Goal: Information Seeking & Learning: Learn about a topic

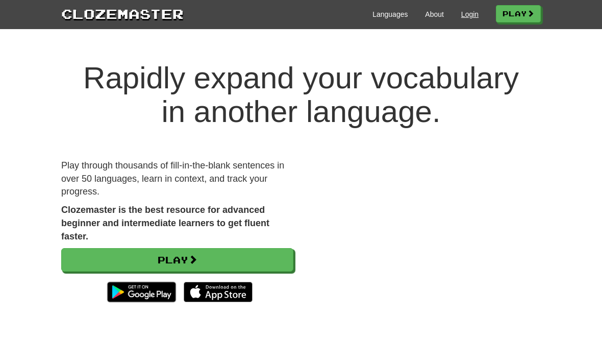
click at [467, 18] on link "Login" at bounding box center [470, 14] width 17 height 10
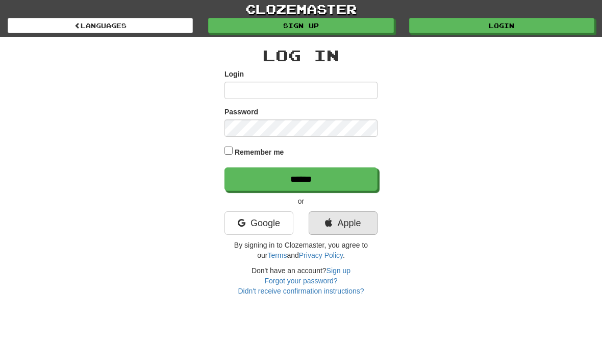
click at [350, 223] on link "Apple" at bounding box center [343, 222] width 69 height 23
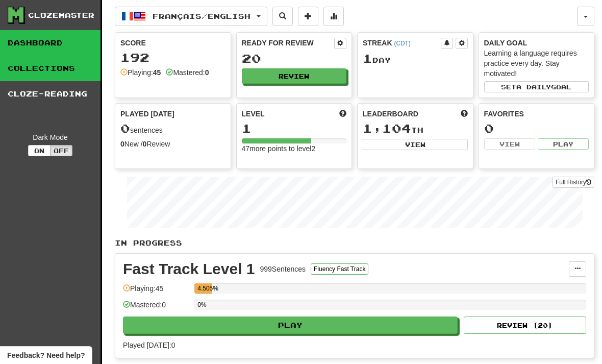
click at [88, 74] on link "Collections" at bounding box center [50, 69] width 101 height 26
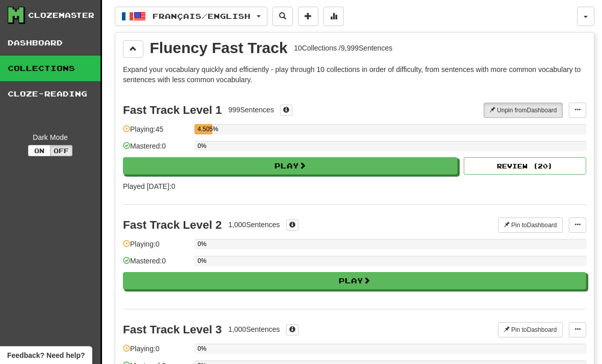
click at [241, 26] on button "Français / English" at bounding box center [191, 16] width 153 height 19
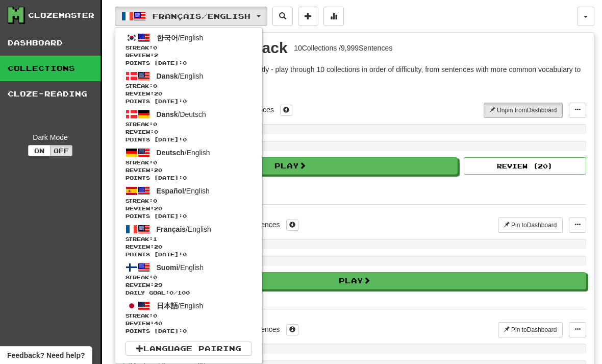
click at [83, 43] on div at bounding box center [301, 182] width 602 height 364
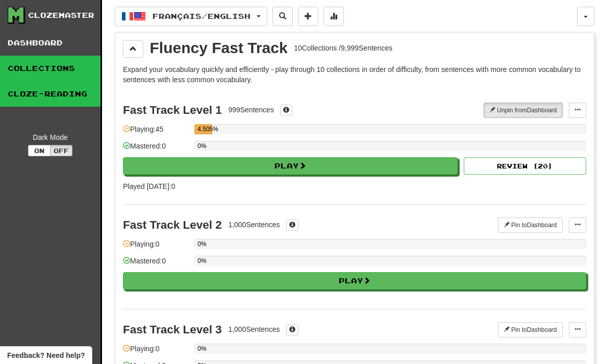
click at [71, 87] on link "Cloze-Reading" at bounding box center [50, 94] width 101 height 26
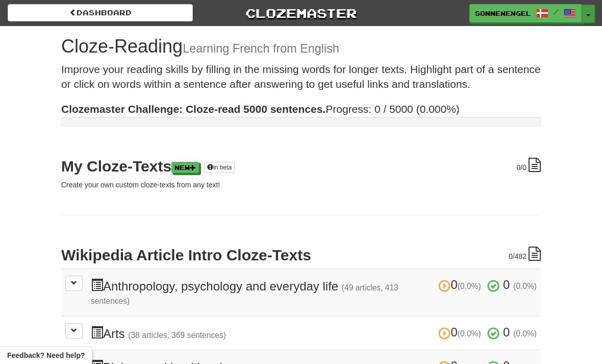
click at [592, 19] on button "Toggle Dropdown" at bounding box center [588, 14] width 13 height 18
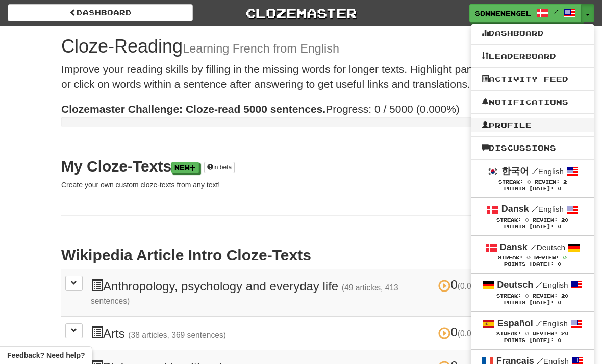
click at [545, 127] on link "Profile" at bounding box center [533, 124] width 123 height 13
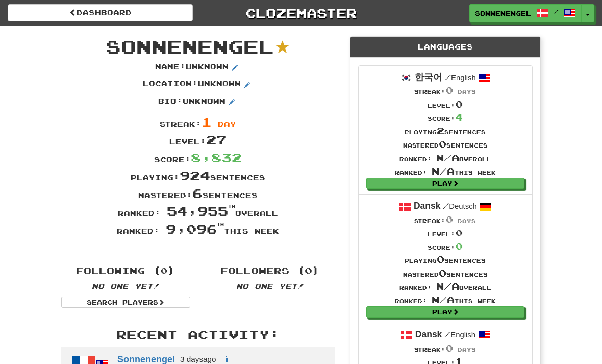
click at [520, 132] on li "한국어 / English Streak: 0 days Level: 0 Score: 4 Playing 2 sentences Mastered 0 s…" at bounding box center [445, 129] width 175 height 129
click at [513, 137] on li "한국어 / English Streak: 0 days Level: 0 Score: 4 Playing 2 sentences Mastered 0 s…" at bounding box center [445, 129] width 175 height 129
click at [579, 22] on link "Sonnenengel /" at bounding box center [526, 14] width 112 height 18
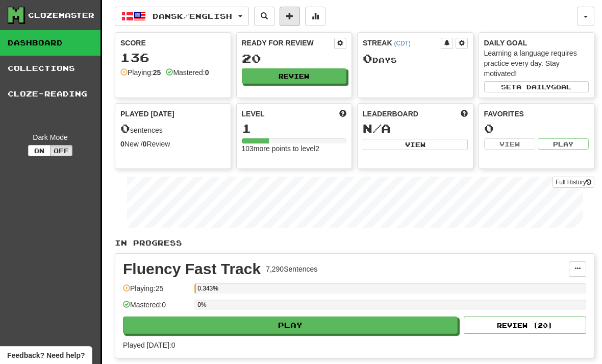
click at [294, 18] on span at bounding box center [289, 15] width 7 height 7
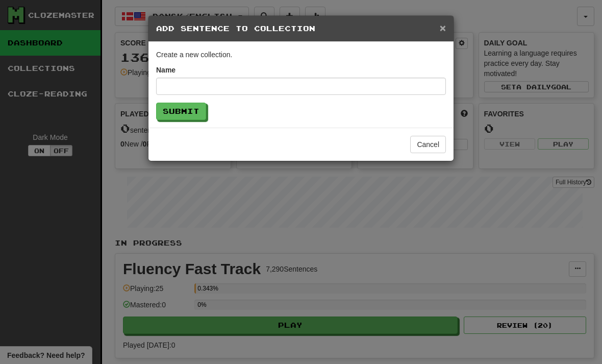
click at [445, 26] on span "×" at bounding box center [443, 28] width 6 height 12
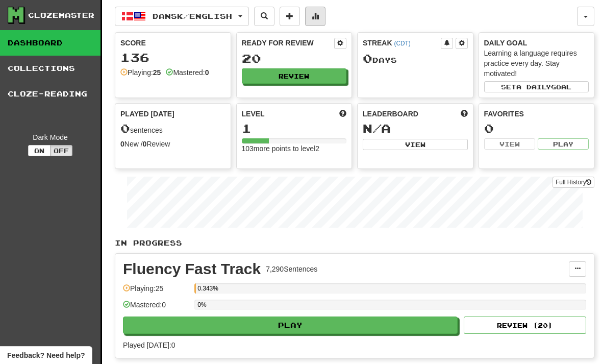
click at [326, 21] on button at bounding box center [315, 16] width 20 height 19
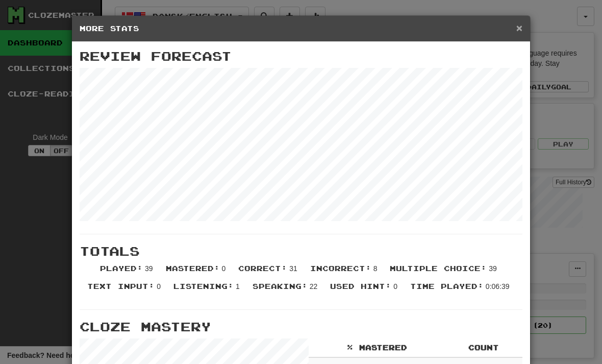
click at [521, 28] on span "×" at bounding box center [520, 28] width 6 height 12
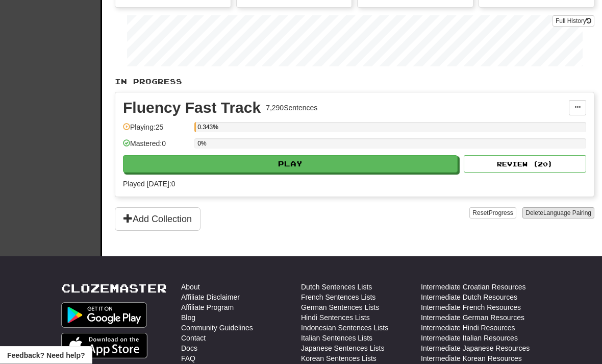
click at [560, 217] on button "Delete Language Pairing" at bounding box center [559, 213] width 72 height 11
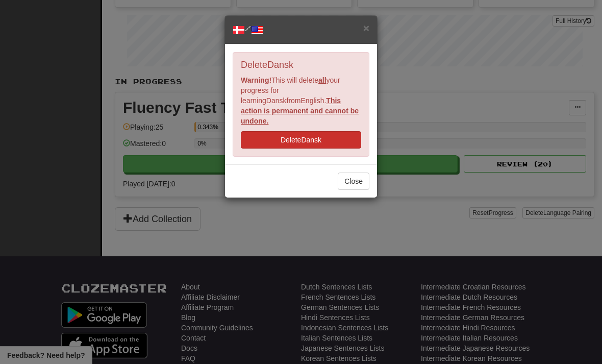
click at [347, 134] on button "Delete Dansk" at bounding box center [301, 139] width 120 height 17
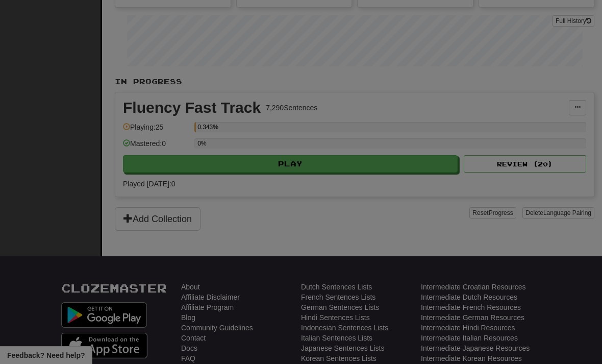
scroll to position [194, 0]
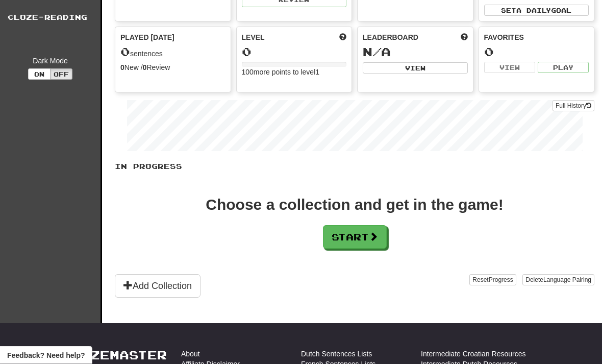
scroll to position [76, 0]
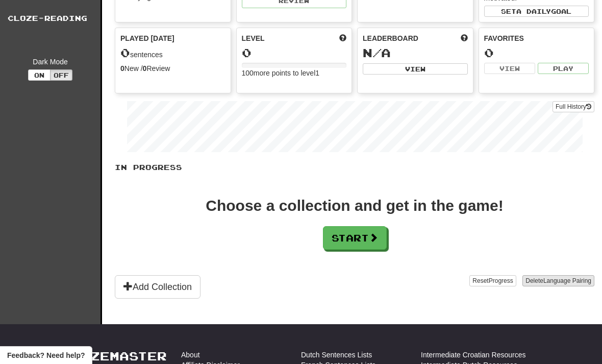
click at [561, 282] on span "Language Pairing" at bounding box center [568, 280] width 48 height 7
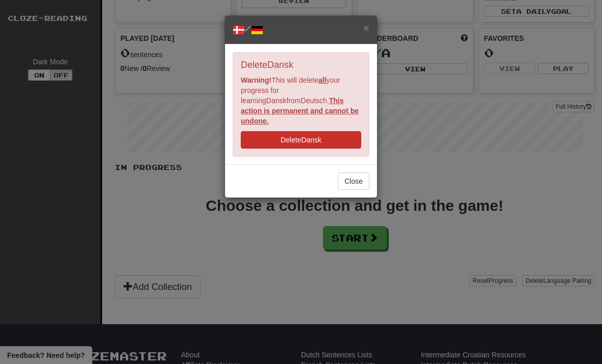
click at [340, 131] on button "Delete Dansk" at bounding box center [301, 139] width 120 height 17
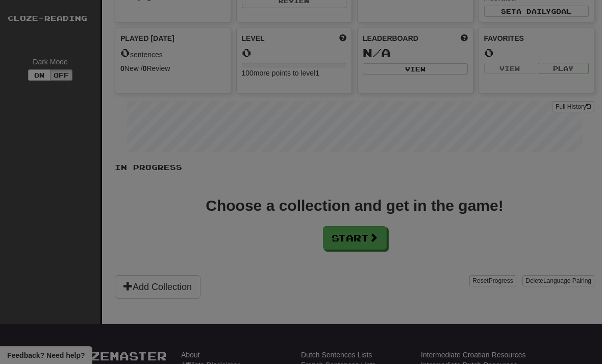
scroll to position [108, 0]
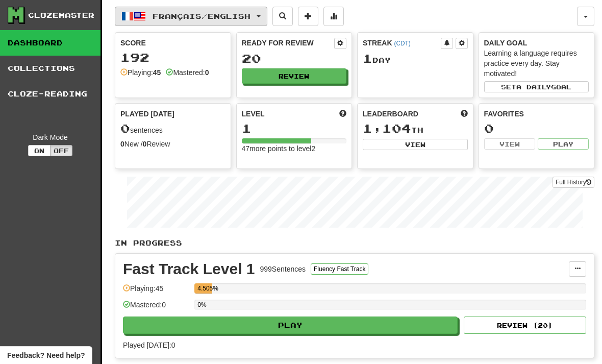
click at [251, 18] on span "Français / English" at bounding box center [202, 16] width 98 height 9
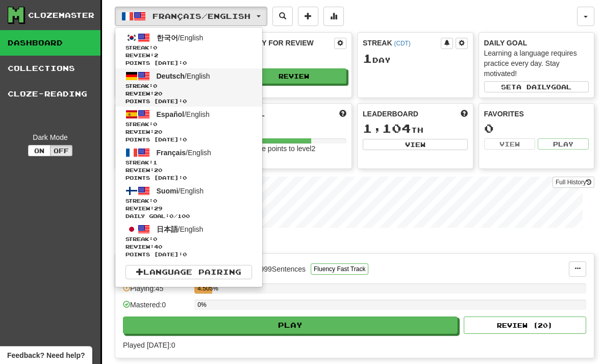
click at [232, 88] on span "Streak: 0" at bounding box center [189, 86] width 127 height 8
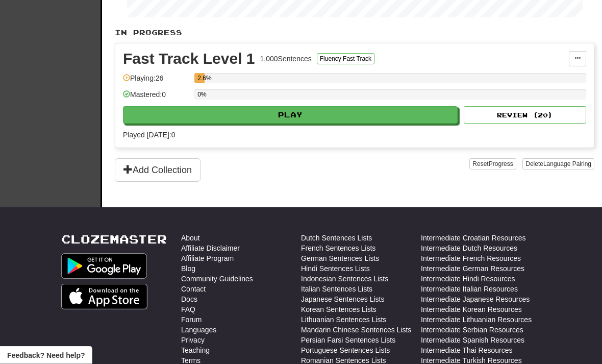
scroll to position [210, 0]
click at [569, 162] on span "Language Pairing" at bounding box center [568, 163] width 48 height 7
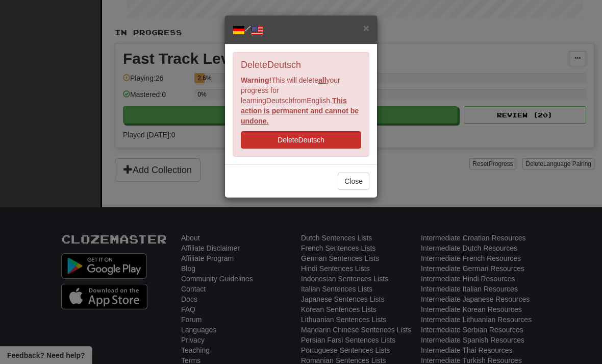
click at [341, 136] on button "Delete Deutsch" at bounding box center [301, 139] width 120 height 17
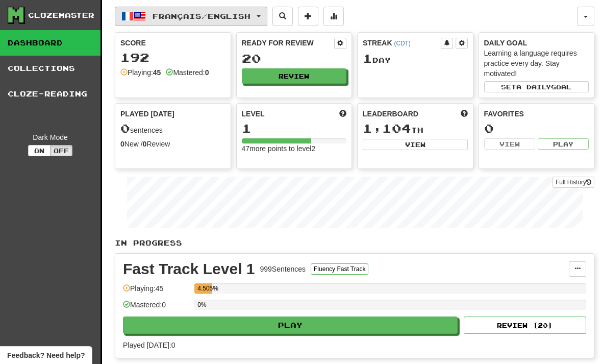
click at [220, 16] on span "Français / English" at bounding box center [202, 16] width 98 height 9
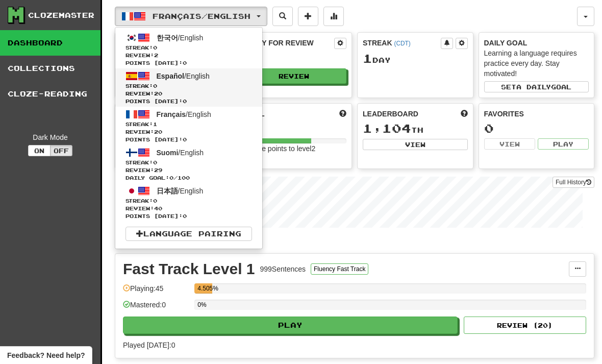
click at [229, 91] on span "Review: 20" at bounding box center [189, 94] width 127 height 8
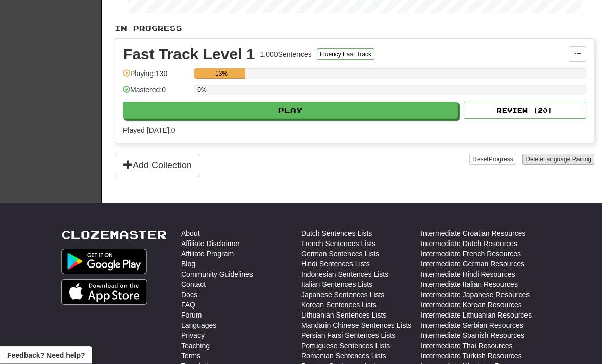
click at [575, 163] on span "Language Pairing" at bounding box center [568, 159] width 48 height 7
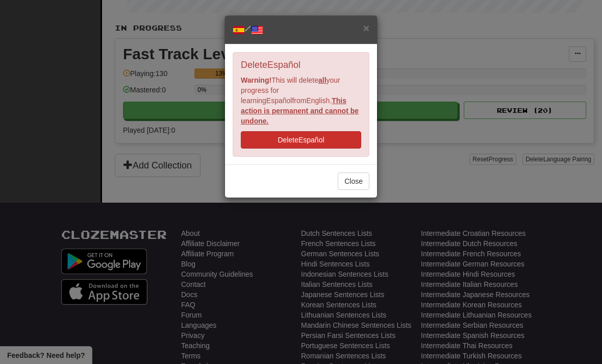
click at [345, 134] on button "Delete Español" at bounding box center [301, 139] width 120 height 17
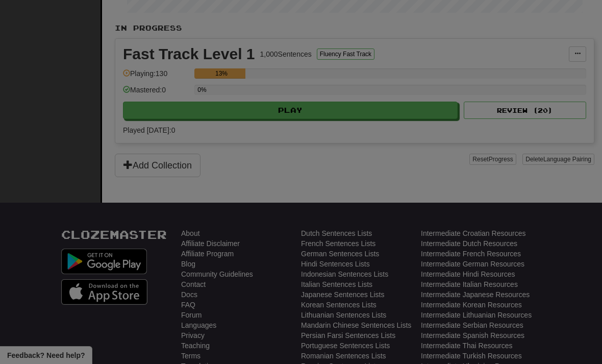
scroll to position [248, 0]
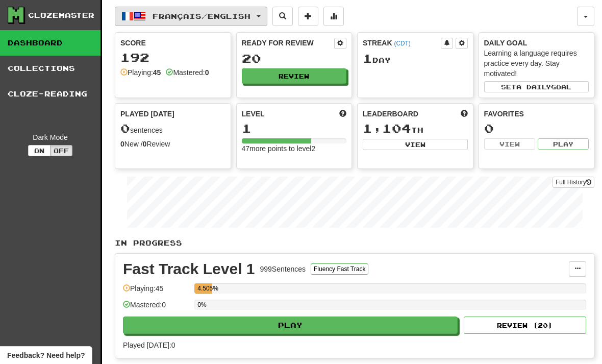
click at [251, 18] on span "Français / English" at bounding box center [202, 16] width 98 height 9
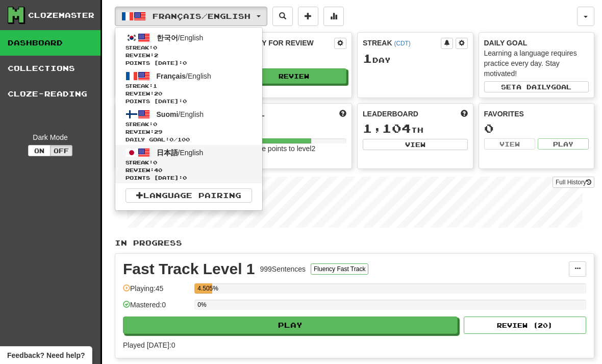
click at [223, 163] on span "Streak: 0" at bounding box center [189, 163] width 127 height 8
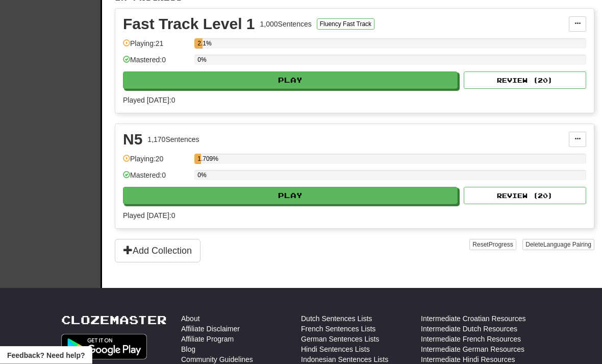
scroll to position [241, 0]
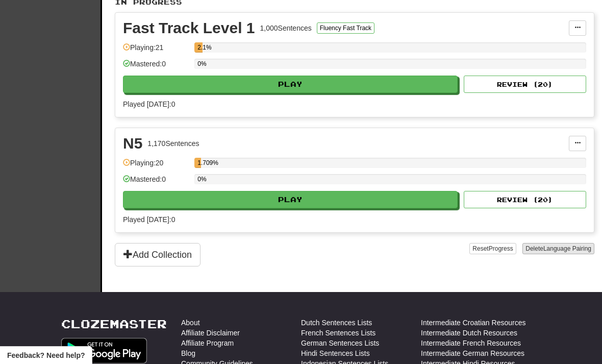
click at [568, 248] on span "Language Pairing" at bounding box center [568, 248] width 48 height 7
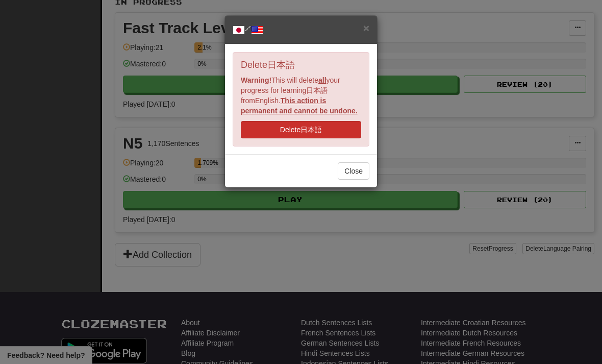
click at [333, 127] on button "Delete 日本語" at bounding box center [301, 129] width 120 height 17
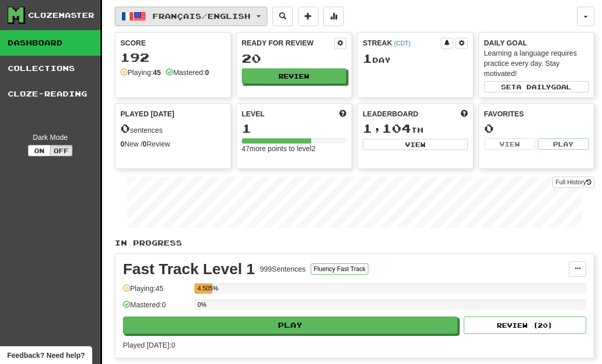
click at [217, 15] on span "Français / English" at bounding box center [202, 16] width 98 height 9
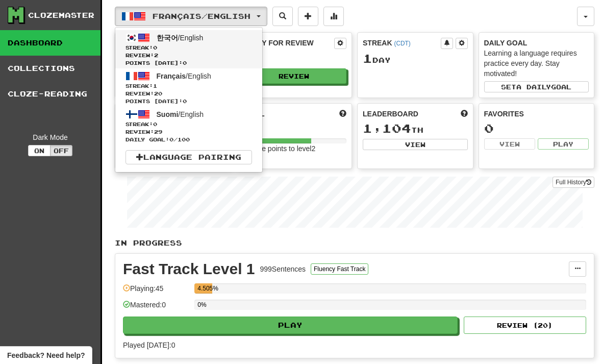
click at [235, 52] on span "Review: 2" at bounding box center [189, 56] width 127 height 8
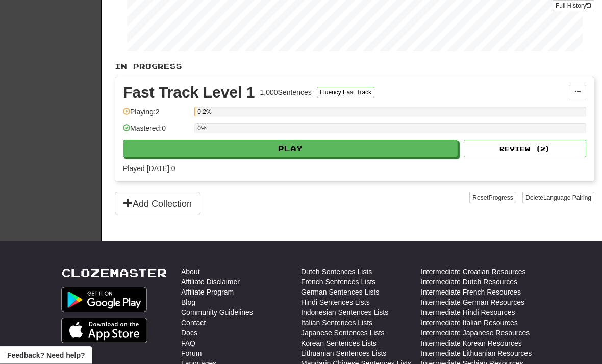
scroll to position [176, 0]
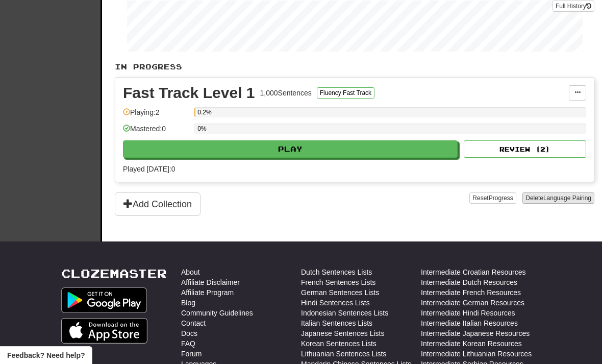
click at [575, 198] on span "Language Pairing" at bounding box center [568, 198] width 48 height 7
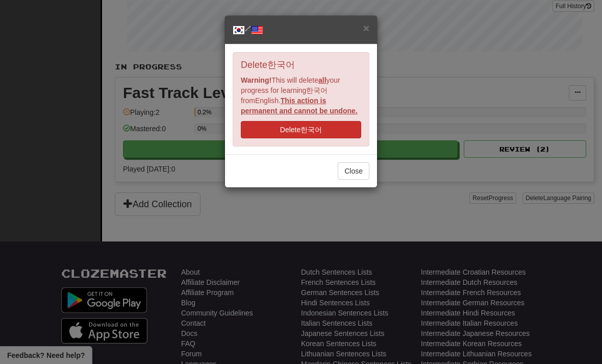
click at [359, 131] on button "Delete 한국어" at bounding box center [301, 129] width 120 height 17
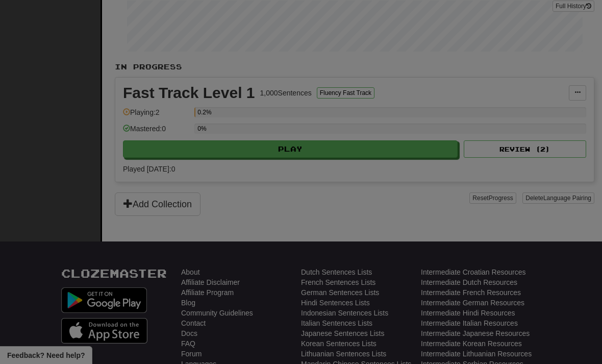
scroll to position [209, 0]
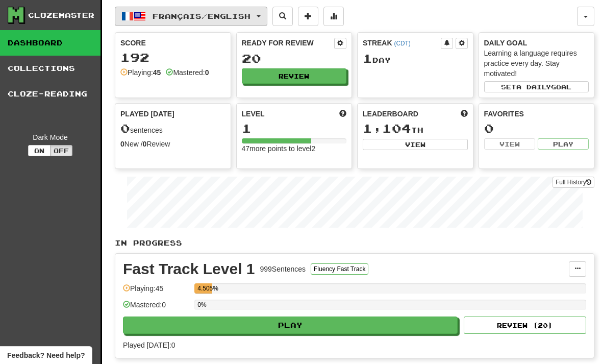
click at [260, 15] on button "Français / English" at bounding box center [191, 16] width 153 height 19
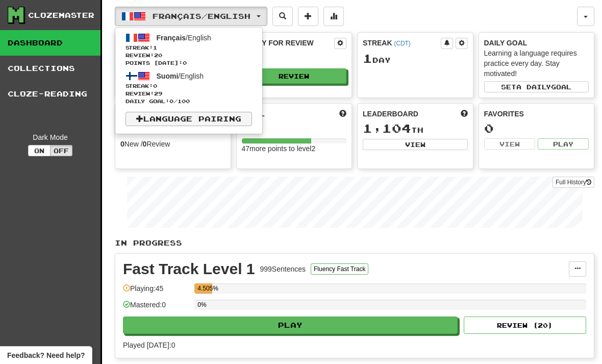
click at [240, 125] on link "Language Pairing" at bounding box center [189, 119] width 127 height 14
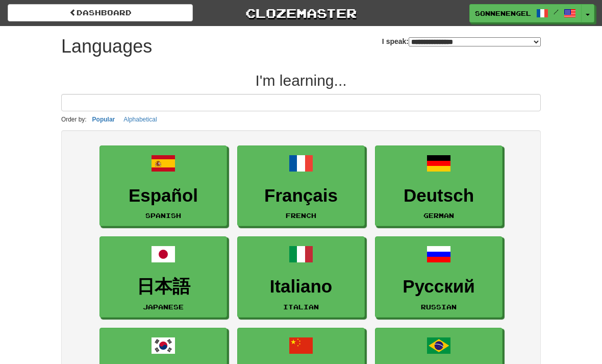
select select "*******"
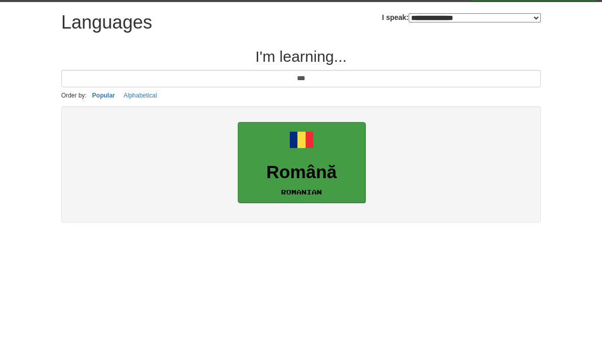
type input "***"
click at [334, 186] on h3 "Română" at bounding box center [302, 196] width 116 height 20
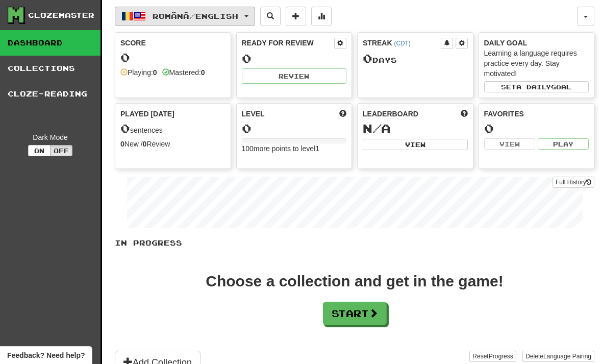
click at [248, 16] on button "Română / English" at bounding box center [185, 16] width 140 height 19
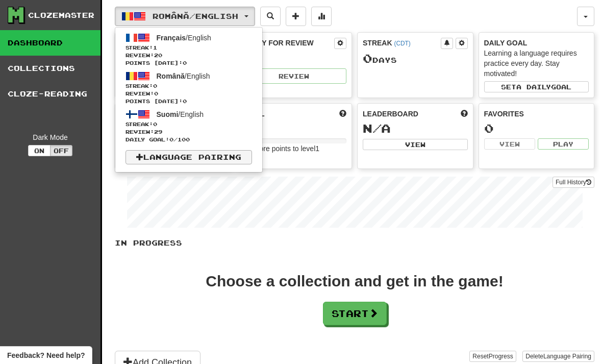
click at [241, 160] on link "Language Pairing" at bounding box center [189, 157] width 127 height 14
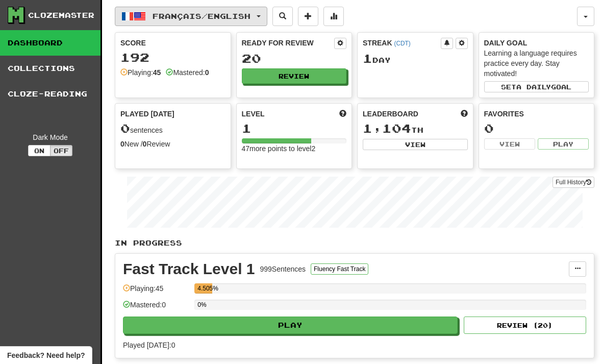
click at [250, 23] on button "Français / English" at bounding box center [191, 16] width 153 height 19
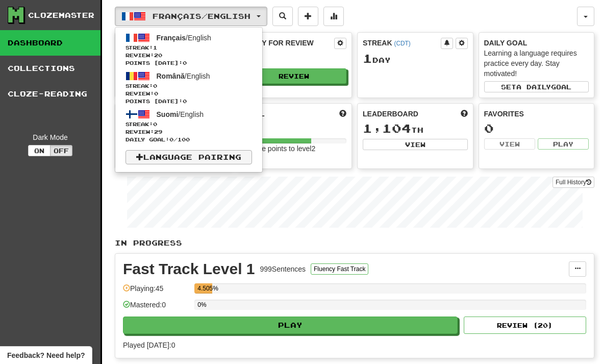
click at [236, 161] on link "Language Pairing" at bounding box center [189, 157] width 127 height 14
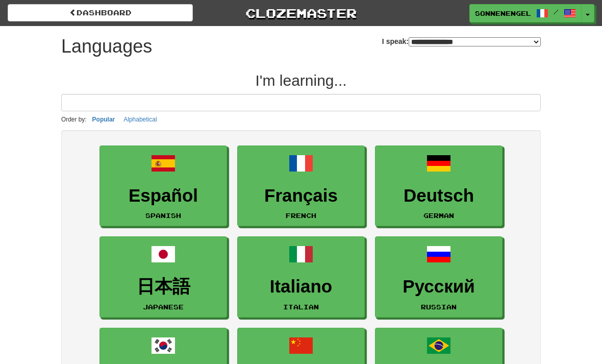
select select "*******"
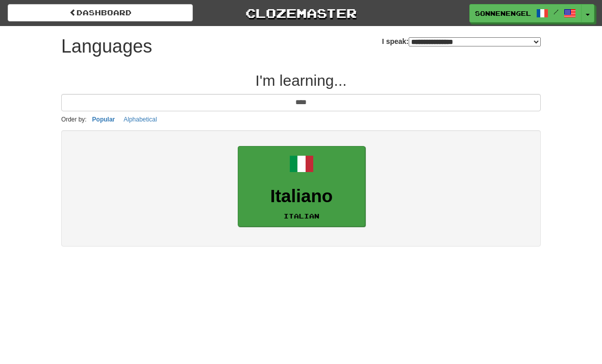
type input "****"
click at [297, 180] on link "Italiano Italian" at bounding box center [302, 186] width 128 height 81
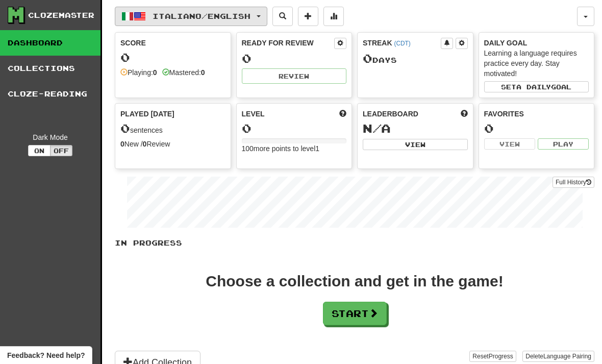
click at [251, 18] on span "Italiano / English" at bounding box center [202, 16] width 98 height 9
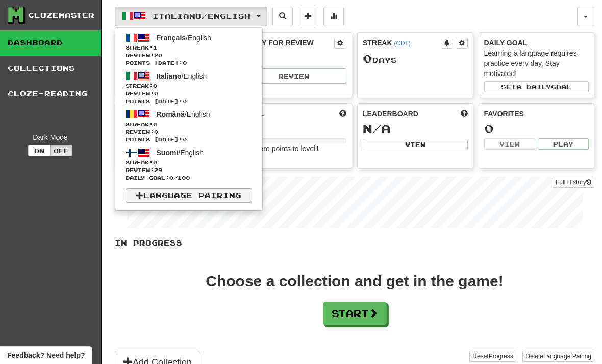
click at [243, 196] on link "Language Pairing" at bounding box center [189, 195] width 127 height 14
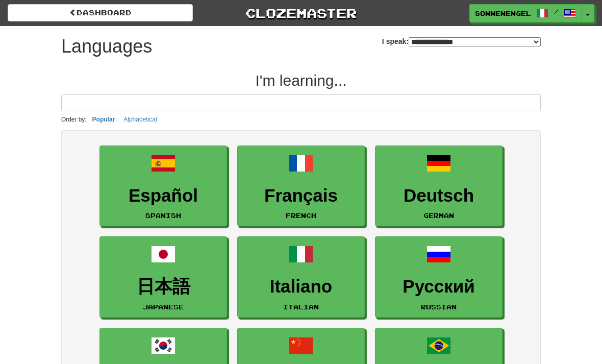
select select "*******"
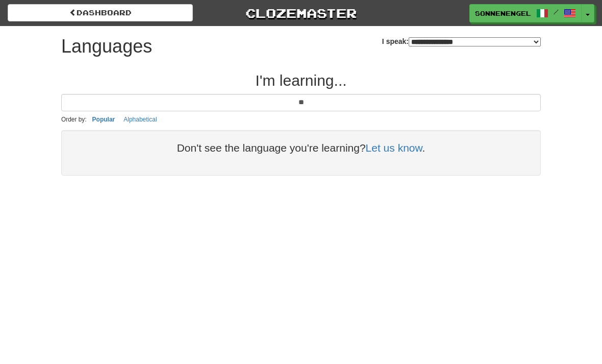
type input "*"
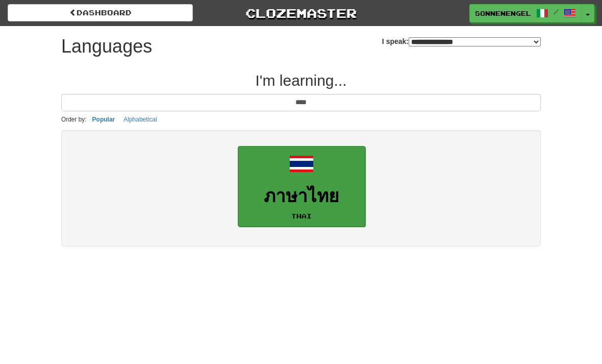
type input "****"
click at [330, 203] on h3 "ภาษาไทย" at bounding box center [302, 196] width 116 height 20
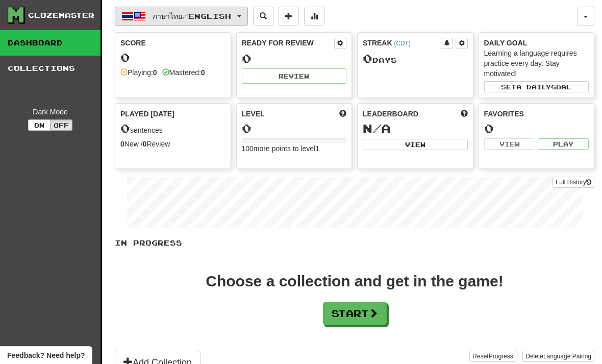
click at [229, 20] on span "ภาษาไทย / English" at bounding box center [192, 16] width 79 height 9
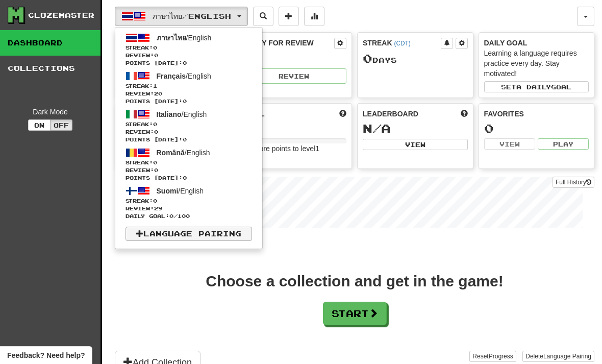
click at [211, 237] on link "Language Pairing" at bounding box center [189, 234] width 127 height 14
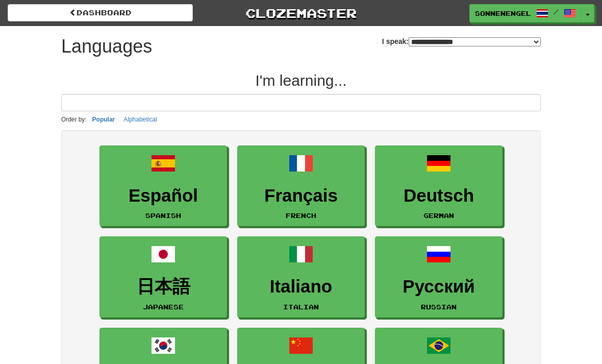
select select "*******"
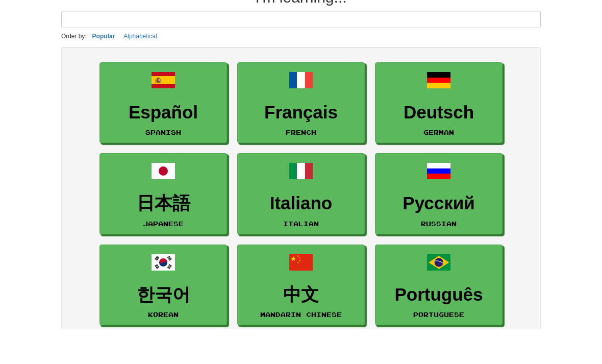
scroll to position [62, 0]
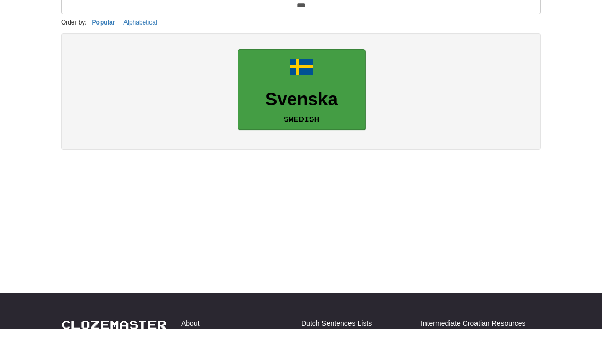
type input "***"
click at [314, 125] on h3 "Svenska" at bounding box center [302, 135] width 116 height 20
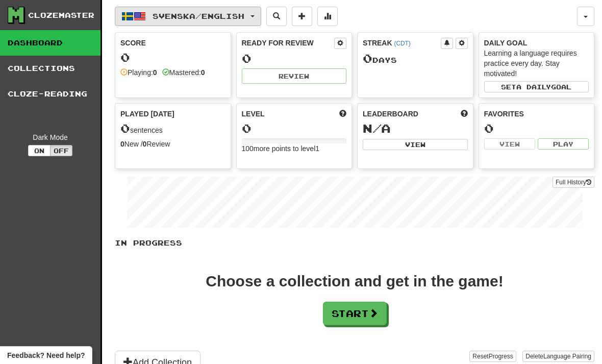
click at [245, 18] on span "Svenska / English" at bounding box center [199, 16] width 92 height 9
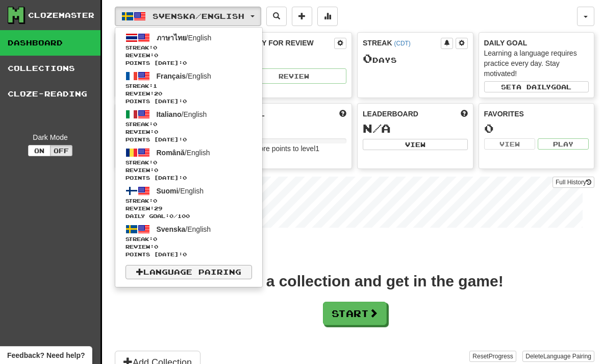
click at [236, 271] on link "Language Pairing" at bounding box center [189, 272] width 127 height 14
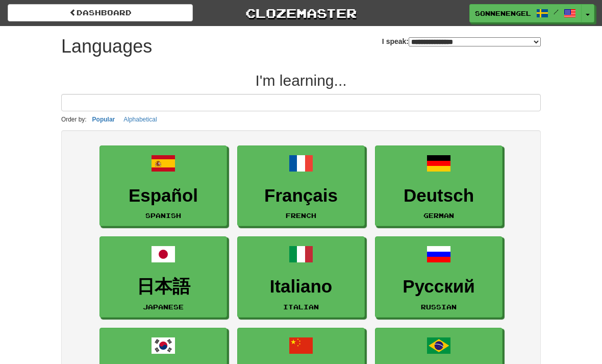
select select "*******"
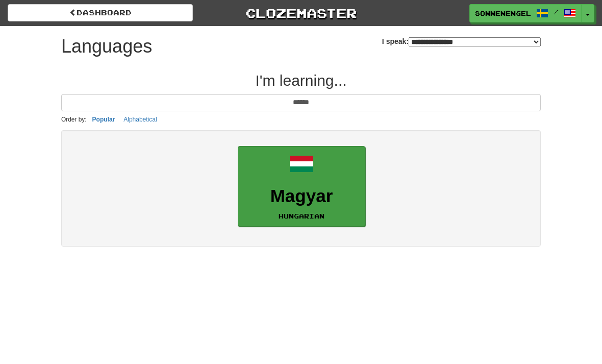
type input "******"
click at [329, 212] on link "Magyar Hungarian" at bounding box center [302, 186] width 128 height 81
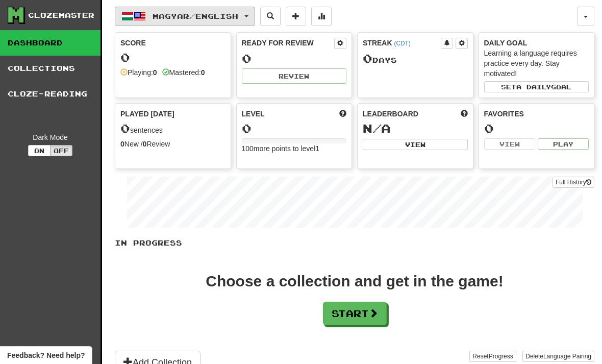
click at [238, 19] on span "Magyar / English" at bounding box center [196, 16] width 86 height 9
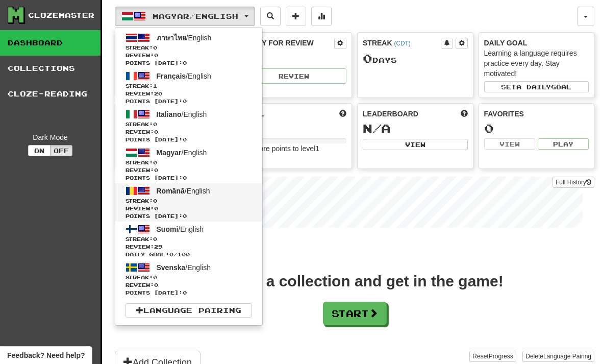
click at [207, 208] on span "Review: 0" at bounding box center [189, 209] width 127 height 8
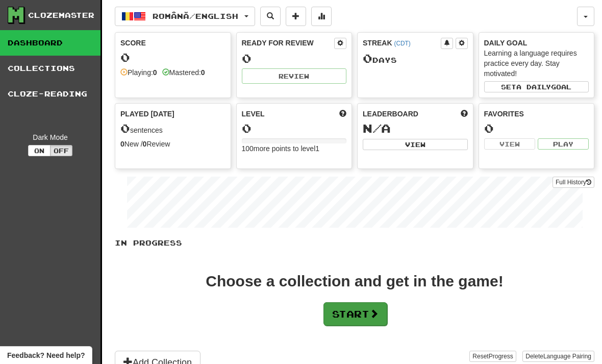
click at [369, 316] on button "Start" at bounding box center [356, 313] width 64 height 23
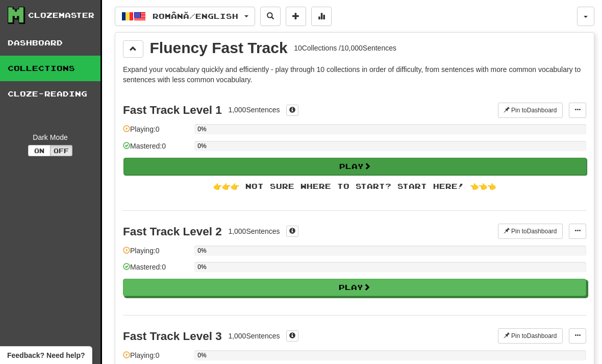
click at [419, 167] on button "Play" at bounding box center [356, 166] width 464 height 17
select select "**"
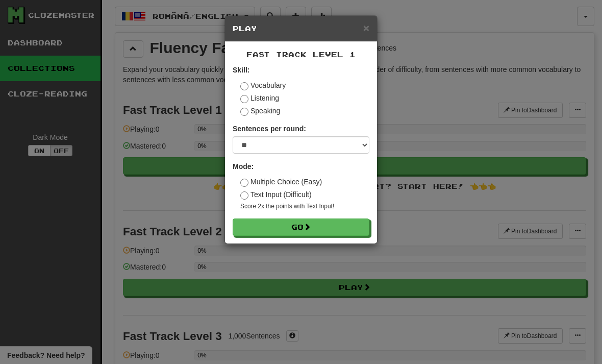
click at [249, 97] on label "Listening" at bounding box center [259, 98] width 39 height 10
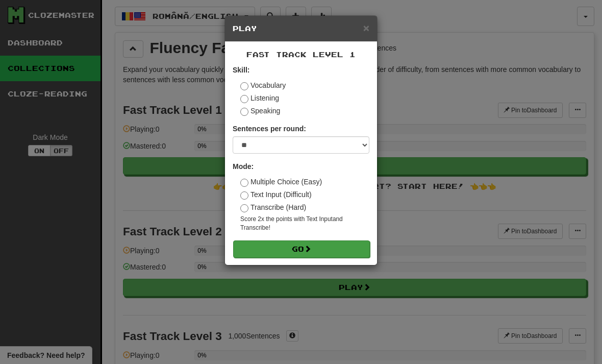
click at [293, 254] on button "Go" at bounding box center [301, 248] width 137 height 17
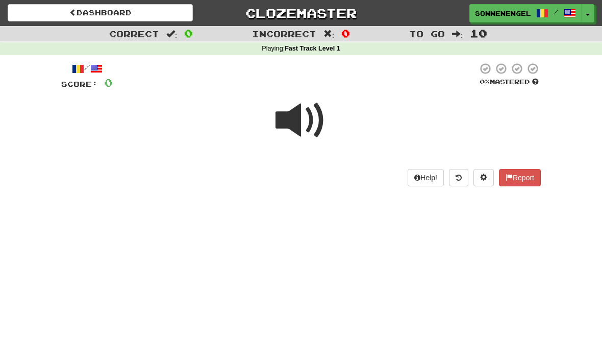
click at [303, 117] on span at bounding box center [301, 120] width 51 height 51
click at [294, 118] on span at bounding box center [301, 120] width 51 height 51
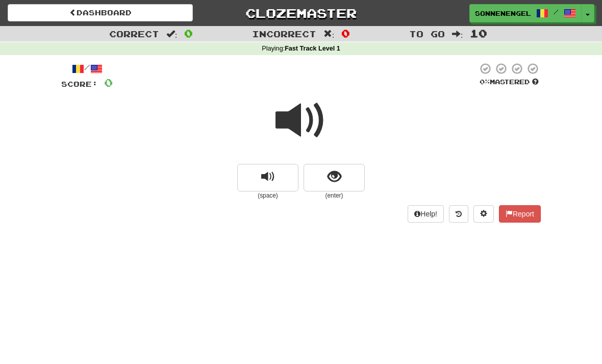
click at [300, 126] on span at bounding box center [301, 120] width 51 height 51
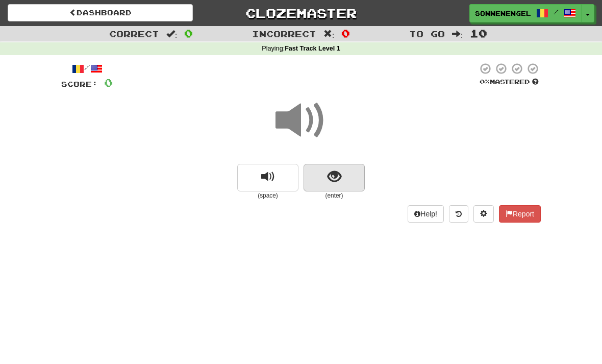
click at [334, 178] on span "show sentence" at bounding box center [335, 177] width 14 height 14
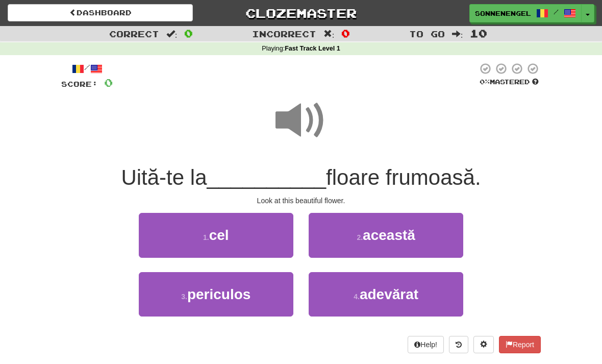
click at [300, 123] on span at bounding box center [301, 120] width 51 height 51
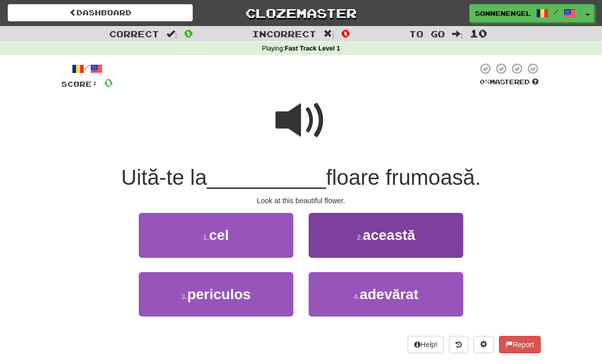
click at [411, 253] on button "2 . această" at bounding box center [386, 235] width 155 height 44
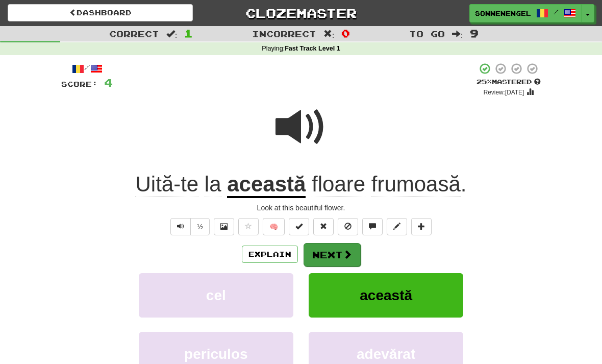
click at [347, 255] on span at bounding box center [347, 254] width 9 height 9
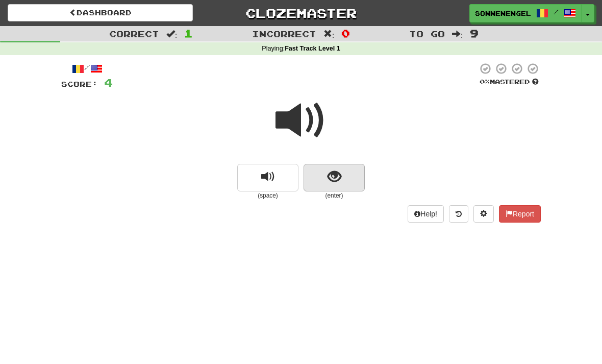
click at [334, 175] on span "show sentence" at bounding box center [335, 177] width 14 height 14
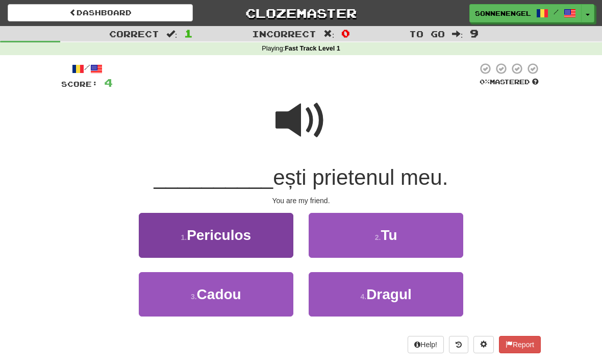
click at [283, 228] on button "1 . Periculos" at bounding box center [216, 235] width 155 height 44
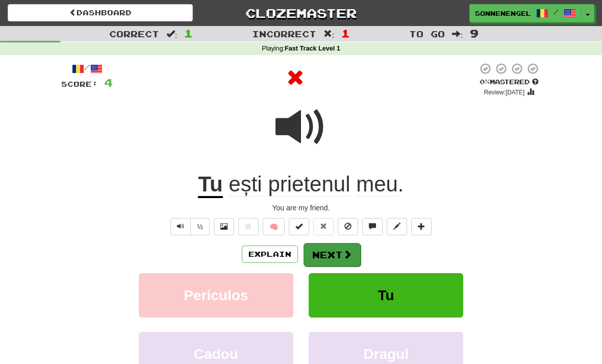
click at [334, 255] on button "Next" at bounding box center [332, 254] width 57 height 23
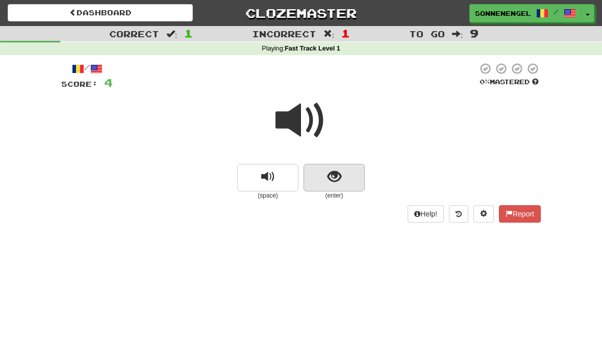
click at [333, 188] on button "show sentence" at bounding box center [334, 178] width 61 height 28
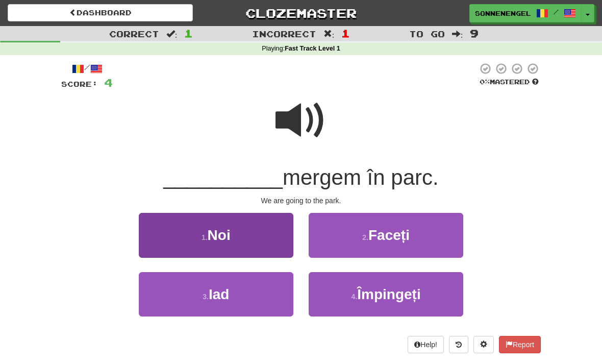
click at [279, 229] on button "1 . Noi" at bounding box center [216, 235] width 155 height 44
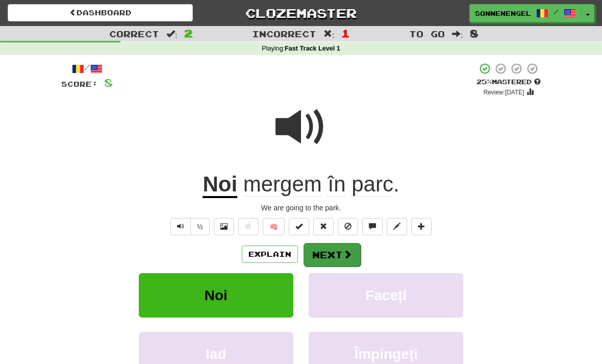
click at [327, 258] on button "Next" at bounding box center [332, 254] width 57 height 23
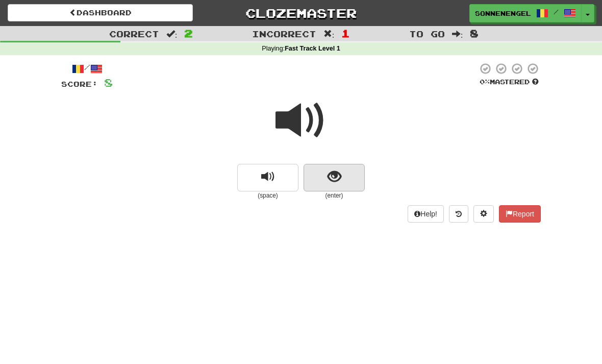
click at [334, 182] on span "show sentence" at bounding box center [335, 177] width 14 height 14
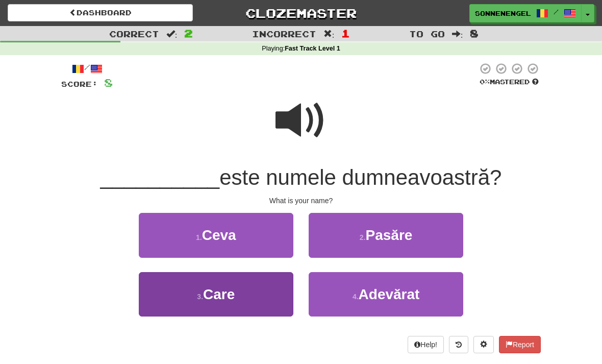
click at [272, 290] on button "3 . Care" at bounding box center [216, 294] width 155 height 44
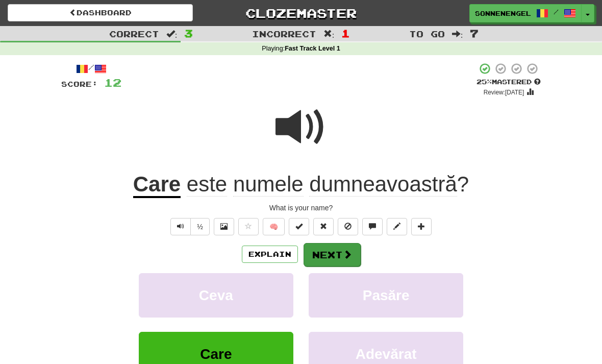
click at [343, 253] on span at bounding box center [347, 254] width 9 height 9
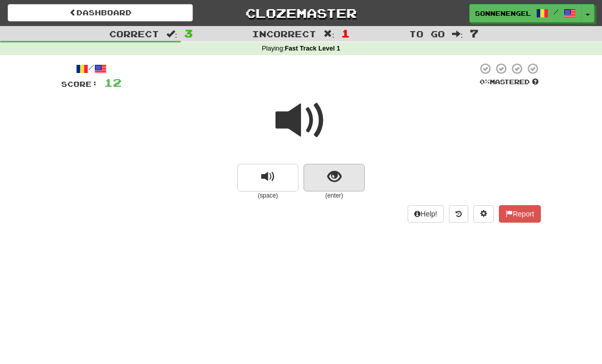
click at [348, 189] on button "show sentence" at bounding box center [334, 178] width 61 height 28
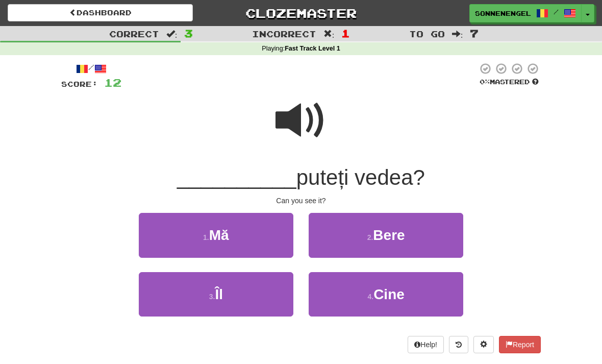
click at [300, 126] on span at bounding box center [301, 120] width 51 height 51
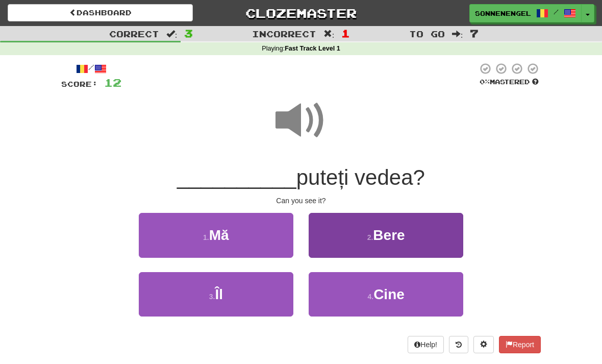
click at [346, 233] on button "2 . Bere" at bounding box center [386, 235] width 155 height 44
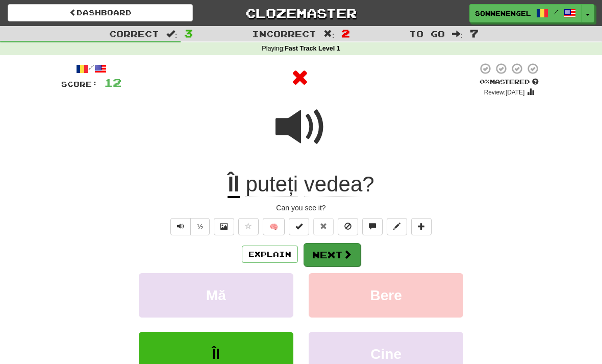
click at [335, 254] on button "Next" at bounding box center [332, 254] width 57 height 23
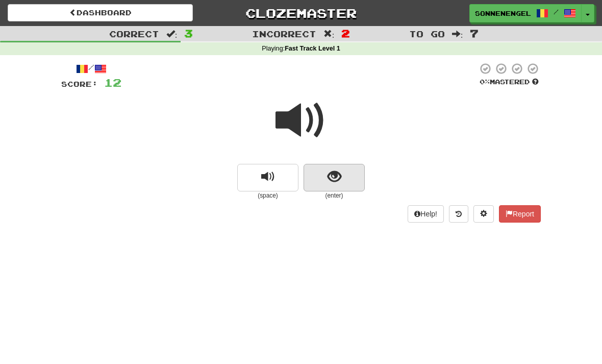
click at [344, 170] on button "show sentence" at bounding box center [334, 178] width 61 height 28
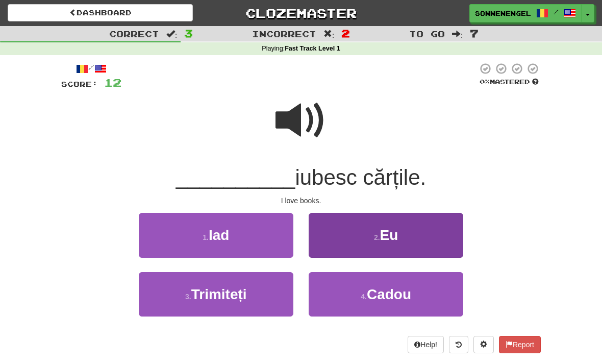
click at [337, 238] on button "2 . Eu" at bounding box center [386, 235] width 155 height 44
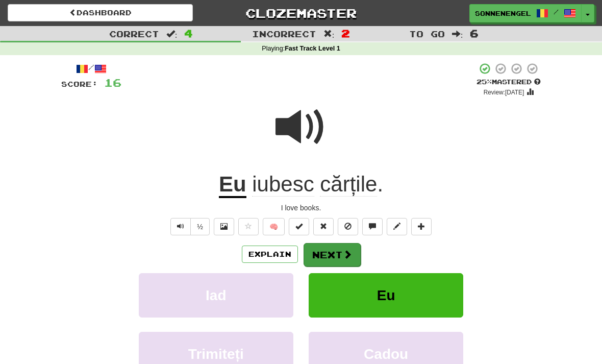
click at [326, 257] on button "Next" at bounding box center [332, 254] width 57 height 23
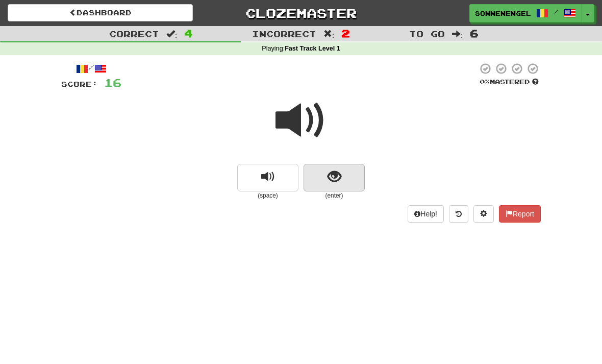
click at [353, 182] on button "show sentence" at bounding box center [334, 178] width 61 height 28
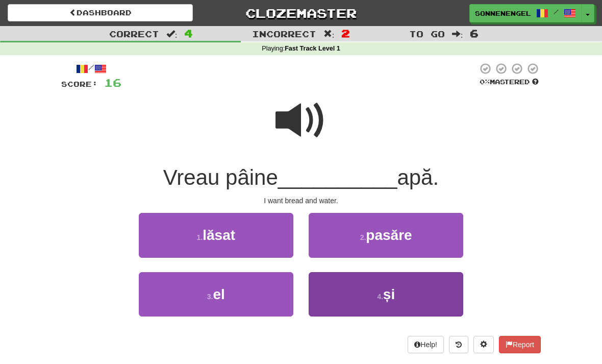
click at [345, 293] on button "4 . și" at bounding box center [386, 294] width 155 height 44
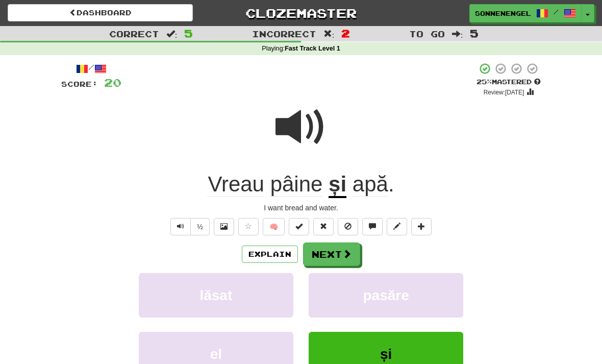
click at [310, 131] on span at bounding box center [301, 127] width 51 height 51
click at [351, 253] on span at bounding box center [347, 254] width 9 height 9
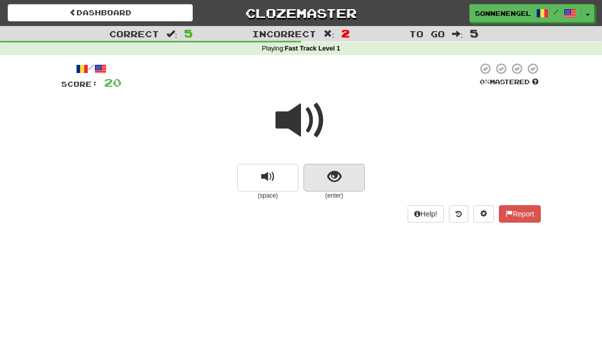
click at [358, 185] on button "show sentence" at bounding box center [334, 178] width 61 height 28
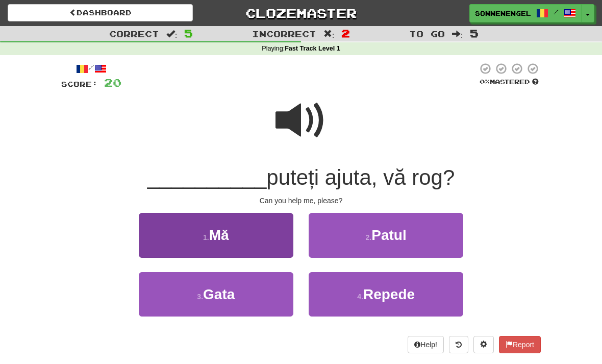
click at [275, 237] on button "1 . Mă" at bounding box center [216, 235] width 155 height 44
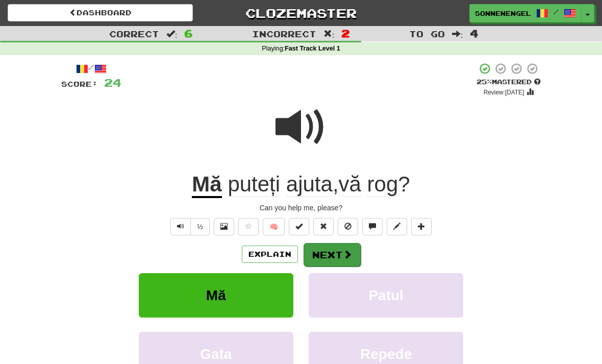
click at [340, 261] on button "Next" at bounding box center [332, 254] width 57 height 23
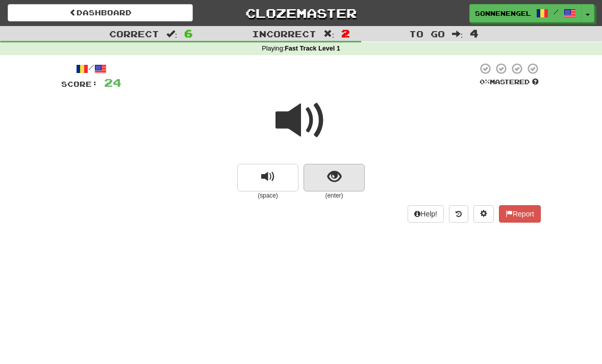
click at [348, 186] on button "show sentence" at bounding box center [334, 178] width 61 height 28
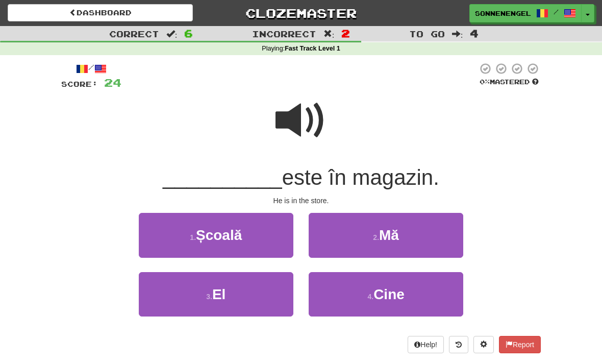
click at [305, 124] on span at bounding box center [301, 120] width 51 height 51
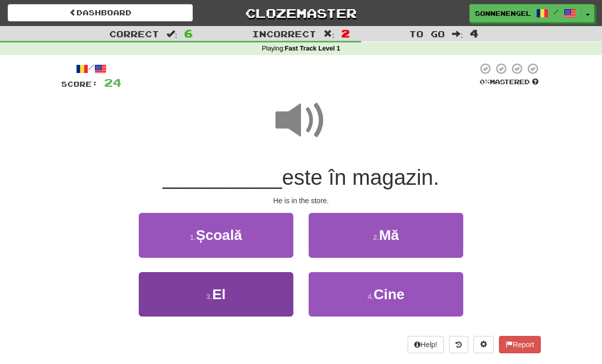
click at [262, 293] on button "3 . El" at bounding box center [216, 294] width 155 height 44
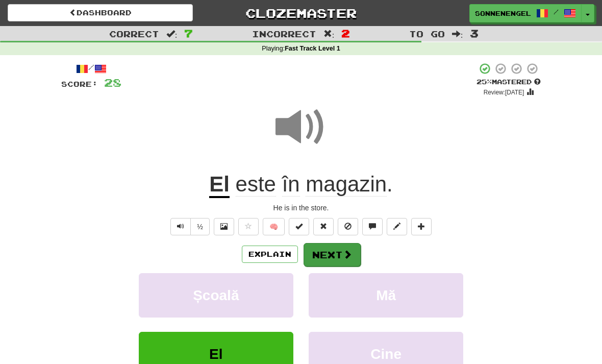
click at [340, 259] on button "Next" at bounding box center [332, 254] width 57 height 23
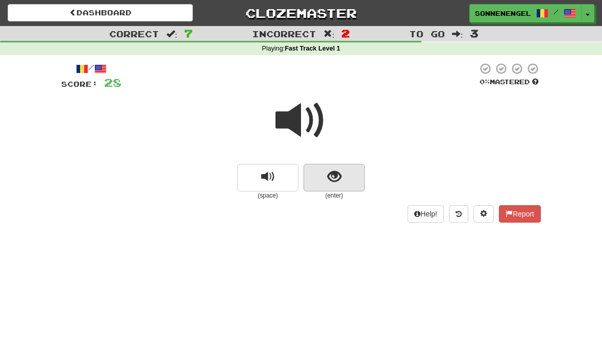
click at [338, 189] on button "show sentence" at bounding box center [334, 178] width 61 height 28
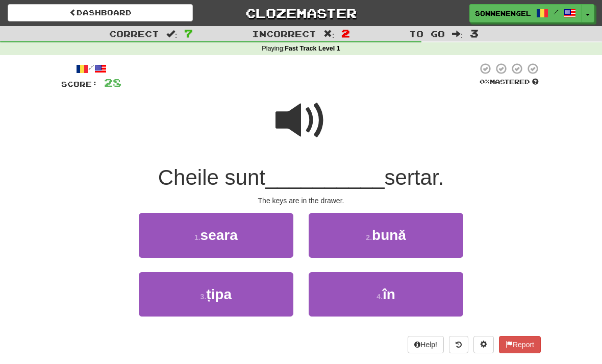
click at [308, 133] on span at bounding box center [301, 120] width 51 height 51
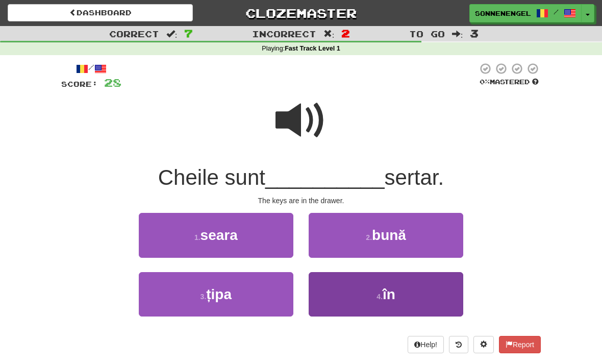
click at [348, 279] on button "4 . în" at bounding box center [386, 294] width 155 height 44
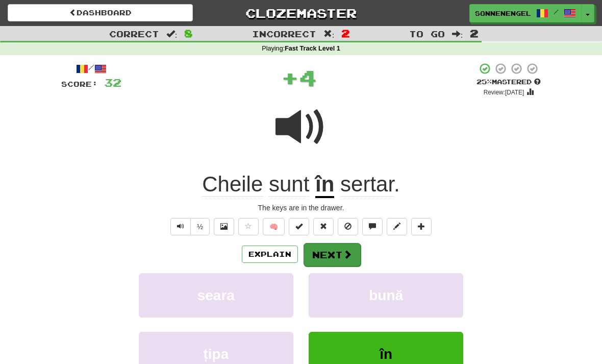
click at [333, 254] on button "Next" at bounding box center [332, 254] width 57 height 23
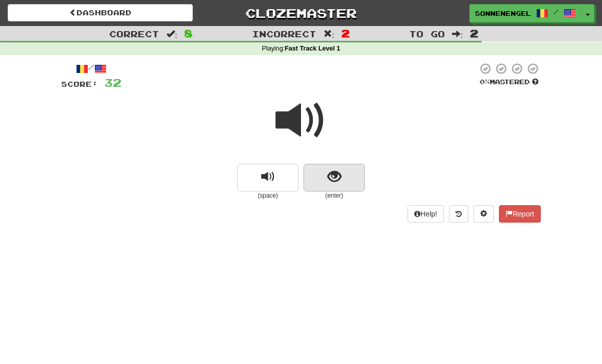
click at [338, 173] on span "show sentence" at bounding box center [335, 177] width 14 height 14
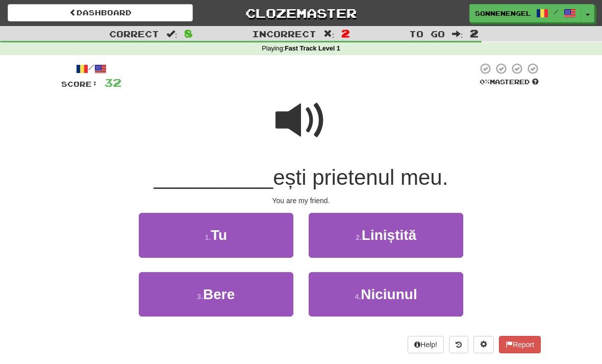
click at [290, 141] on span at bounding box center [301, 120] width 51 height 51
click at [313, 114] on span at bounding box center [301, 120] width 51 height 51
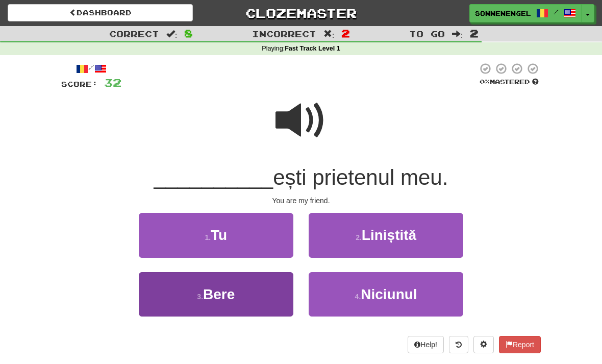
click at [248, 295] on button "3 . Bere" at bounding box center [216, 294] width 155 height 44
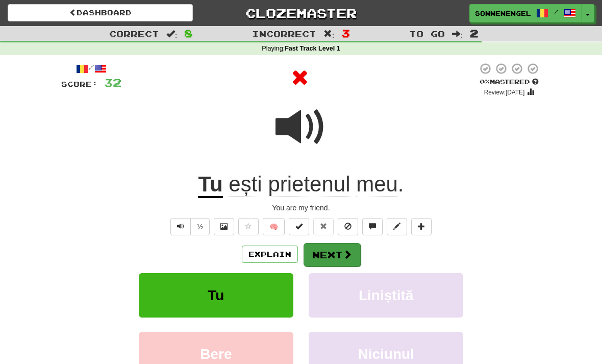
click at [329, 258] on button "Next" at bounding box center [332, 254] width 57 height 23
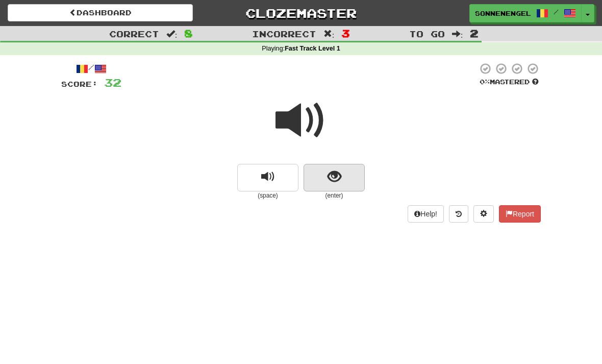
click at [347, 177] on button "show sentence" at bounding box center [334, 178] width 61 height 28
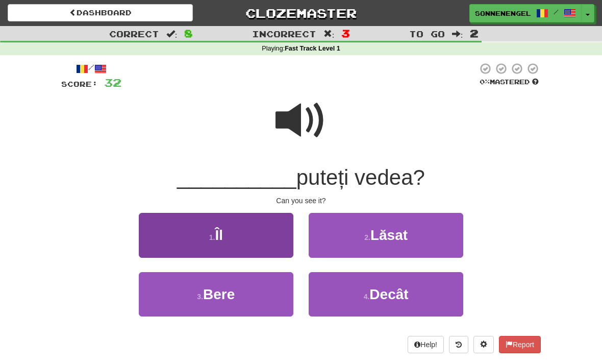
click at [262, 243] on button "1 . Îl" at bounding box center [216, 235] width 155 height 44
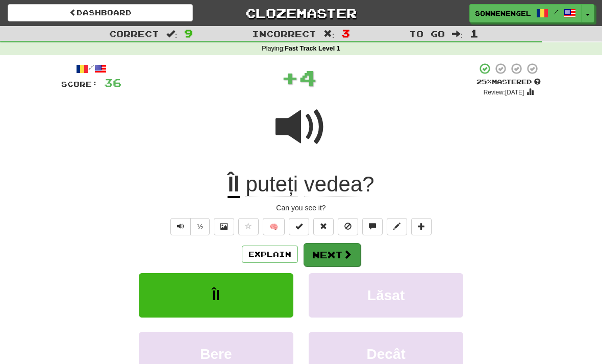
click at [317, 259] on button "Next" at bounding box center [332, 254] width 57 height 23
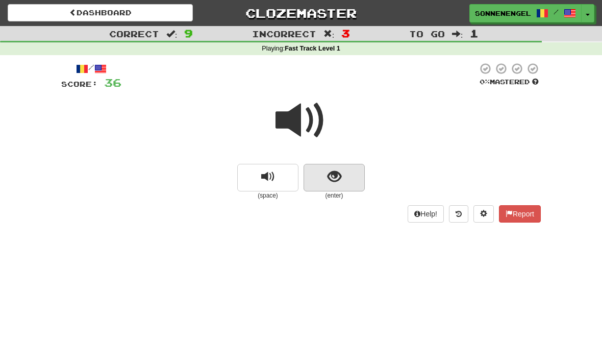
click at [337, 182] on span "show sentence" at bounding box center [335, 177] width 14 height 14
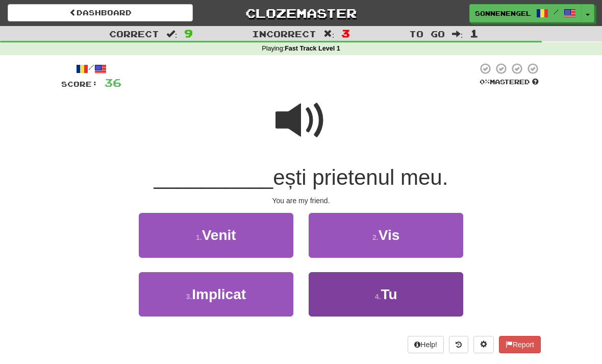
click at [354, 282] on button "4 . Tu" at bounding box center [386, 294] width 155 height 44
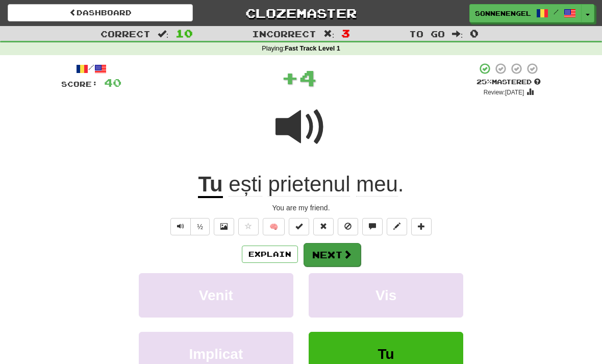
click at [338, 249] on button "Next" at bounding box center [332, 254] width 57 height 23
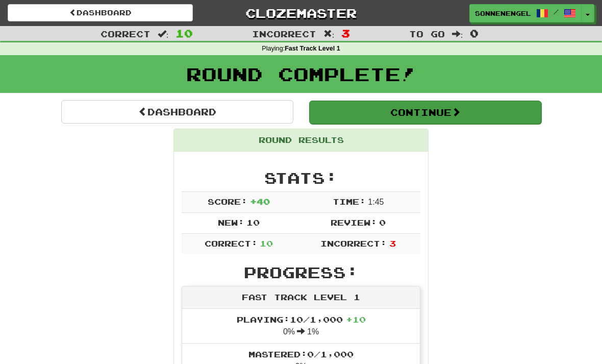
click at [442, 114] on button "Continue" at bounding box center [425, 112] width 232 height 23
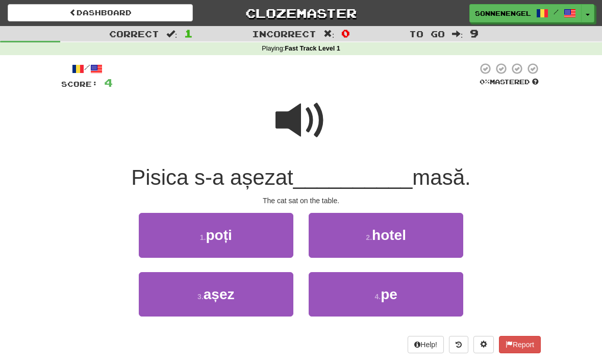
click at [290, 125] on span at bounding box center [301, 120] width 51 height 51
click at [320, 118] on span at bounding box center [301, 120] width 51 height 51
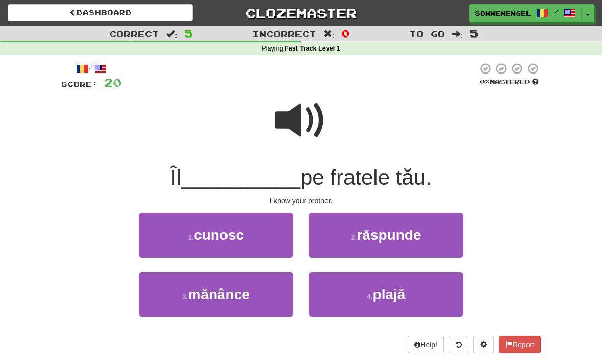
click at [302, 129] on span at bounding box center [301, 120] width 51 height 51
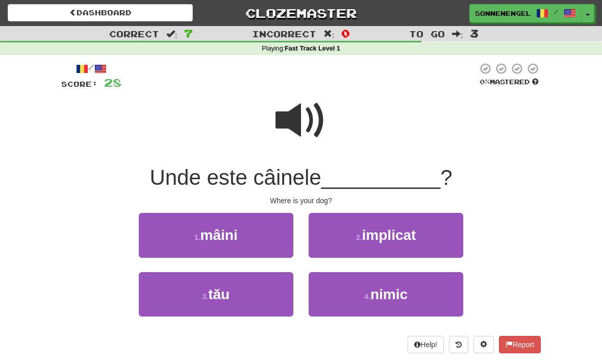
click at [301, 113] on span at bounding box center [301, 120] width 51 height 51
click at [289, 139] on span at bounding box center [301, 120] width 51 height 51
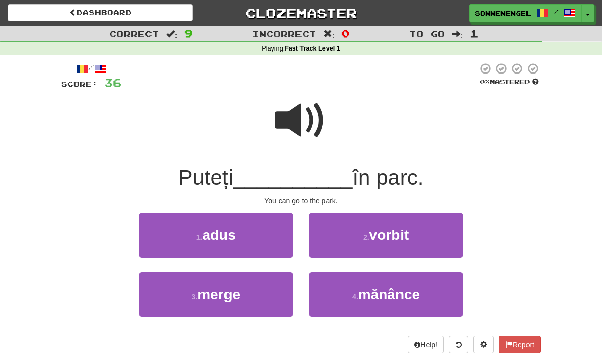
click at [300, 124] on span at bounding box center [301, 120] width 51 height 51
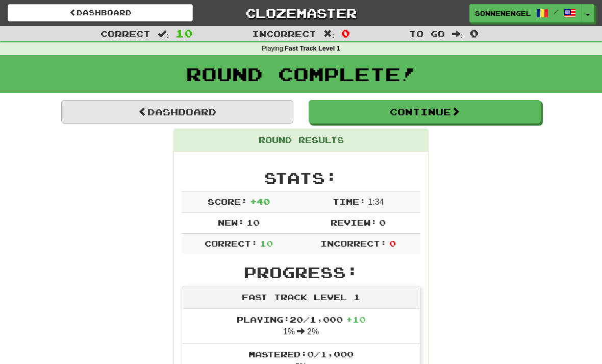
click at [242, 108] on link "Dashboard" at bounding box center [177, 111] width 232 height 23
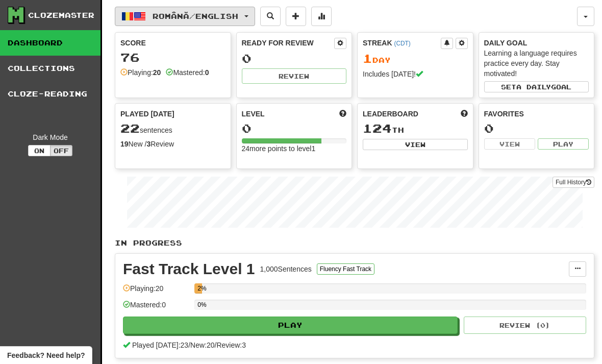
click at [202, 22] on button "Română / English" at bounding box center [185, 16] width 140 height 19
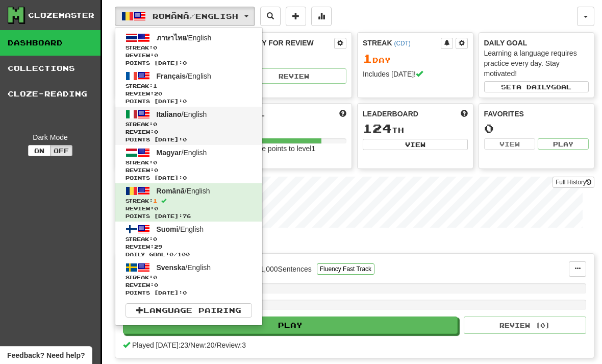
click at [214, 127] on span "Streak: 0" at bounding box center [189, 124] width 127 height 8
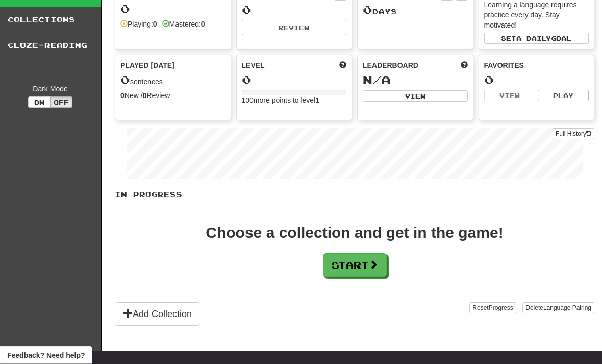
scroll to position [49, 0]
click at [364, 272] on button "Start" at bounding box center [356, 265] width 64 height 23
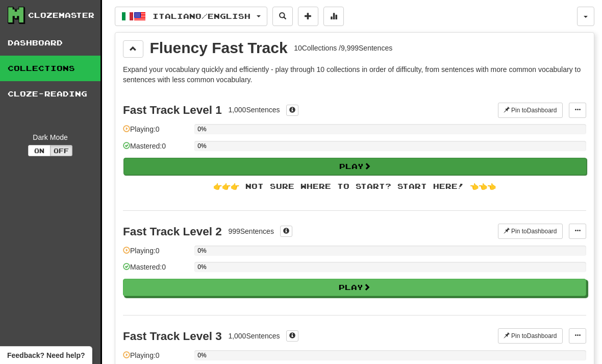
click at [403, 161] on button "Play" at bounding box center [356, 166] width 464 height 17
select select "**"
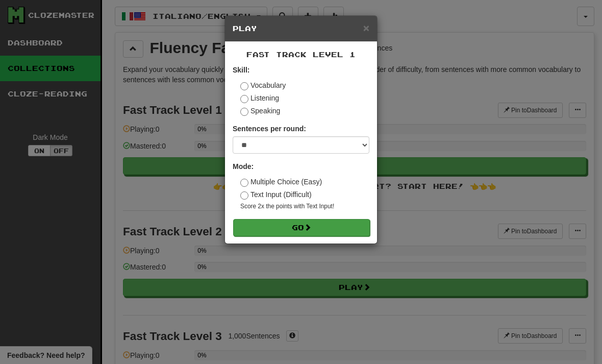
click at [343, 233] on button "Go" at bounding box center [301, 227] width 137 height 17
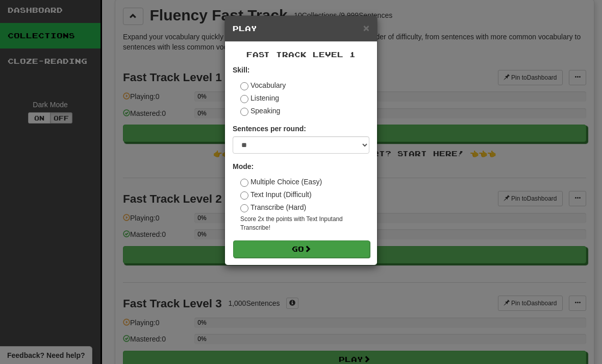
click at [299, 248] on button "Go" at bounding box center [301, 248] width 137 height 17
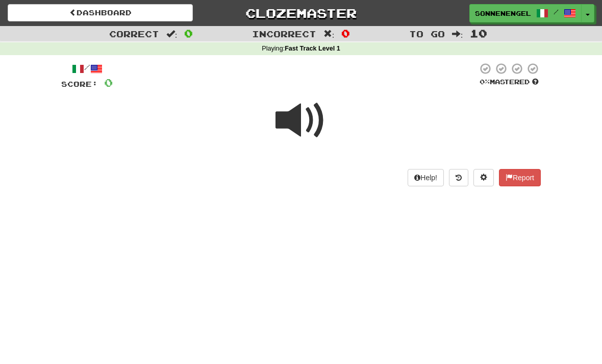
click at [295, 130] on span at bounding box center [301, 120] width 51 height 51
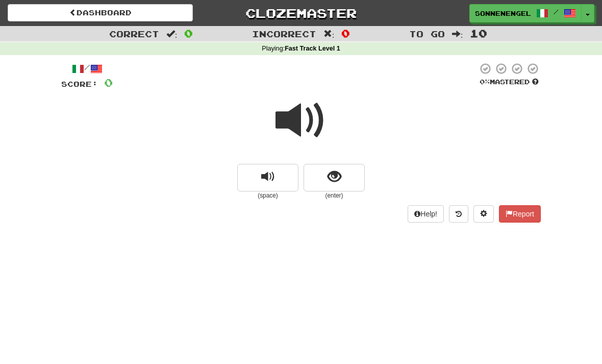
click at [301, 123] on span at bounding box center [301, 120] width 51 height 51
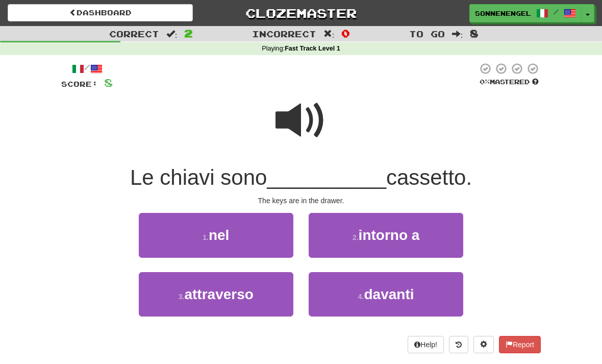
click at [306, 114] on span at bounding box center [301, 120] width 51 height 51
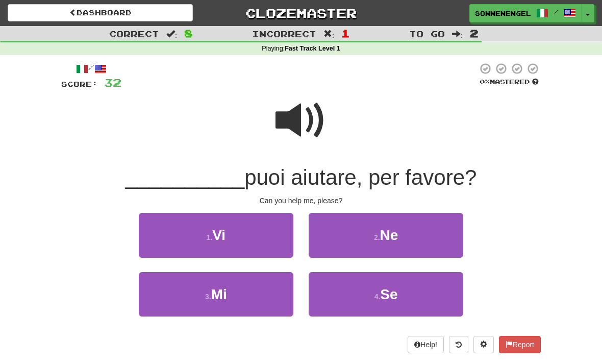
click at [295, 112] on span at bounding box center [301, 120] width 51 height 51
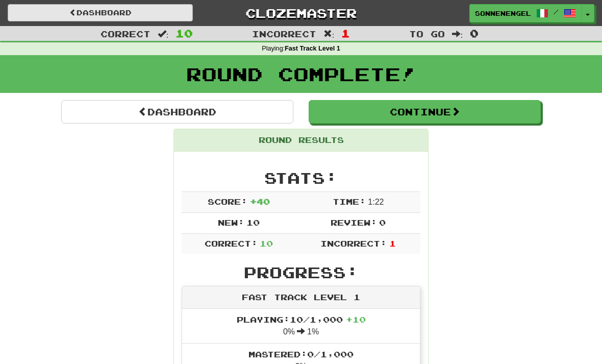
click at [172, 18] on link "Dashboard" at bounding box center [100, 12] width 185 height 17
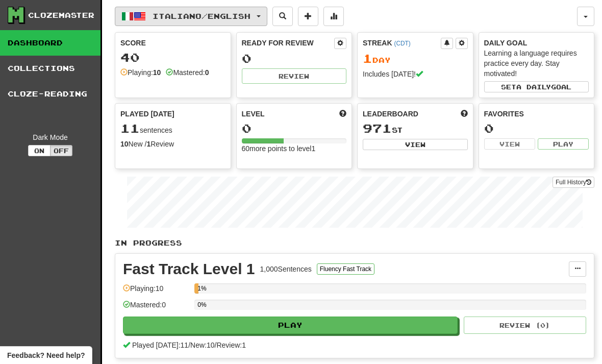
click at [213, 18] on span "Italiano / English" at bounding box center [202, 16] width 98 height 9
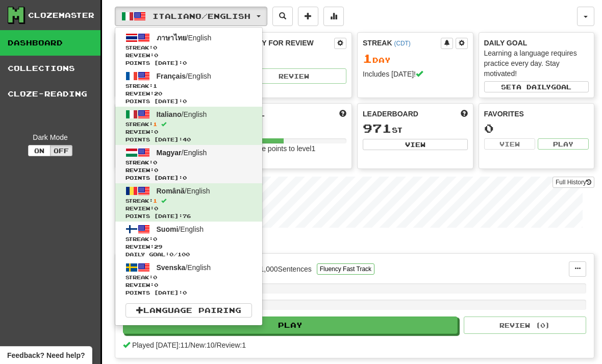
click at [214, 156] on link "Magyar / English Streak: 0 Review: 0 Points today: 0" at bounding box center [188, 164] width 147 height 38
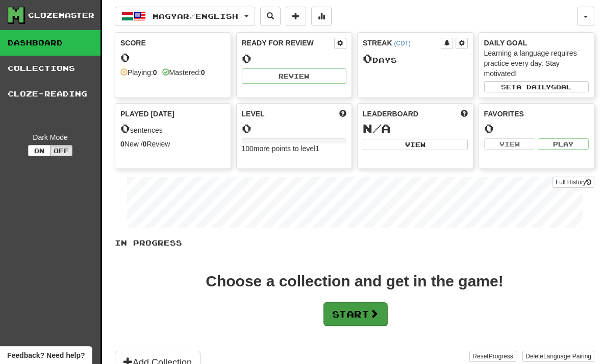
click at [346, 325] on button "Start" at bounding box center [356, 313] width 64 height 23
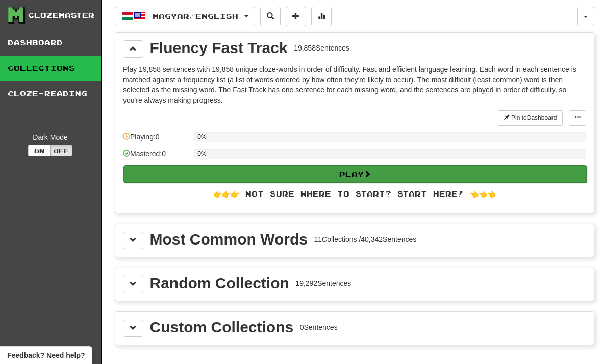
click at [380, 176] on button "Play" at bounding box center [356, 173] width 464 height 17
select select "**"
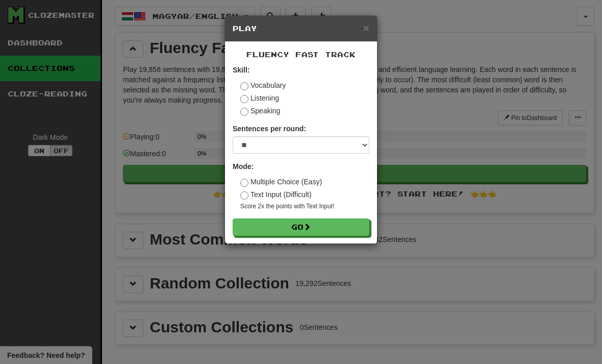
click at [250, 96] on label "Listening" at bounding box center [259, 98] width 39 height 10
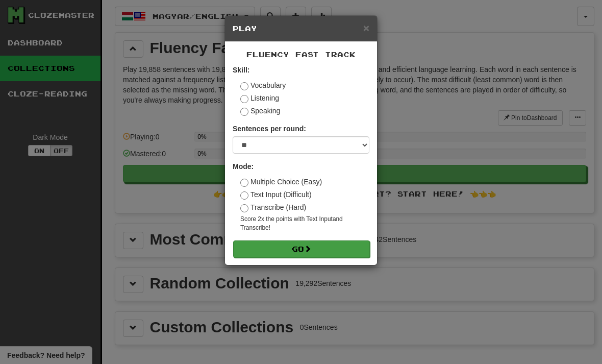
click at [285, 247] on button "Go" at bounding box center [301, 248] width 137 height 17
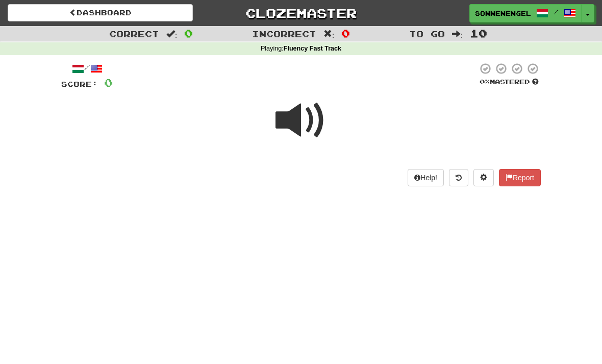
click at [300, 133] on span at bounding box center [301, 120] width 51 height 51
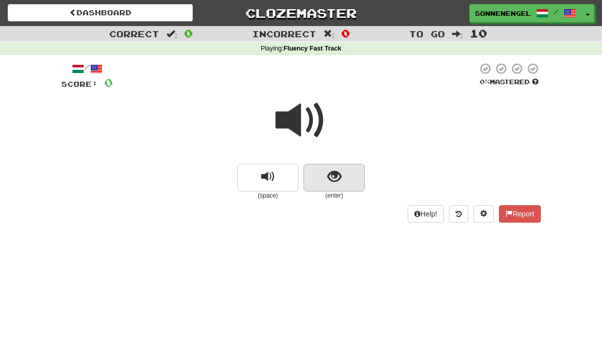
click at [325, 173] on button "show sentence" at bounding box center [334, 178] width 61 height 28
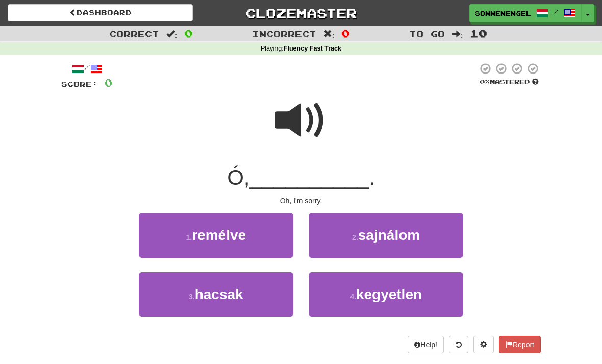
click at [312, 132] on span at bounding box center [301, 120] width 51 height 51
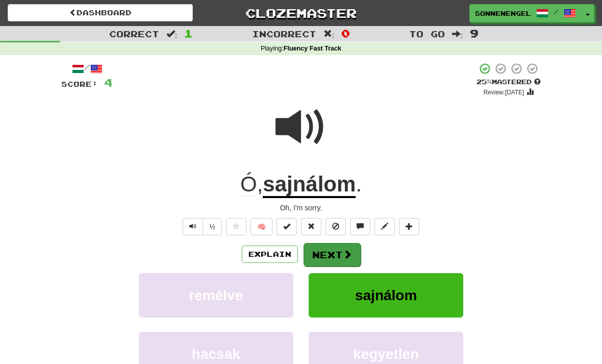
click at [347, 261] on button "Next" at bounding box center [332, 254] width 57 height 23
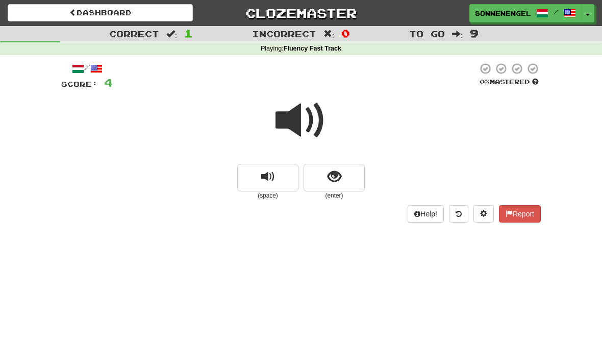
click at [299, 205] on div "Help! Report" at bounding box center [301, 213] width 480 height 17
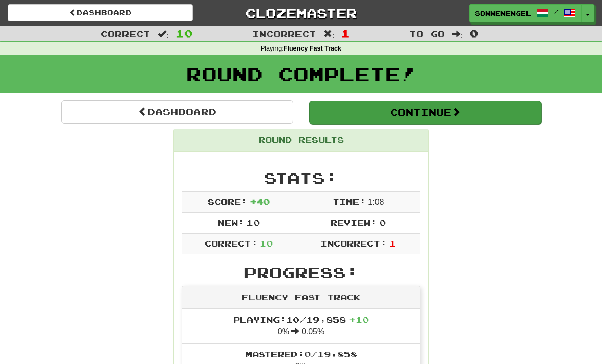
click at [487, 115] on button "Continue" at bounding box center [425, 112] width 232 height 23
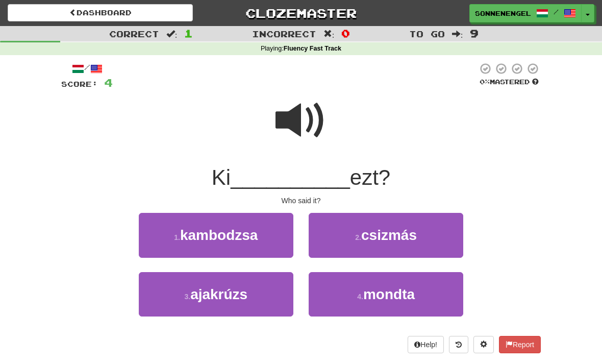
click at [288, 125] on span at bounding box center [301, 120] width 51 height 51
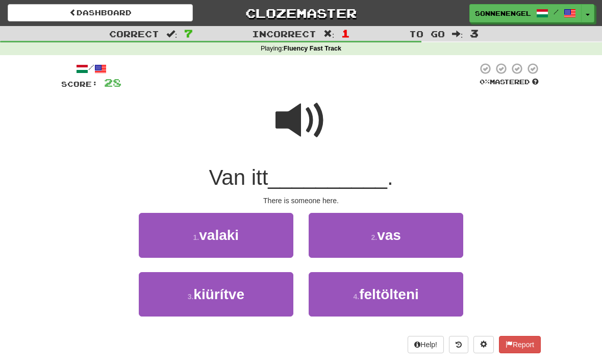
click at [312, 122] on span at bounding box center [301, 120] width 51 height 51
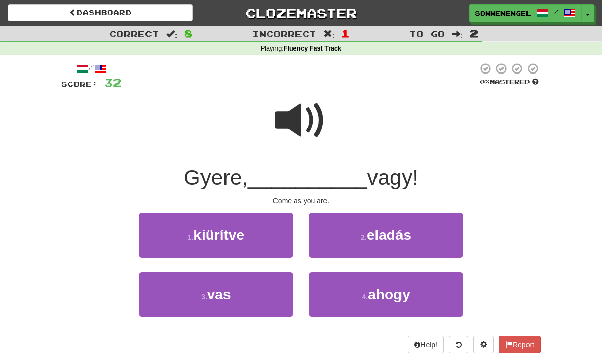
click at [304, 132] on span at bounding box center [301, 120] width 51 height 51
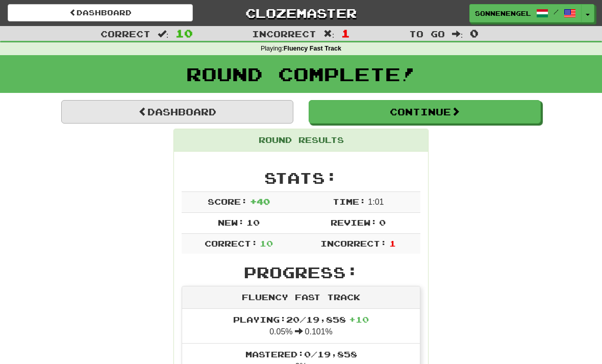
click at [247, 117] on link "Dashboard" at bounding box center [177, 111] width 232 height 23
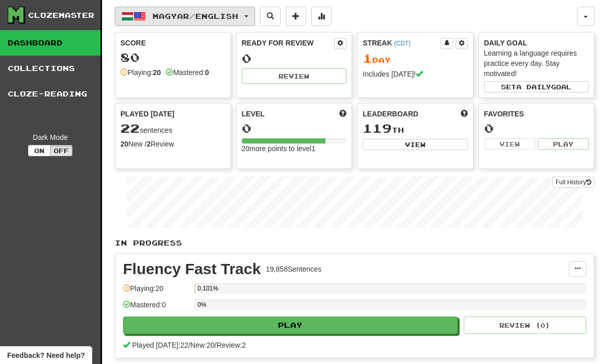
click at [235, 20] on span "Magyar / English" at bounding box center [196, 16] width 86 height 9
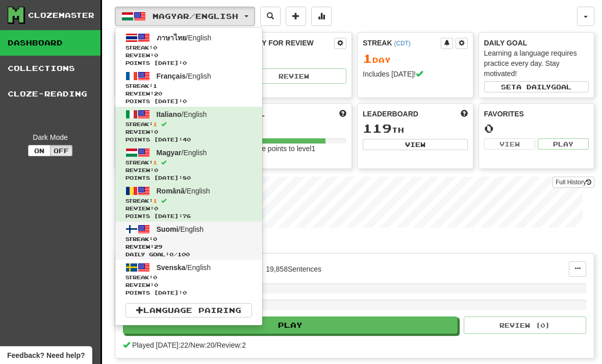
click at [208, 229] on link "Suomi / English Streak: 0 Review: 29 Daily Goal: 0 / 100" at bounding box center [188, 241] width 147 height 38
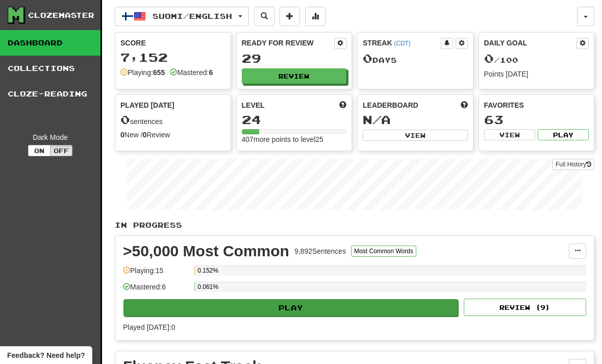
click at [315, 308] on button "Play" at bounding box center [291, 307] width 335 height 17
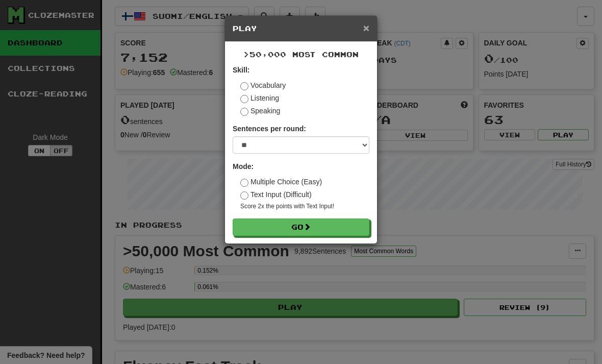
click at [368, 34] on span "×" at bounding box center [367, 28] width 6 height 12
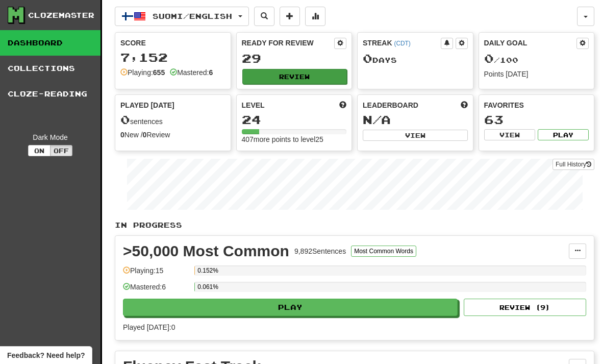
click at [333, 74] on button "Review" at bounding box center [295, 76] width 105 height 15
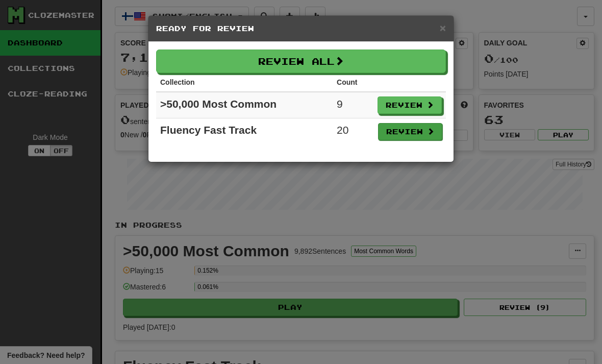
click at [415, 130] on button "Review" at bounding box center [410, 131] width 64 height 17
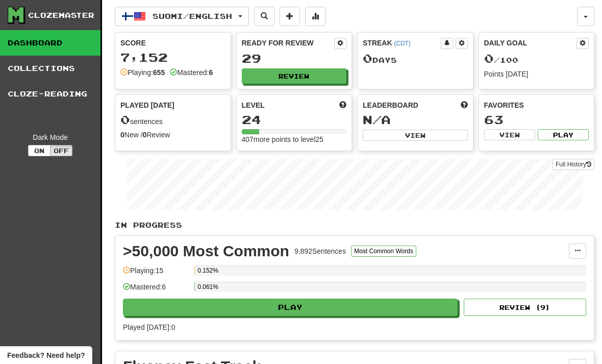
select select "**"
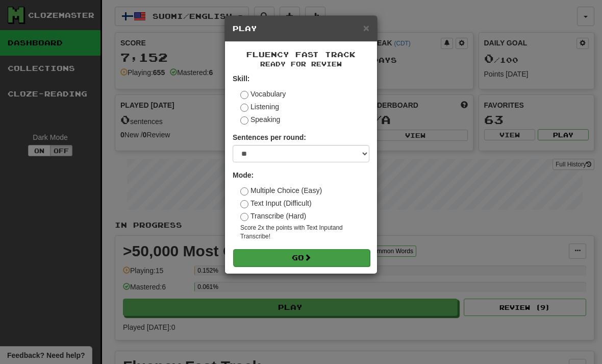
click at [283, 261] on button "Go" at bounding box center [301, 257] width 137 height 17
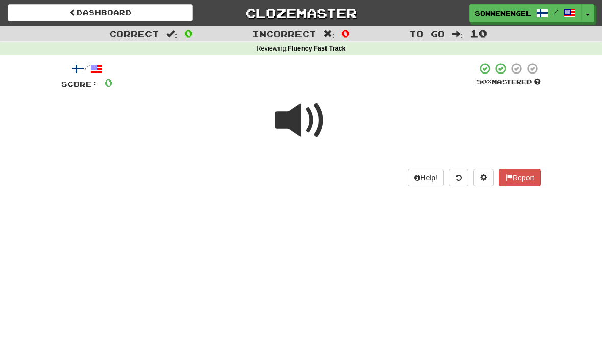
click at [303, 135] on span at bounding box center [301, 120] width 51 height 51
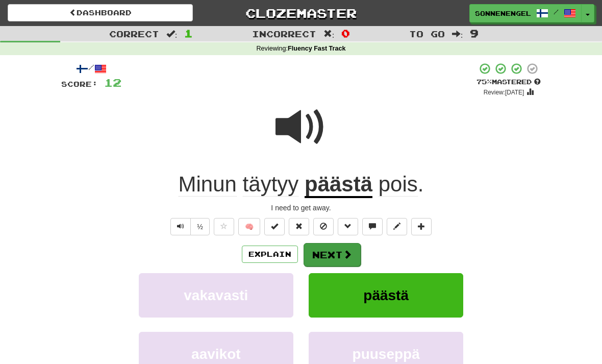
click at [331, 244] on button "Next" at bounding box center [332, 254] width 57 height 23
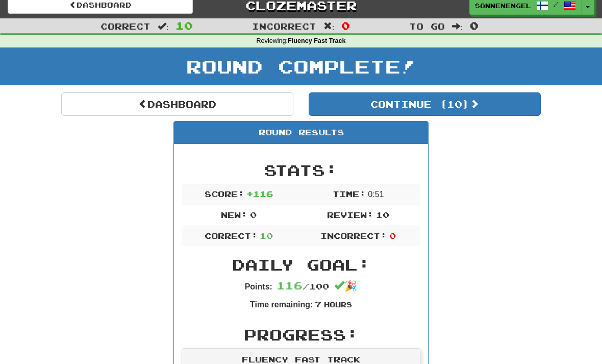
scroll to position [13, 0]
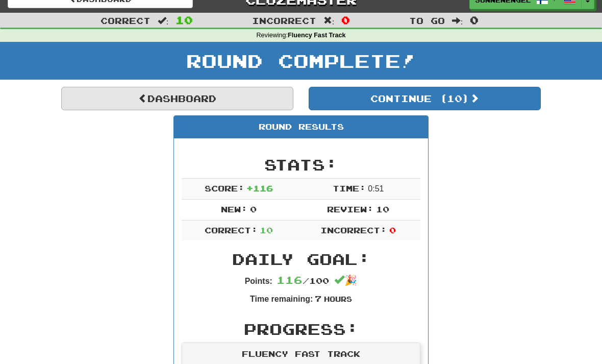
click at [249, 105] on link "Dashboard" at bounding box center [177, 98] width 232 height 23
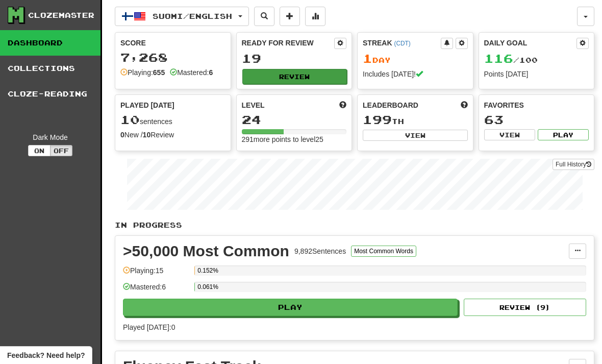
click at [303, 82] on button "Review" at bounding box center [295, 76] width 105 height 15
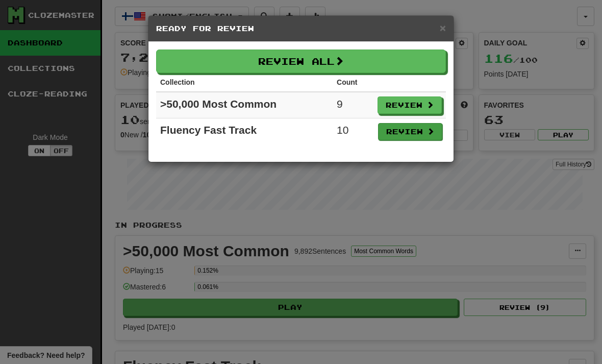
click at [413, 132] on button "Review" at bounding box center [410, 131] width 64 height 17
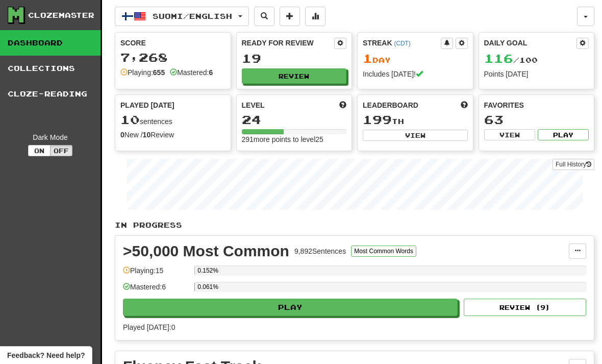
select select "**"
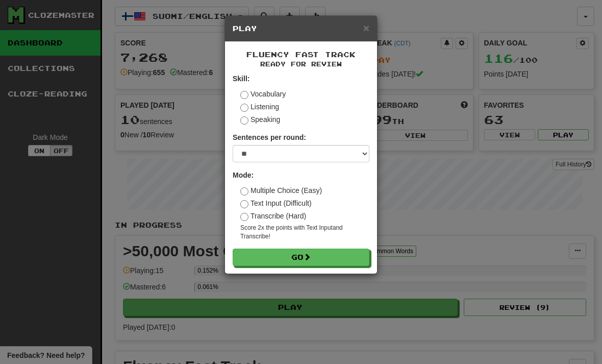
click at [246, 198] on label "Text Input (Difficult)" at bounding box center [275, 203] width 71 height 10
click at [274, 263] on button "Go" at bounding box center [301, 257] width 137 height 17
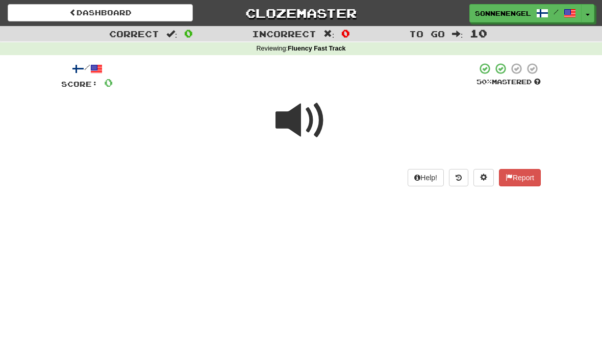
click at [308, 117] on span at bounding box center [301, 120] width 51 height 51
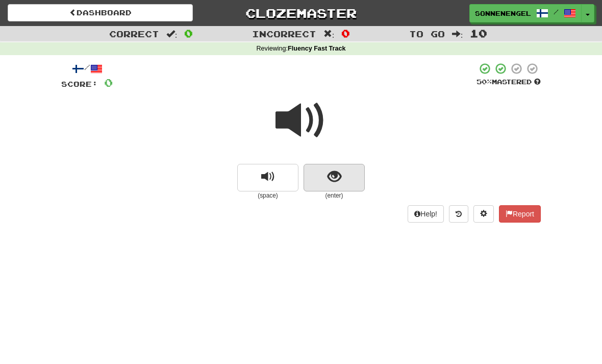
click at [349, 175] on button "show sentence" at bounding box center [334, 178] width 61 height 28
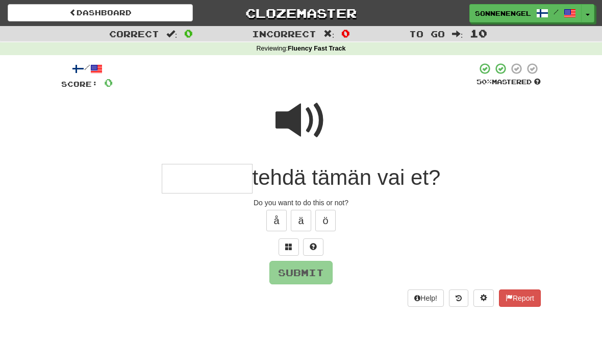
click at [308, 126] on span at bounding box center [301, 120] width 51 height 51
click at [225, 179] on input "text" at bounding box center [207, 179] width 91 height 30
click at [310, 125] on span at bounding box center [301, 120] width 51 height 51
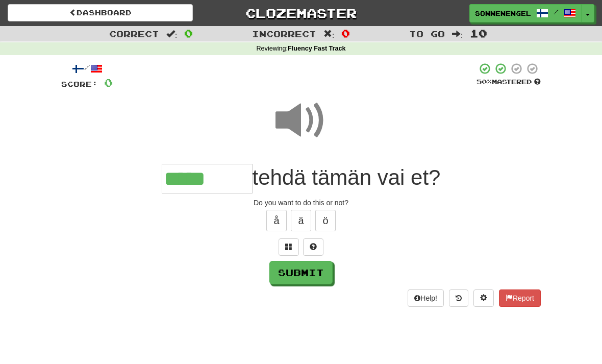
click at [217, 191] on input "*****" at bounding box center [207, 179] width 91 height 30
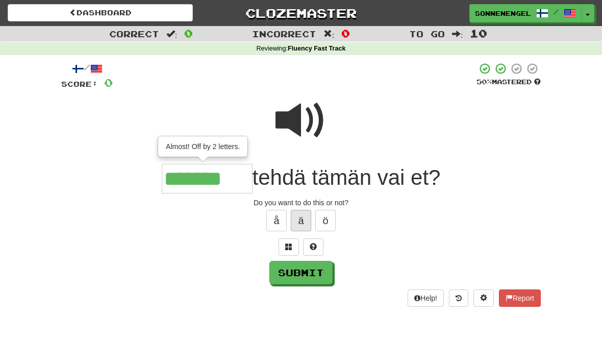
click at [304, 220] on button "ä" at bounding box center [301, 220] width 20 height 21
click at [295, 143] on span at bounding box center [301, 120] width 51 height 51
click at [237, 188] on input "*******" at bounding box center [207, 179] width 91 height 30
type input "********"
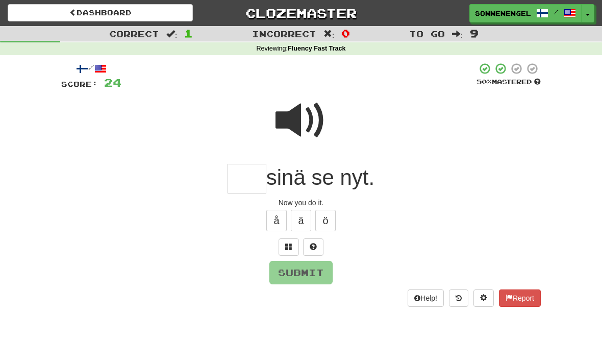
click at [305, 111] on span at bounding box center [301, 120] width 51 height 51
click at [260, 180] on input "text" at bounding box center [247, 179] width 39 height 30
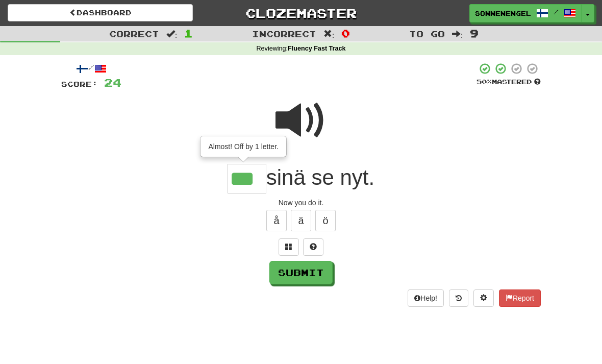
type input "***"
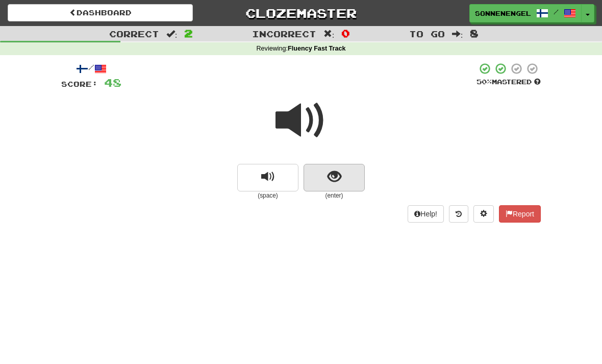
click at [330, 180] on span "show sentence" at bounding box center [335, 177] width 14 height 14
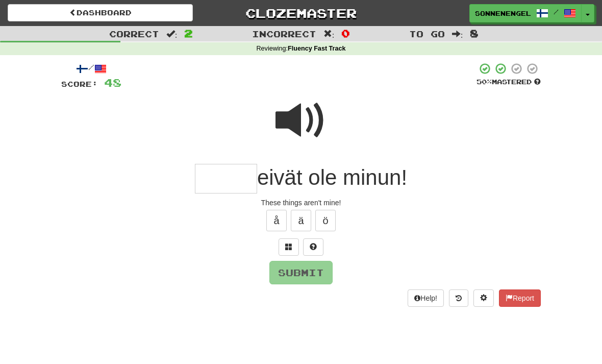
click at [311, 125] on span at bounding box center [301, 120] width 51 height 51
click at [245, 181] on input "text" at bounding box center [226, 179] width 62 height 30
click at [304, 140] on span at bounding box center [301, 120] width 51 height 51
click at [244, 182] on input "text" at bounding box center [226, 179] width 62 height 30
type input "****"
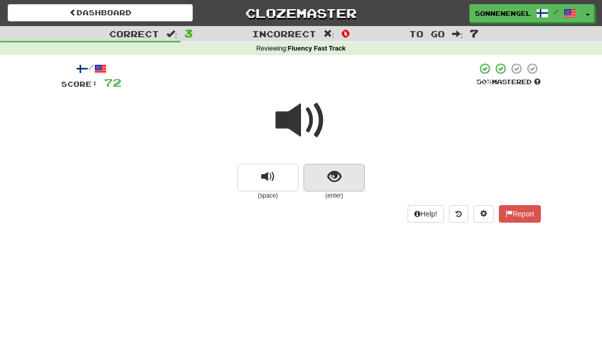
click at [341, 189] on button "show sentence" at bounding box center [334, 178] width 61 height 28
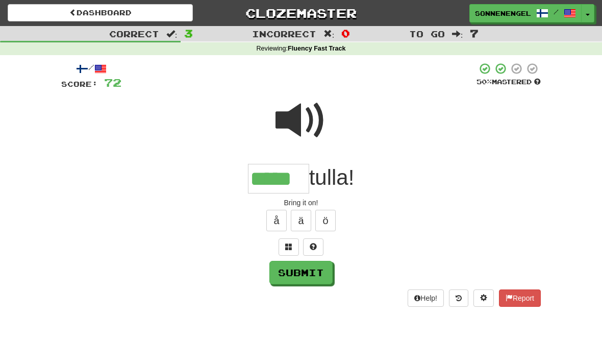
type input "*****"
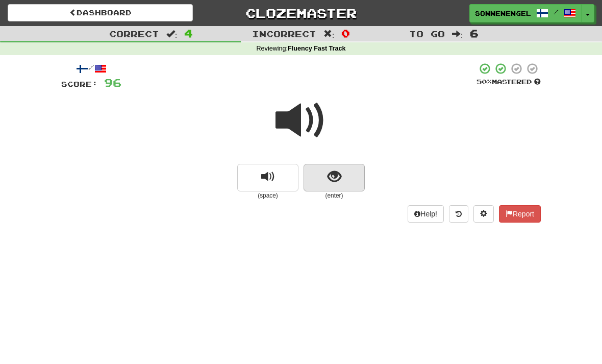
click at [337, 179] on span "show sentence" at bounding box center [335, 177] width 14 height 14
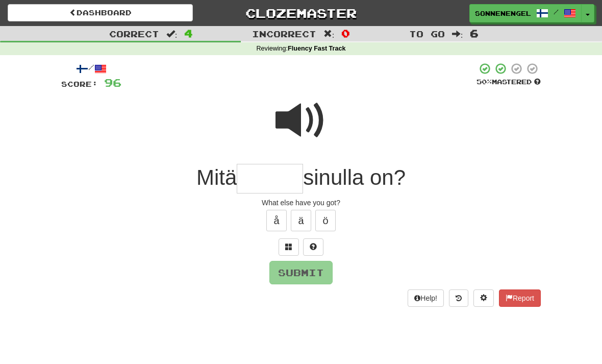
click at [301, 124] on span at bounding box center [301, 120] width 51 height 51
click at [288, 179] on input "text" at bounding box center [270, 179] width 66 height 30
type input "*****"
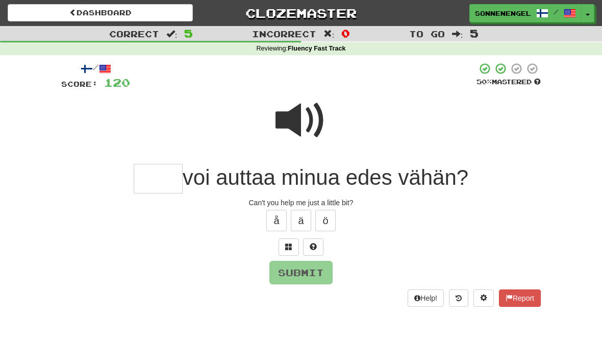
click at [320, 124] on span at bounding box center [301, 120] width 51 height 51
click at [161, 177] on input "text" at bounding box center [158, 179] width 49 height 30
click at [308, 129] on span at bounding box center [301, 120] width 51 height 51
click at [163, 177] on input "***" at bounding box center [158, 179] width 49 height 30
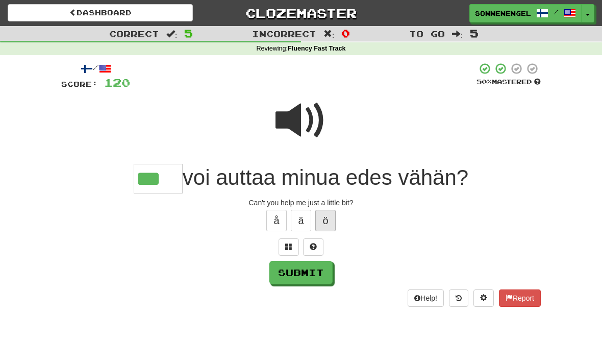
click at [319, 214] on button "ö" at bounding box center [326, 220] width 20 height 21
type input "****"
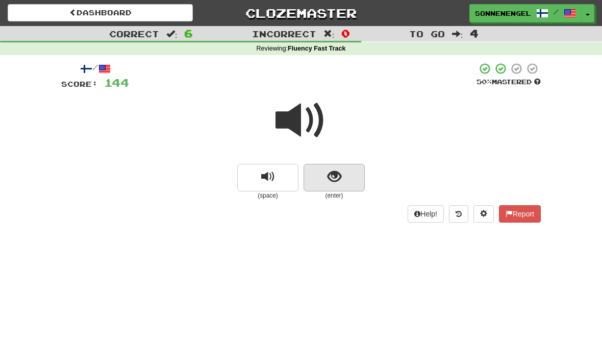
click at [333, 183] on span "show sentence" at bounding box center [335, 177] width 14 height 14
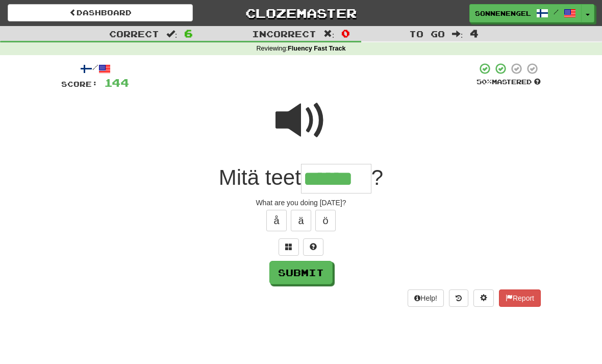
type input "******"
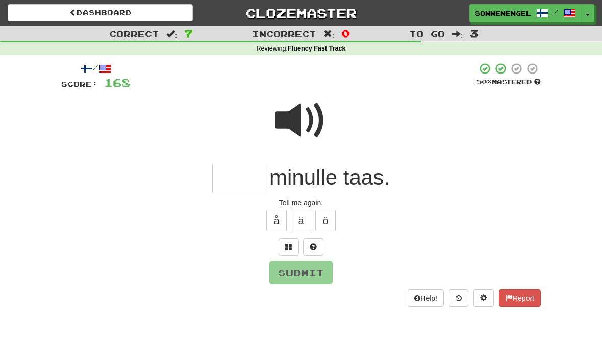
click at [311, 129] on span at bounding box center [301, 120] width 51 height 51
click at [256, 174] on input "text" at bounding box center [240, 179] width 57 height 30
type input "*****"
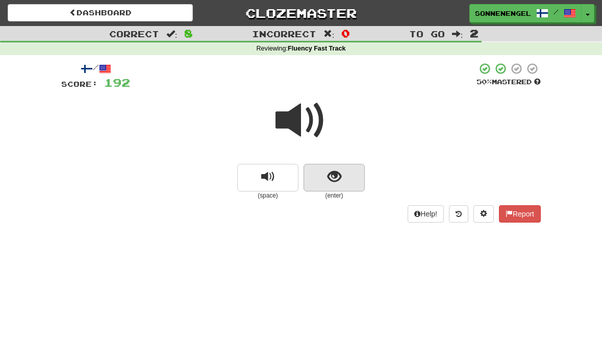
click at [343, 182] on button "show sentence" at bounding box center [334, 178] width 61 height 28
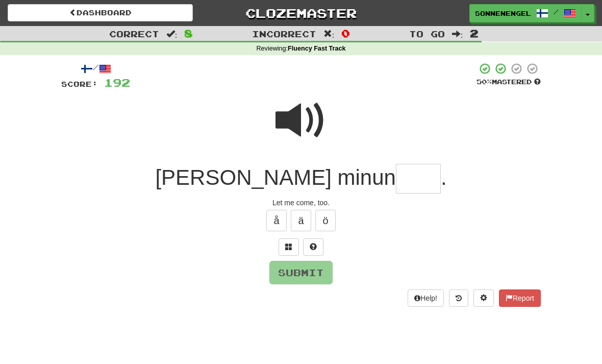
click at [306, 119] on span at bounding box center [301, 120] width 51 height 51
click at [396, 178] on input "text" at bounding box center [418, 179] width 45 height 30
type input "*****"
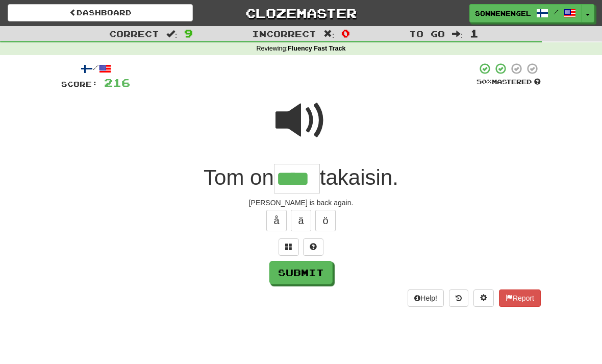
type input "****"
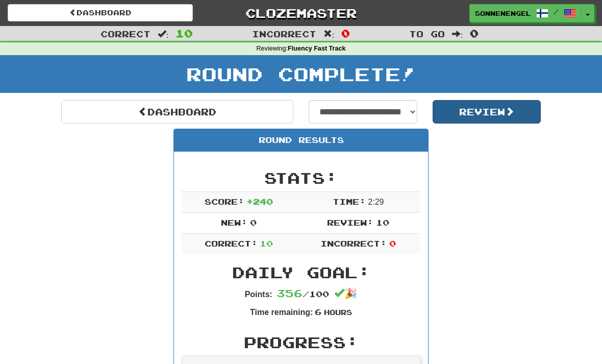
click at [466, 108] on button "Review" at bounding box center [487, 111] width 109 height 23
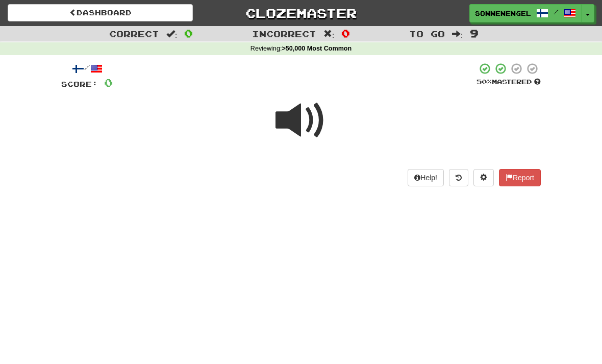
click at [298, 128] on span at bounding box center [301, 120] width 51 height 51
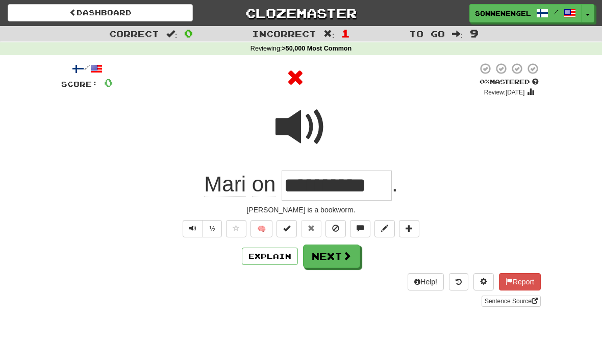
type input "**********"
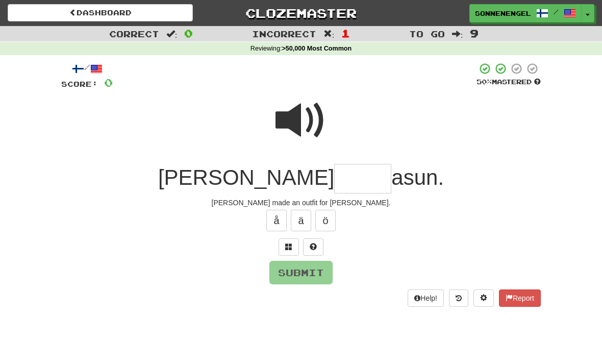
click at [304, 112] on span at bounding box center [301, 120] width 51 height 51
click at [336, 174] on input "text" at bounding box center [362, 179] width 57 height 30
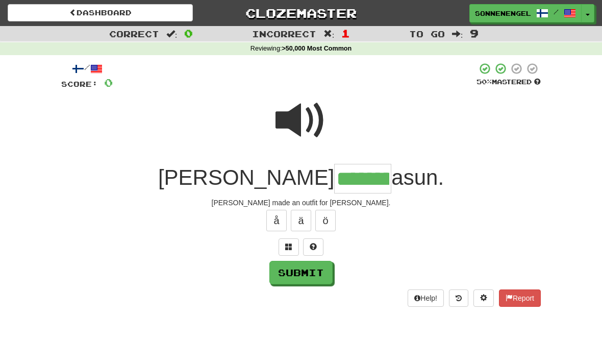
type input "********"
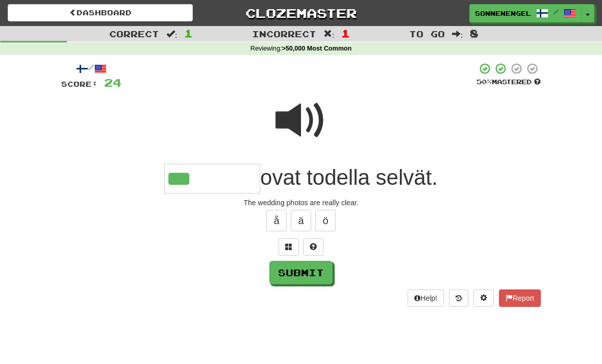
click at [308, 132] on span at bounding box center [301, 120] width 51 height 51
click at [238, 183] on input "***" at bounding box center [212, 179] width 96 height 30
type input "********"
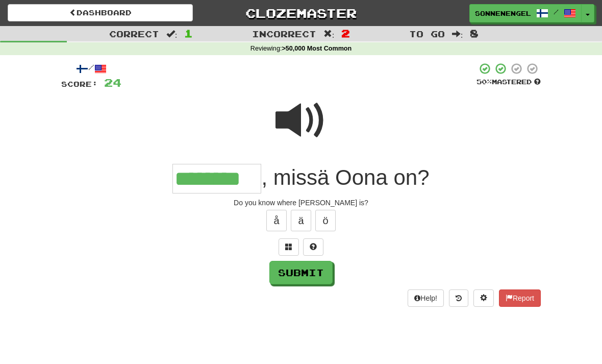
type input "********"
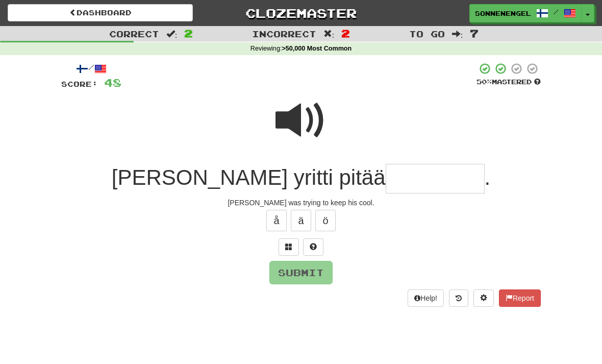
click at [313, 118] on span at bounding box center [301, 120] width 51 height 51
click at [398, 179] on input "text" at bounding box center [435, 179] width 99 height 30
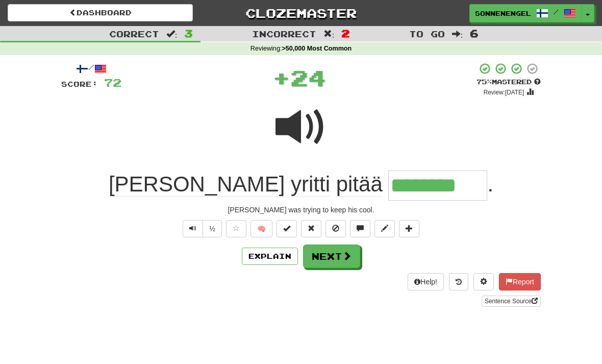
type input "********"
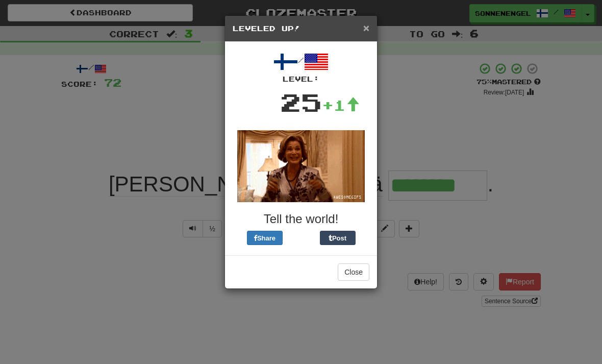
click at [369, 32] on span "×" at bounding box center [367, 28] width 6 height 12
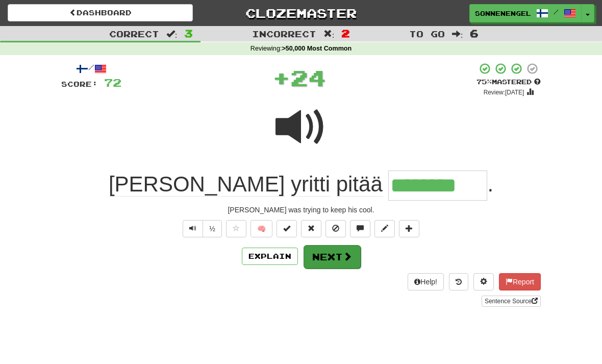
click at [341, 257] on button "Next" at bounding box center [332, 256] width 57 height 23
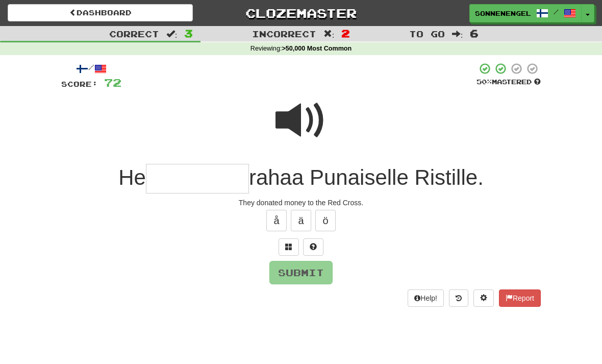
click at [302, 129] on span at bounding box center [301, 120] width 51 height 51
click at [304, 122] on span at bounding box center [301, 120] width 51 height 51
click at [236, 177] on input "text" at bounding box center [197, 179] width 103 height 30
click at [313, 107] on span at bounding box center [301, 120] width 51 height 51
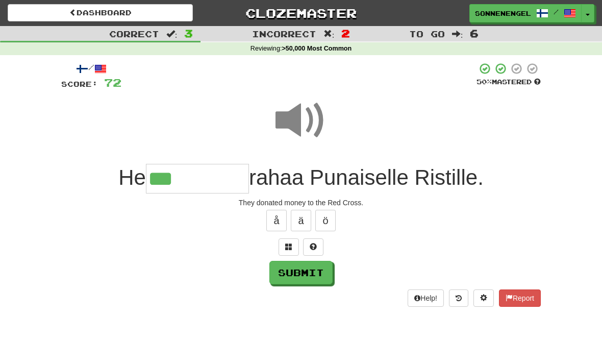
click at [223, 181] on input "***" at bounding box center [197, 179] width 103 height 30
click at [305, 124] on span at bounding box center [301, 120] width 51 height 51
click at [223, 187] on input "***" at bounding box center [197, 179] width 103 height 30
type input "**********"
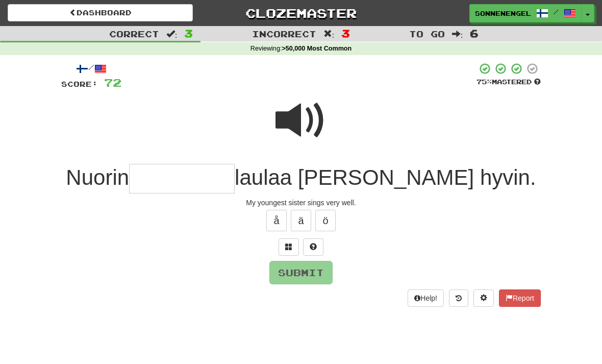
click at [314, 123] on span at bounding box center [301, 120] width 51 height 51
click at [235, 185] on input "text" at bounding box center [182, 179] width 106 height 30
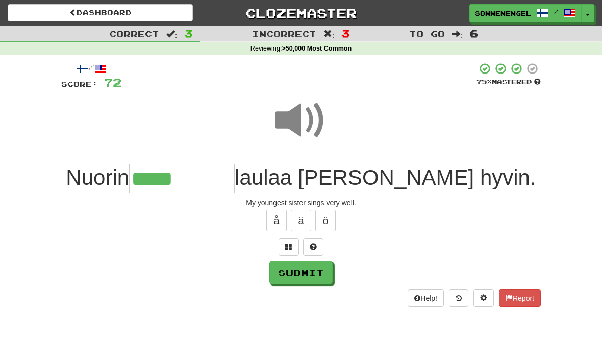
type input "**********"
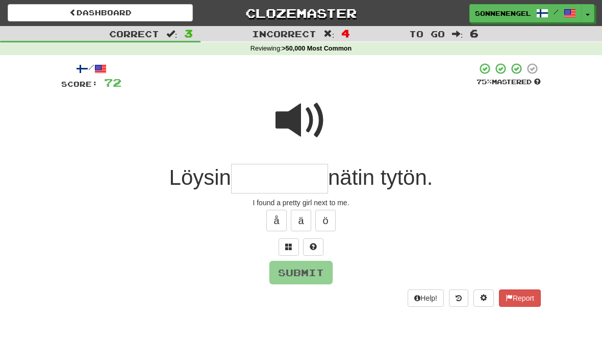
click at [312, 127] on span at bounding box center [301, 120] width 51 height 51
click at [305, 179] on input "text" at bounding box center [279, 179] width 97 height 30
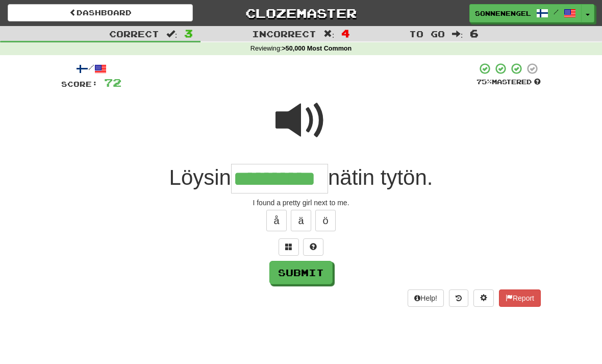
type input "**********"
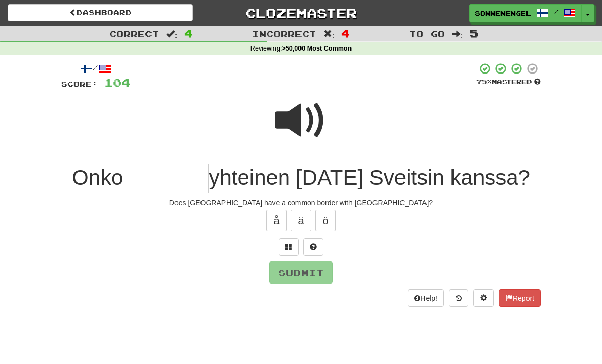
click at [297, 126] on span at bounding box center [301, 120] width 51 height 51
click at [195, 180] on input "text" at bounding box center [166, 179] width 86 height 30
type input "*"
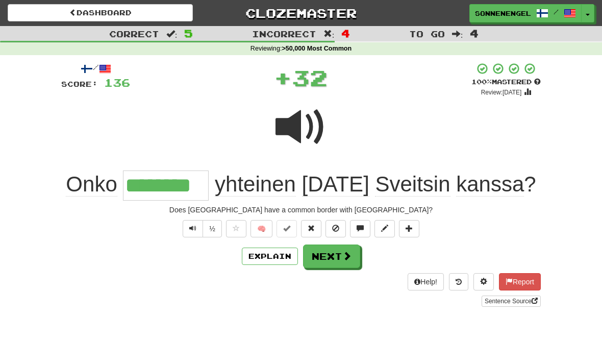
type input "********"
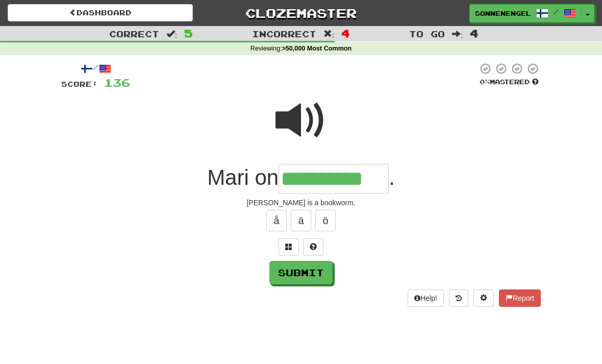
type input "**********"
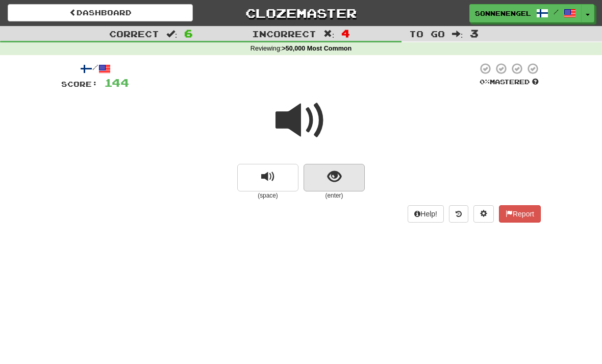
click at [341, 171] on span "show sentence" at bounding box center [335, 177] width 14 height 14
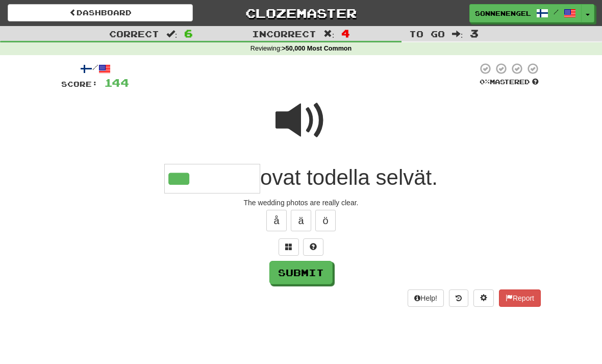
click at [306, 127] on span at bounding box center [301, 120] width 51 height 51
click at [238, 181] on input "***" at bounding box center [212, 179] width 96 height 30
type input "********"
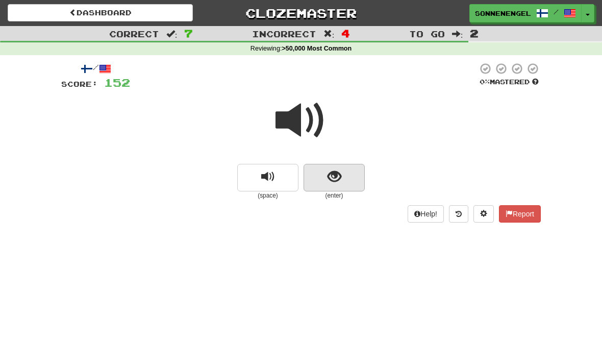
click at [346, 181] on button "show sentence" at bounding box center [334, 178] width 61 height 28
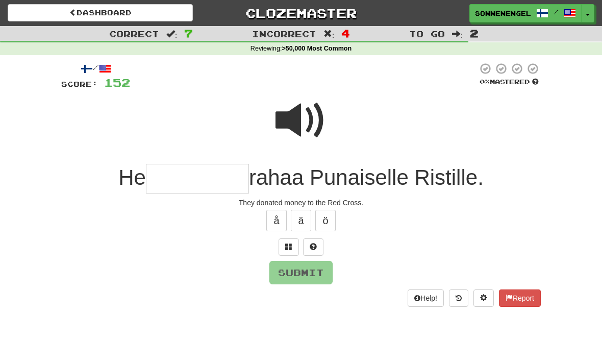
click at [313, 120] on span at bounding box center [301, 120] width 51 height 51
click at [232, 178] on input "text" at bounding box center [197, 179] width 103 height 30
click at [298, 120] on span at bounding box center [301, 120] width 51 height 51
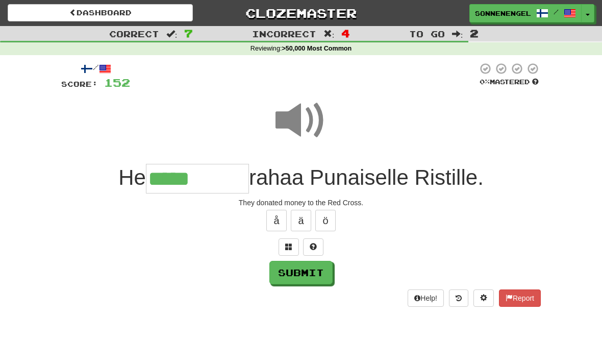
click at [210, 181] on input "*****" at bounding box center [197, 179] width 103 height 30
click at [312, 120] on span at bounding box center [301, 120] width 51 height 51
click at [239, 172] on input "********" at bounding box center [197, 179] width 103 height 30
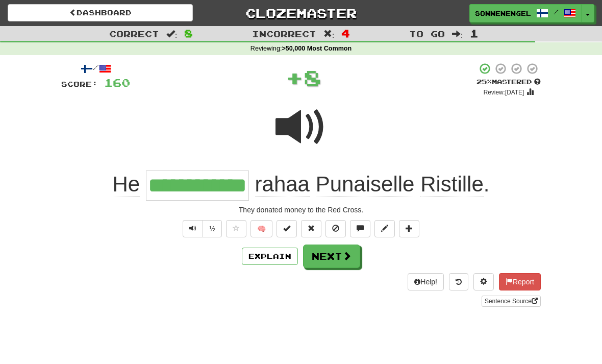
type input "**********"
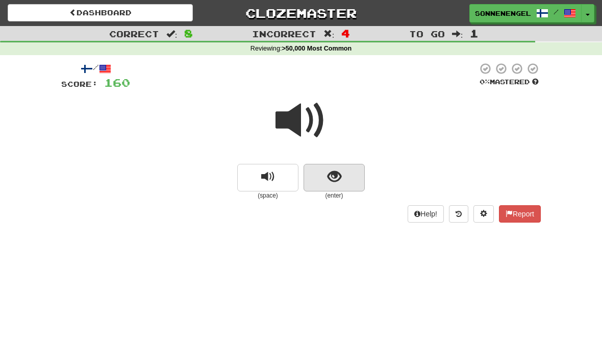
click at [346, 172] on button "show sentence" at bounding box center [334, 178] width 61 height 28
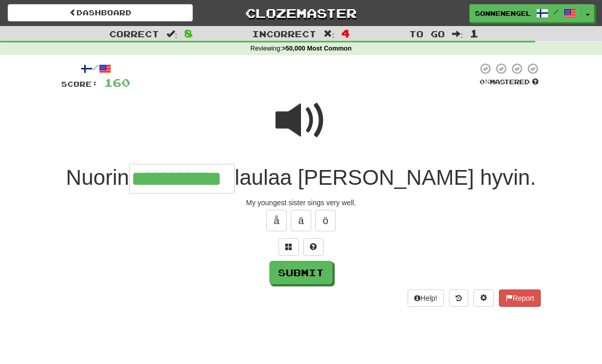
type input "**********"
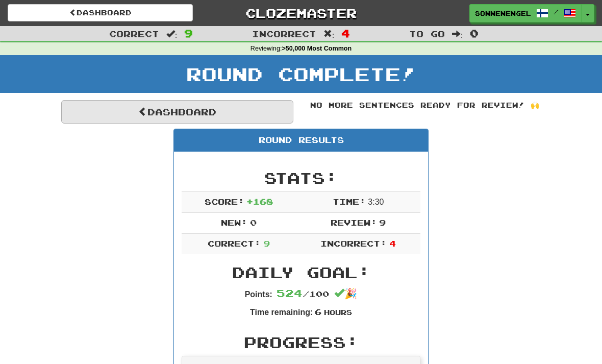
click at [257, 101] on link "Dashboard" at bounding box center [177, 111] width 232 height 23
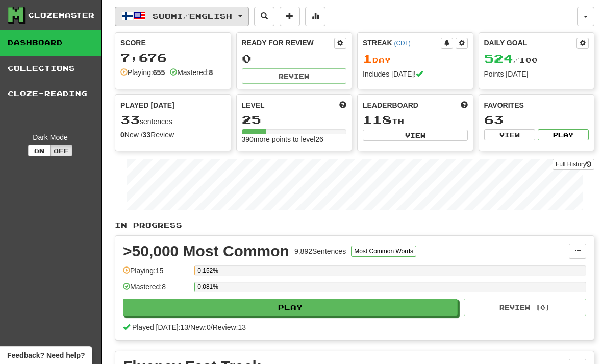
click at [246, 15] on button "Suomi / English" at bounding box center [182, 16] width 134 height 19
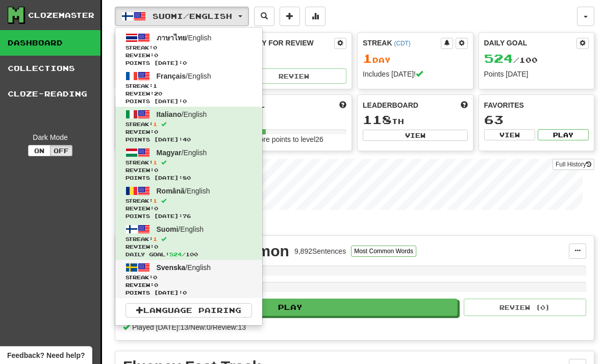
click at [227, 273] on link "Svenska / English Streak: 0 Review: 0 Points [DATE]: 0" at bounding box center [188, 279] width 147 height 38
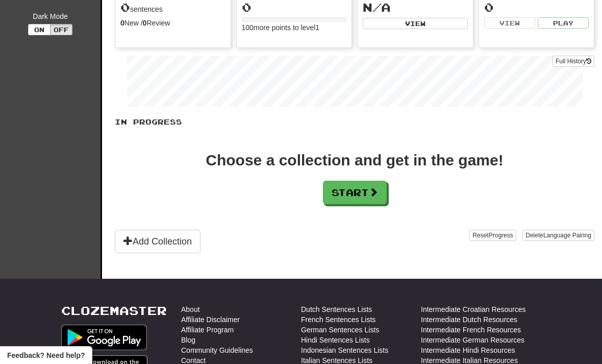
scroll to position [138, 0]
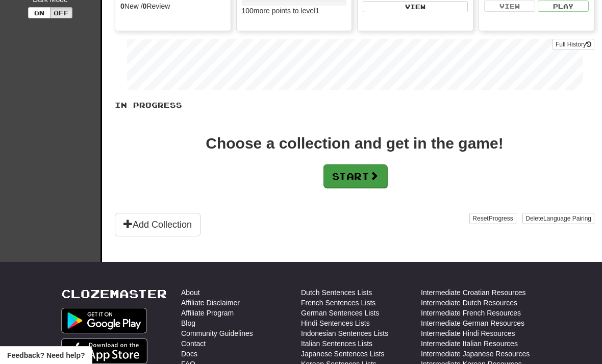
click at [384, 180] on button "Start" at bounding box center [356, 175] width 64 height 23
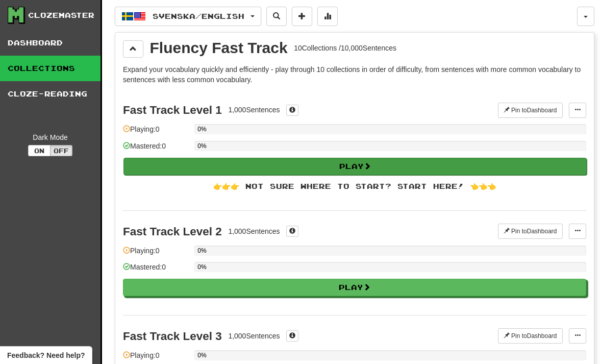
click at [337, 170] on button "Play" at bounding box center [356, 166] width 464 height 17
select select "**"
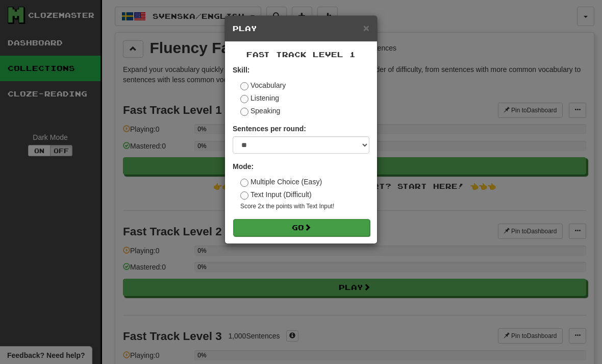
click at [329, 232] on button "Go" at bounding box center [301, 227] width 137 height 17
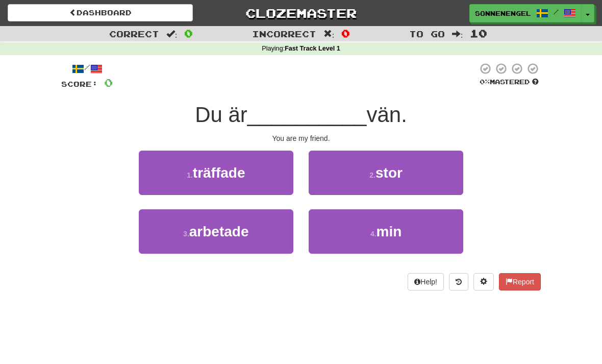
click at [170, 2] on div "Dashboard Clozemaster Sonnenengel / Toggle Dropdown Dashboard Leaderboard Activ…" at bounding box center [301, 11] width 602 height 22
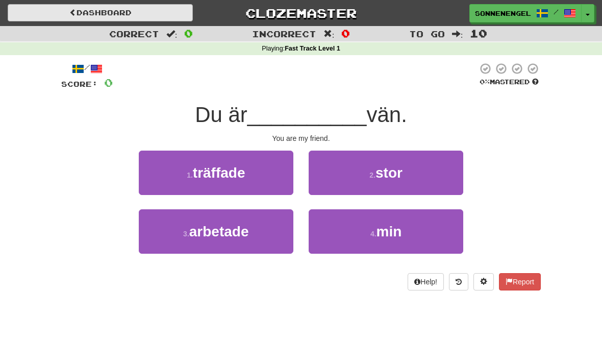
click at [187, 10] on link "Dashboard" at bounding box center [100, 12] width 185 height 17
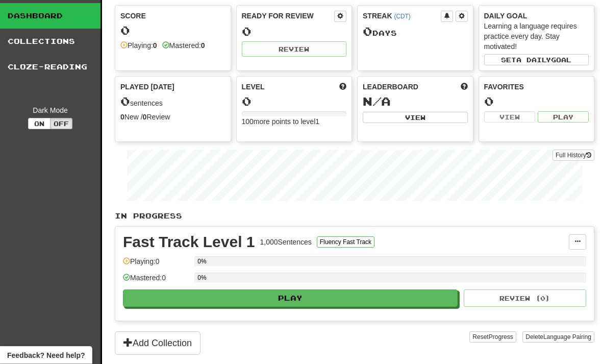
scroll to position [27, 0]
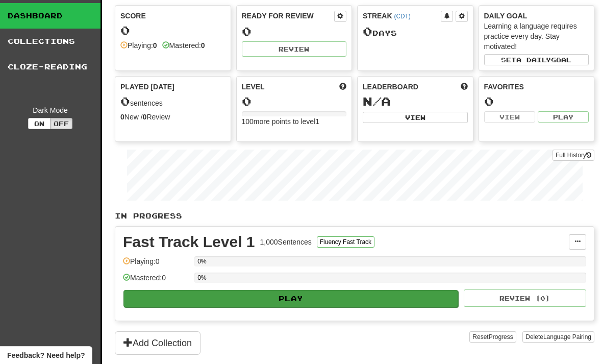
click at [294, 302] on button "Play" at bounding box center [291, 298] width 335 height 17
select select "**"
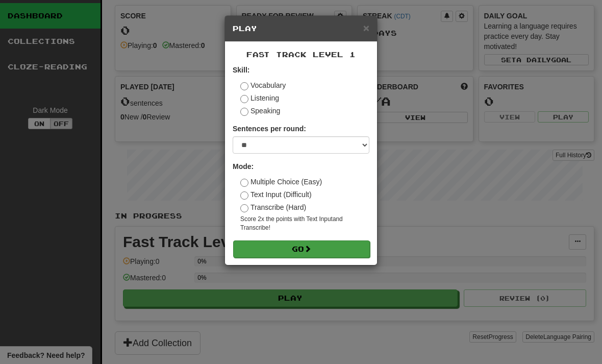
click at [280, 252] on button "Go" at bounding box center [301, 248] width 137 height 17
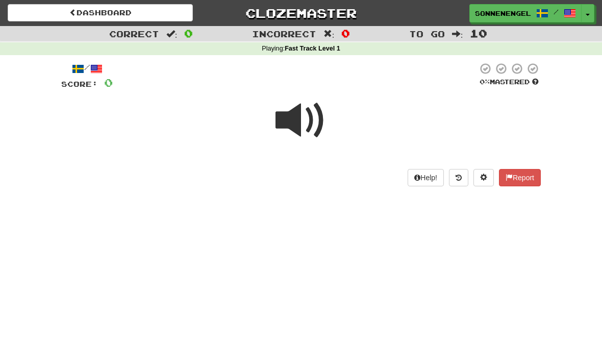
click at [309, 134] on span at bounding box center [301, 120] width 51 height 51
click at [369, 193] on div "/ Score: 0 0 % Mastered Help! Report" at bounding box center [301, 127] width 480 height 145
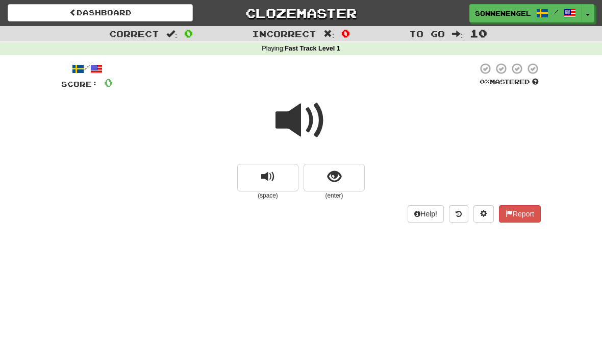
click at [322, 181] on button "show sentence" at bounding box center [334, 178] width 61 height 28
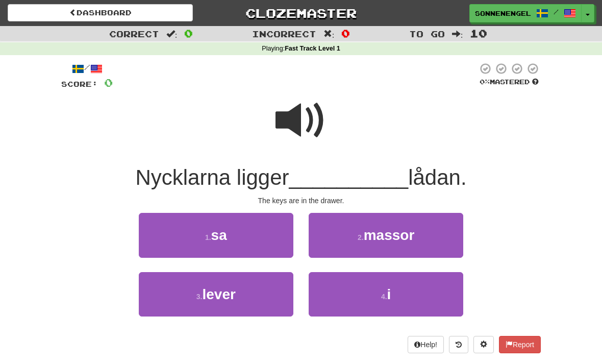
click at [302, 125] on span at bounding box center [301, 120] width 51 height 51
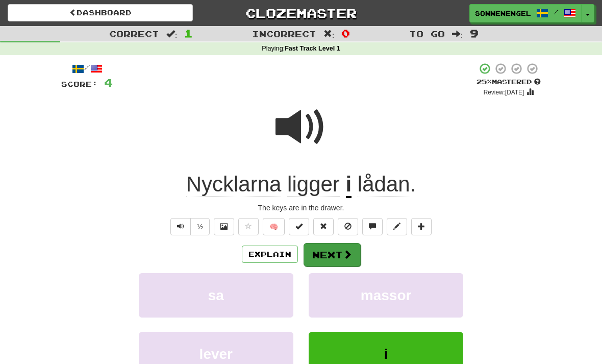
click at [346, 256] on span at bounding box center [347, 254] width 9 height 9
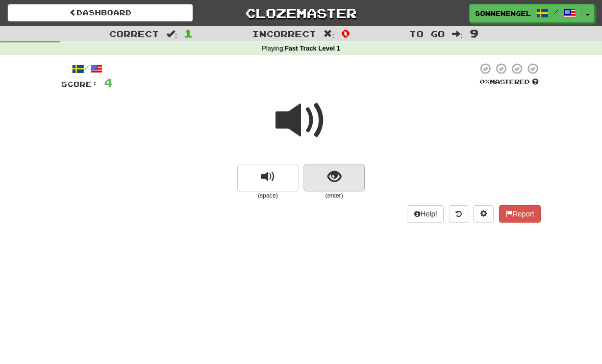
click at [322, 188] on button "show sentence" at bounding box center [334, 178] width 61 height 28
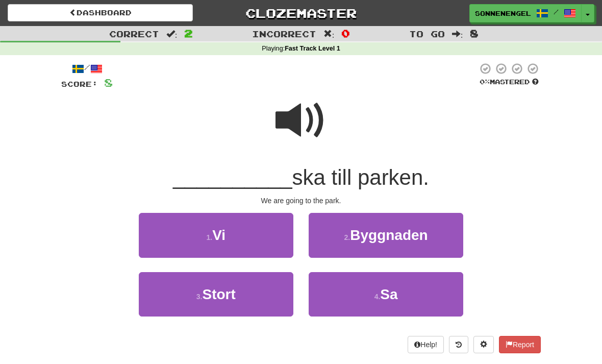
click at [302, 125] on span at bounding box center [301, 120] width 51 height 51
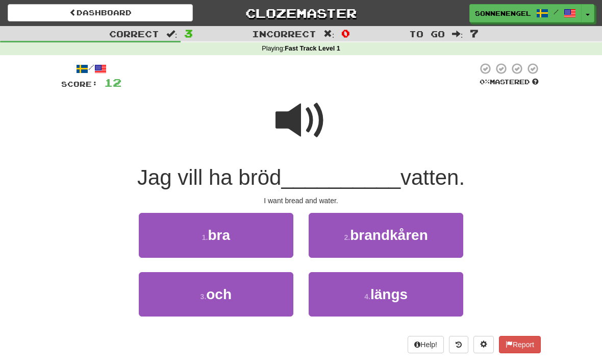
click at [296, 110] on span at bounding box center [301, 120] width 51 height 51
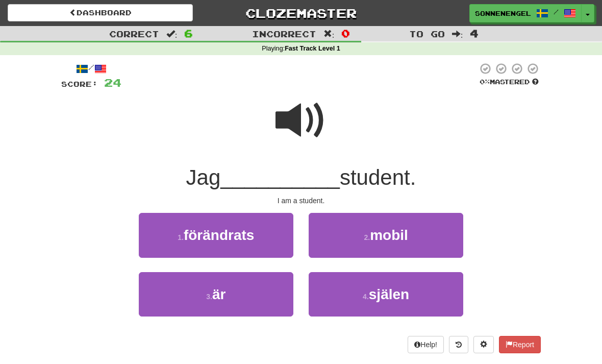
click at [299, 125] on span at bounding box center [301, 120] width 51 height 51
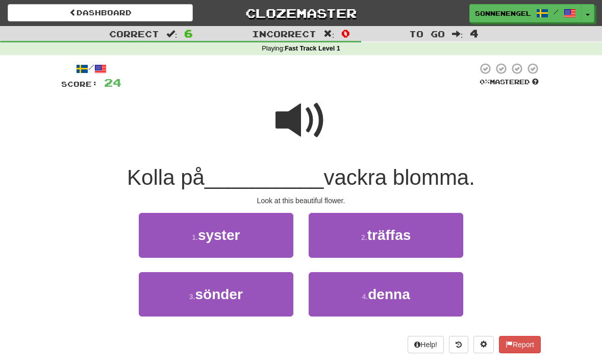
click at [320, 139] on span at bounding box center [301, 120] width 51 height 51
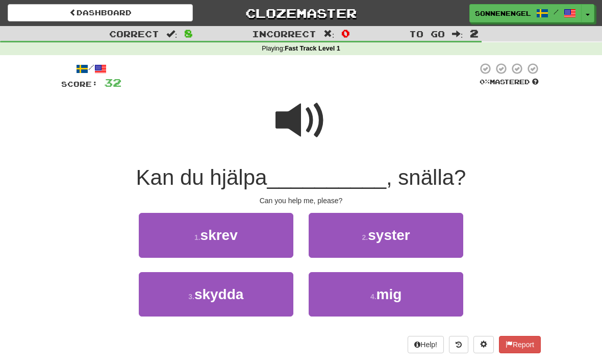
click at [305, 121] on span at bounding box center [301, 120] width 51 height 51
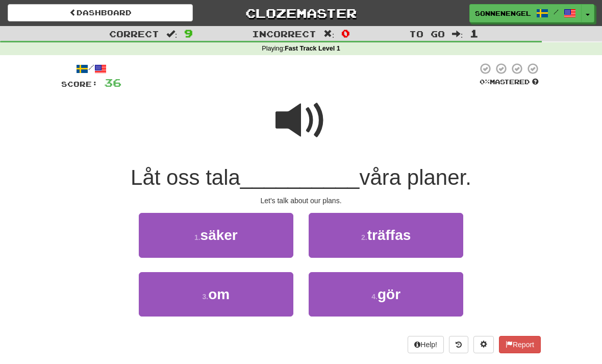
click at [307, 111] on span at bounding box center [301, 120] width 51 height 51
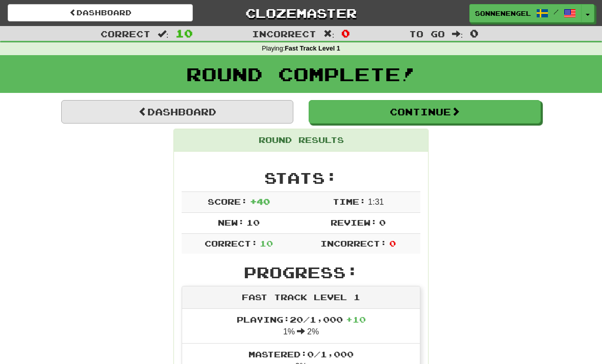
click at [244, 102] on link "Dashboard" at bounding box center [177, 111] width 232 height 23
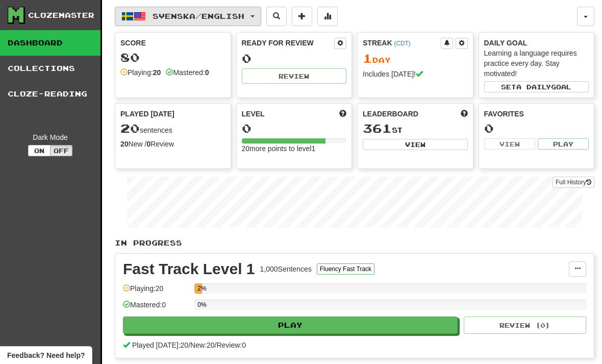
click at [192, 22] on button "Svenska / English" at bounding box center [188, 16] width 147 height 19
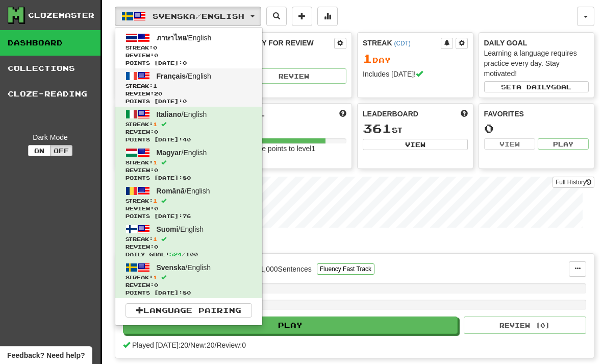
click at [216, 94] on span "Review: 20" at bounding box center [189, 94] width 127 height 8
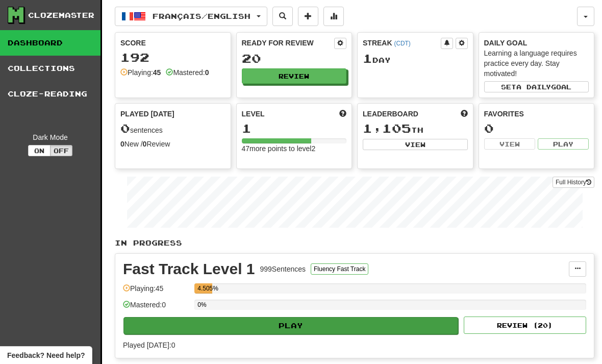
click at [372, 326] on button "Play" at bounding box center [291, 325] width 335 height 17
select select "**"
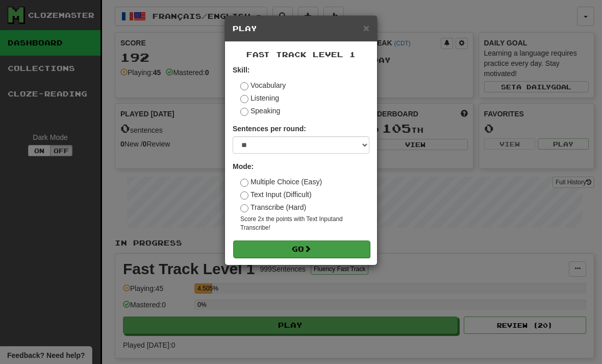
click at [310, 255] on button "Go" at bounding box center [301, 248] width 137 height 17
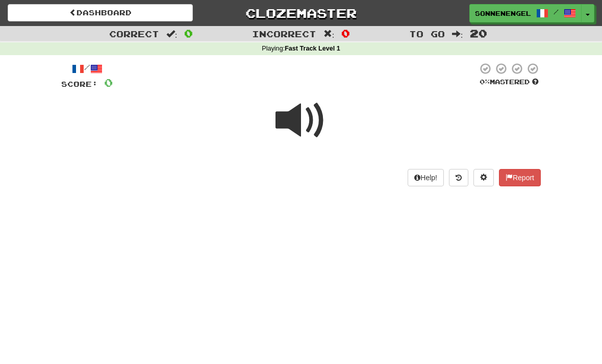
click at [302, 110] on span at bounding box center [301, 120] width 51 height 51
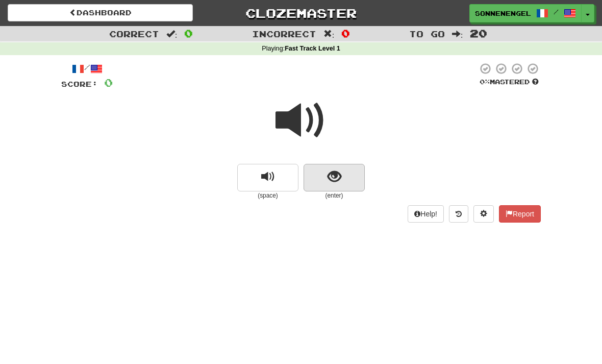
click at [324, 172] on button "show sentence" at bounding box center [334, 178] width 61 height 28
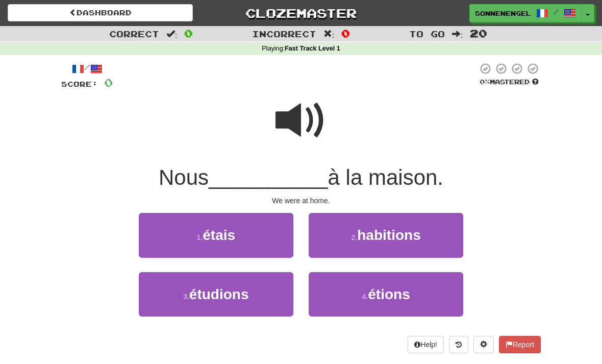
click at [289, 122] on span at bounding box center [301, 120] width 51 height 51
click at [304, 123] on span at bounding box center [301, 120] width 51 height 51
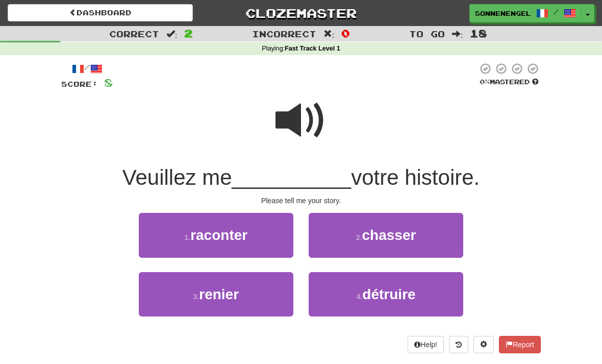
click at [300, 133] on span at bounding box center [301, 120] width 51 height 51
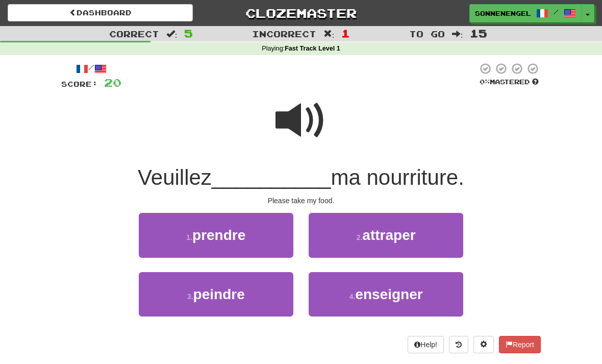
click at [295, 120] on span at bounding box center [301, 120] width 51 height 51
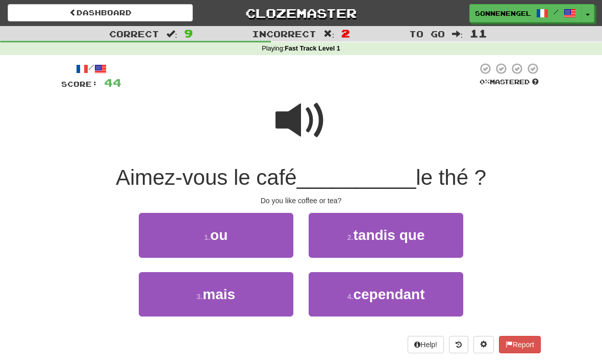
click at [307, 129] on span at bounding box center [301, 120] width 51 height 51
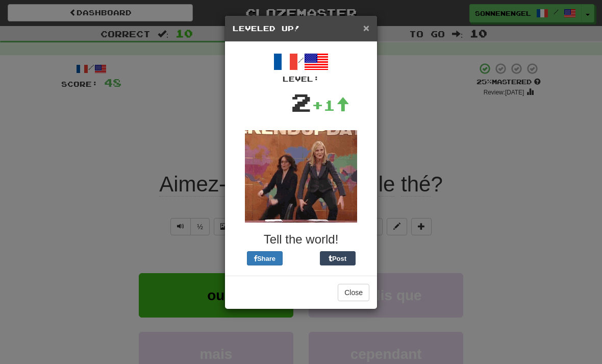
click at [364, 32] on span "×" at bounding box center [367, 28] width 6 height 12
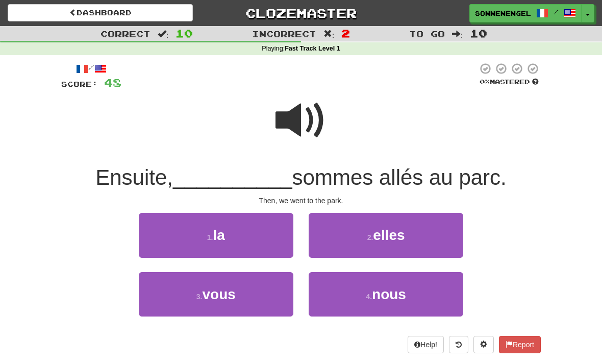
click at [300, 127] on span at bounding box center [301, 120] width 51 height 51
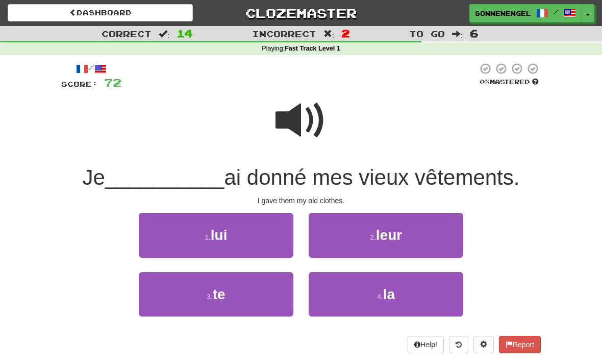
click at [302, 131] on span at bounding box center [301, 120] width 51 height 51
click at [299, 114] on span at bounding box center [301, 120] width 51 height 51
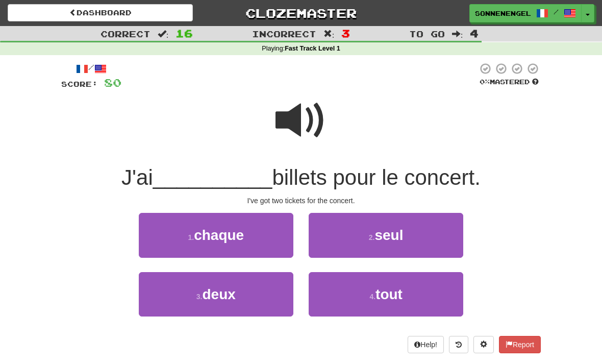
click at [312, 129] on span at bounding box center [301, 120] width 51 height 51
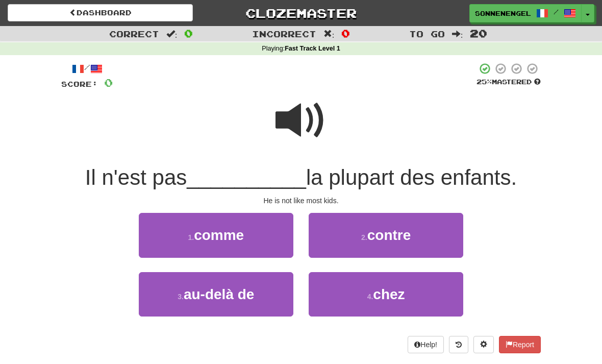
click at [302, 129] on span at bounding box center [301, 120] width 51 height 51
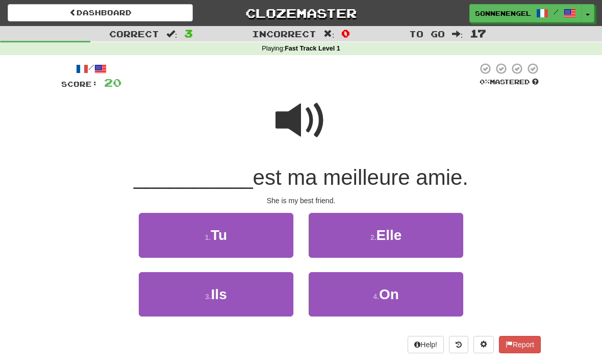
click at [301, 127] on span at bounding box center [301, 120] width 51 height 51
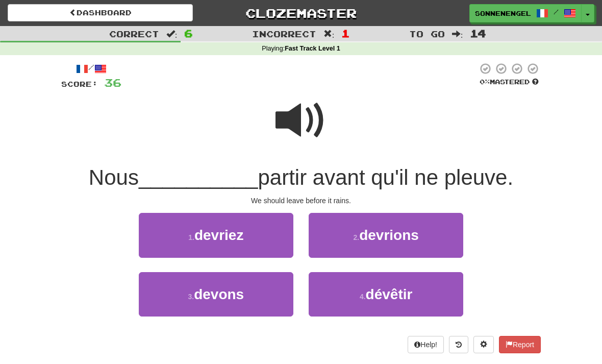
click at [285, 117] on span at bounding box center [301, 120] width 51 height 51
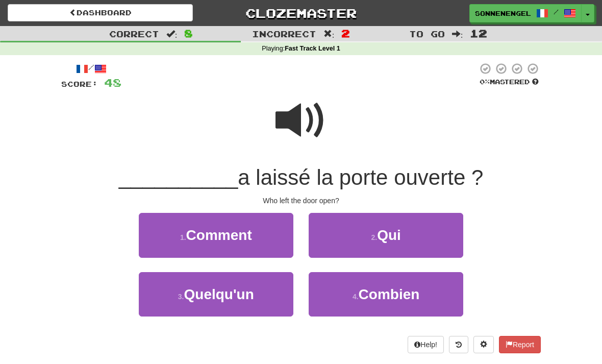
click at [294, 128] on span at bounding box center [301, 120] width 51 height 51
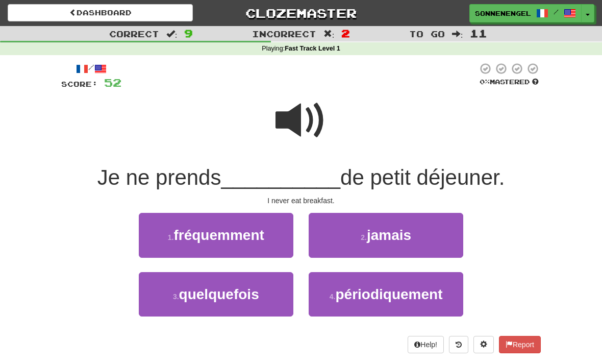
click at [303, 125] on span at bounding box center [301, 120] width 51 height 51
click at [310, 127] on span at bounding box center [301, 120] width 51 height 51
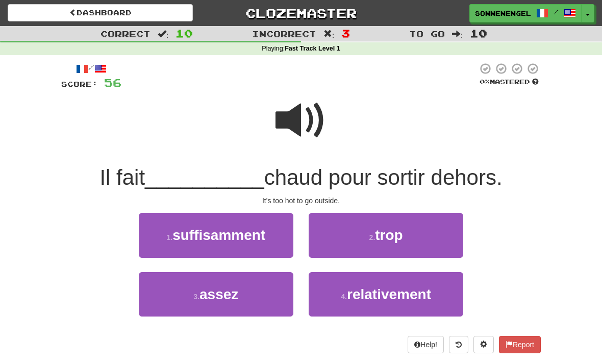
click at [311, 119] on span at bounding box center [301, 120] width 51 height 51
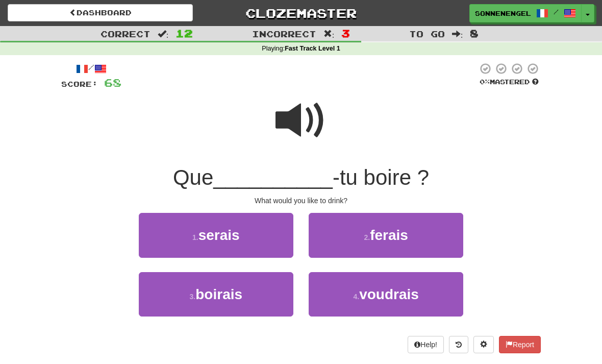
click at [297, 124] on span at bounding box center [301, 120] width 51 height 51
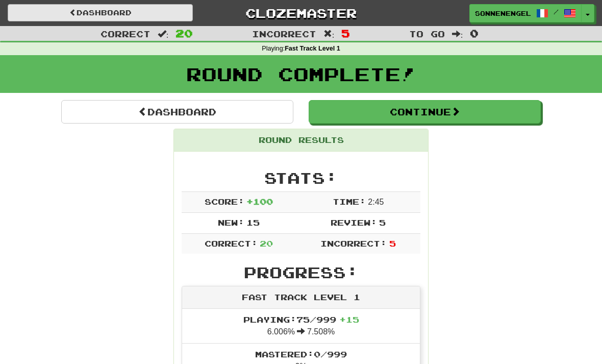
click at [180, 17] on link "Dashboard" at bounding box center [100, 12] width 185 height 17
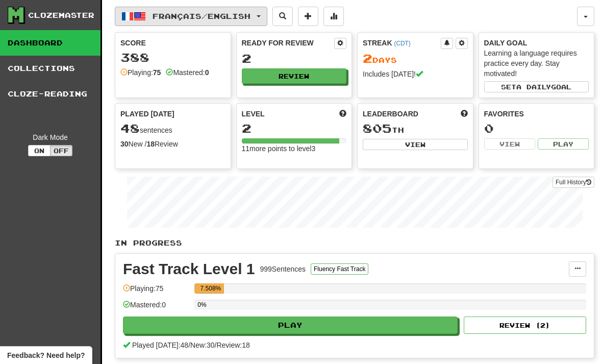
click at [231, 16] on span "Français / English" at bounding box center [202, 16] width 98 height 9
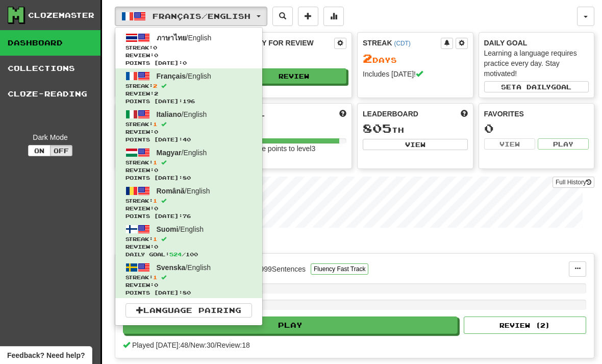
click at [305, 69] on div at bounding box center [301, 182] width 602 height 364
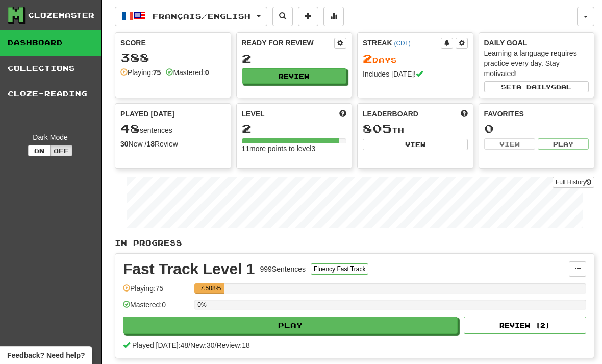
click at [311, 89] on div "Ready for Review 2 Review" at bounding box center [294, 65] width 116 height 66
click at [297, 81] on button "Review" at bounding box center [295, 76] width 105 height 15
select select "**"
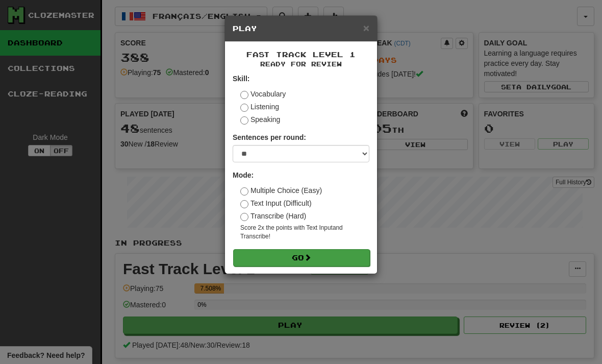
click at [296, 258] on button "Go" at bounding box center [301, 257] width 137 height 17
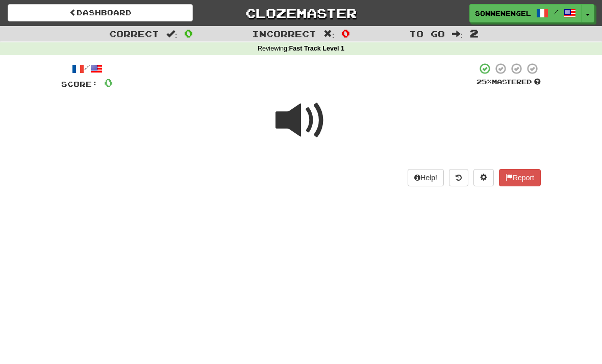
click at [307, 140] on span at bounding box center [301, 120] width 51 height 51
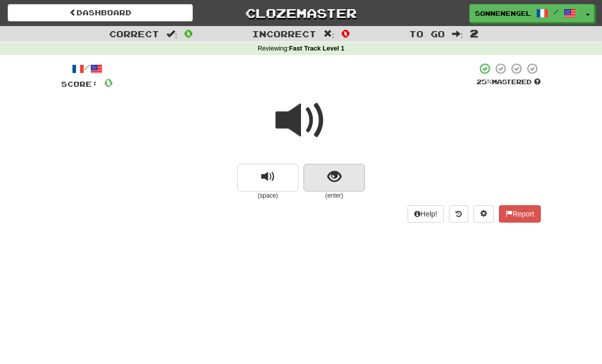
click at [344, 179] on button "show sentence" at bounding box center [334, 178] width 61 height 28
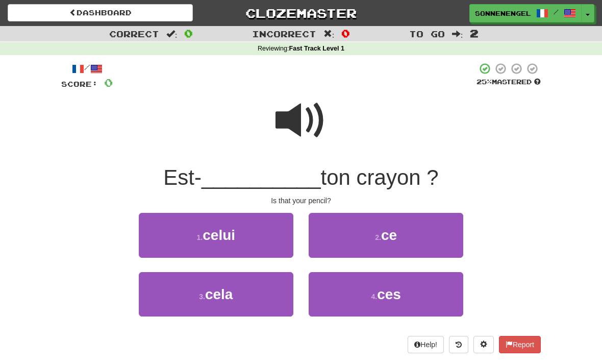
click at [316, 131] on span at bounding box center [301, 120] width 51 height 51
click at [308, 129] on span at bounding box center [301, 120] width 51 height 51
click at [302, 132] on span at bounding box center [301, 120] width 51 height 51
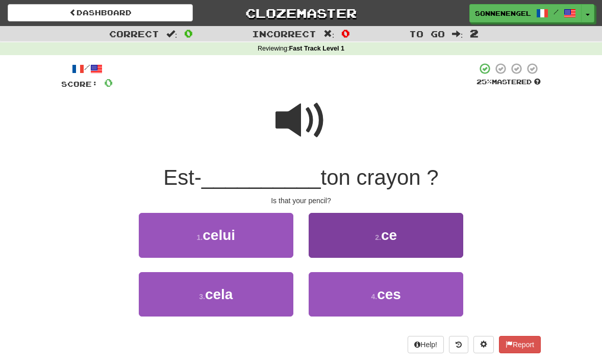
click at [353, 244] on button "2 . ce" at bounding box center [386, 235] width 155 height 44
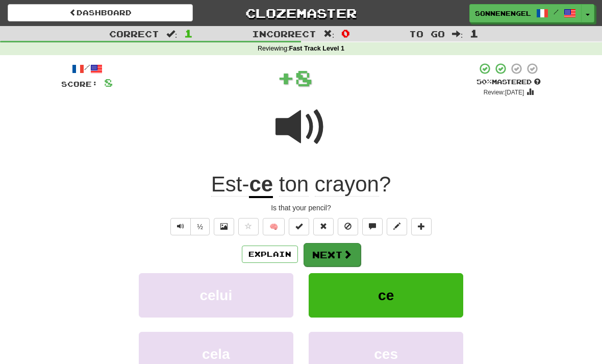
click at [334, 258] on button "Next" at bounding box center [332, 254] width 57 height 23
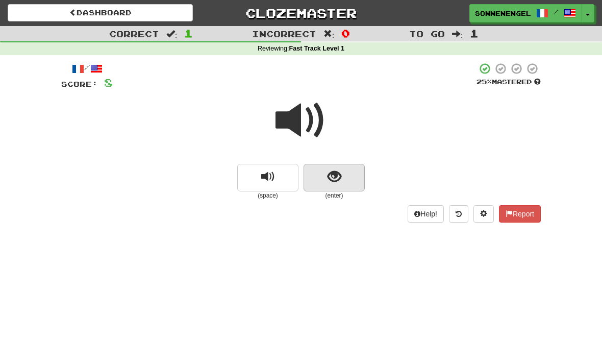
click at [357, 169] on button "show sentence" at bounding box center [334, 178] width 61 height 28
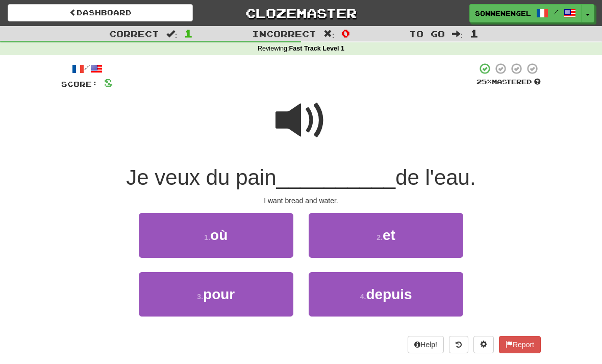
click at [307, 124] on span at bounding box center [301, 120] width 51 height 51
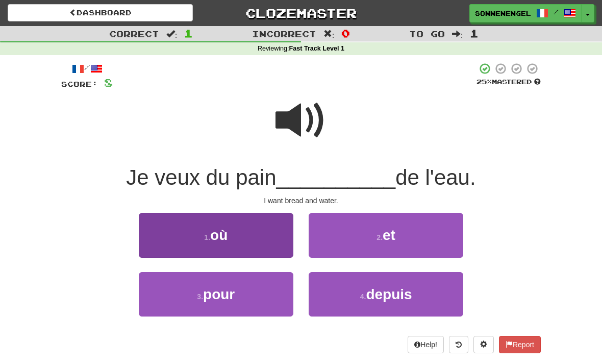
click at [258, 245] on button "1 . où" at bounding box center [216, 235] width 155 height 44
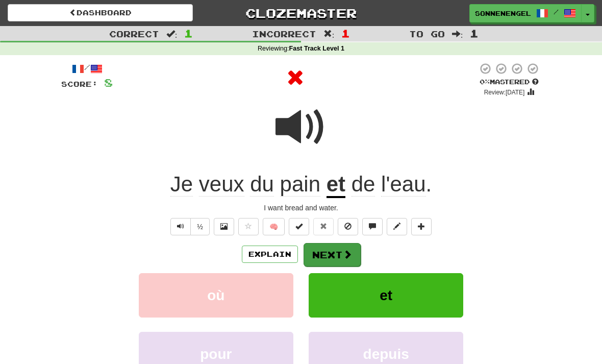
click at [331, 256] on button "Next" at bounding box center [332, 254] width 57 height 23
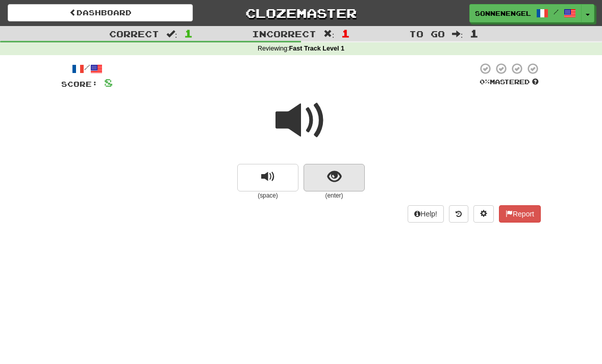
click at [329, 188] on button "show sentence" at bounding box center [334, 178] width 61 height 28
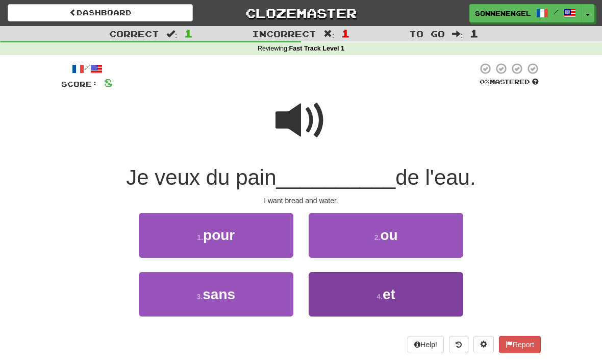
click at [326, 296] on button "4 . et" at bounding box center [386, 294] width 155 height 44
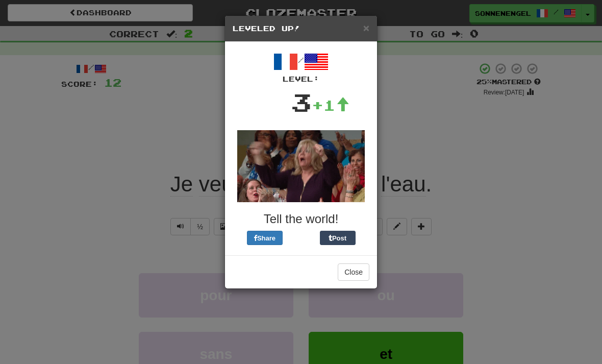
click at [358, 29] on h5 "Leveled Up!" at bounding box center [301, 28] width 137 height 10
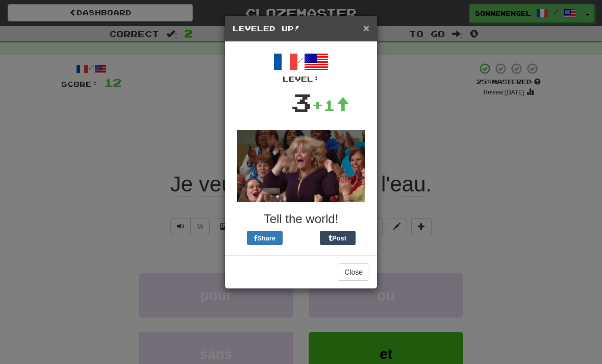
click at [366, 29] on span "×" at bounding box center [367, 28] width 6 height 12
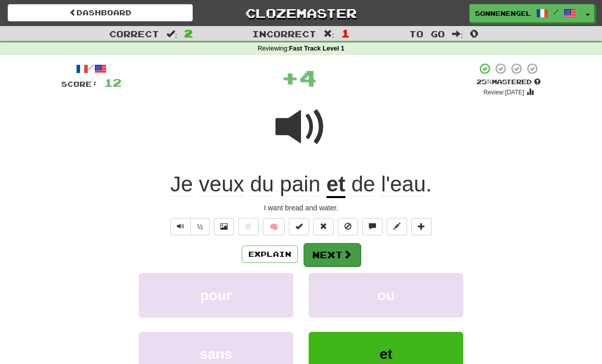
click at [330, 252] on button "Next" at bounding box center [332, 254] width 57 height 23
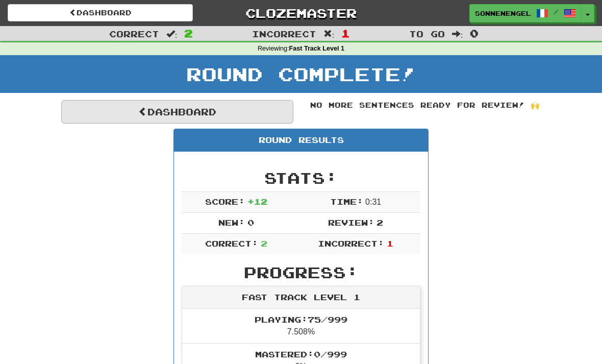
click at [221, 110] on link "Dashboard" at bounding box center [177, 111] width 232 height 23
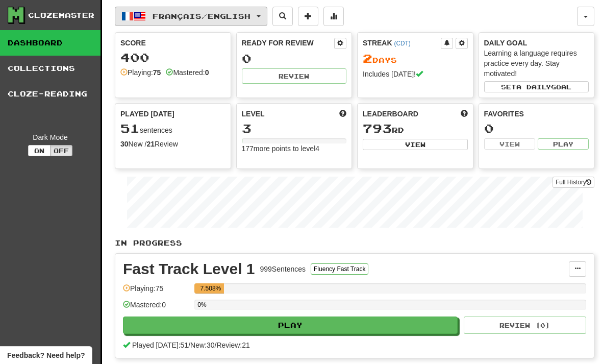
click at [210, 25] on button "Français / English" at bounding box center [191, 16] width 153 height 19
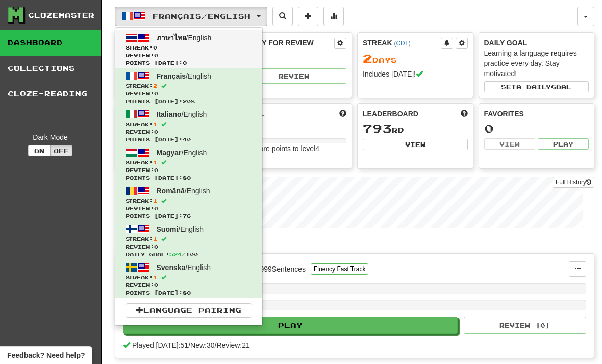
click at [228, 54] on span "Review: 0" at bounding box center [189, 56] width 127 height 8
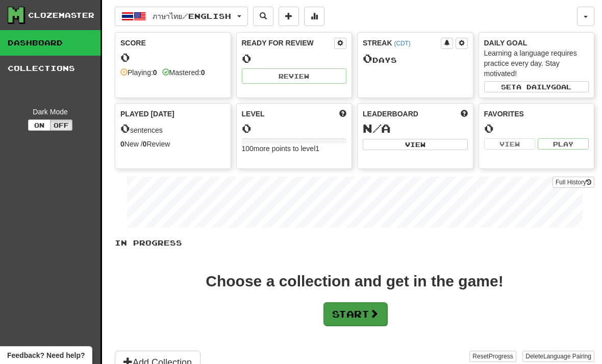
click at [358, 320] on button "Start" at bounding box center [356, 313] width 64 height 23
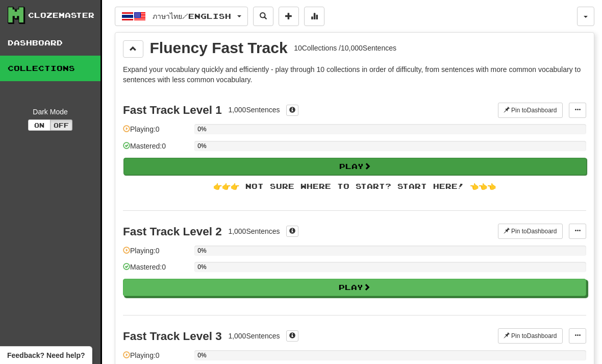
click at [355, 174] on button "Play" at bounding box center [356, 166] width 464 height 17
select select "**"
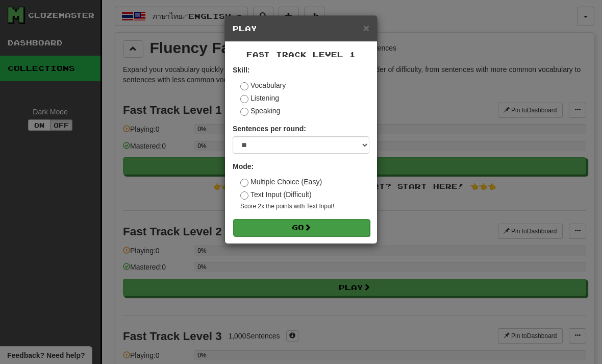
click at [322, 230] on button "Go" at bounding box center [301, 227] width 137 height 17
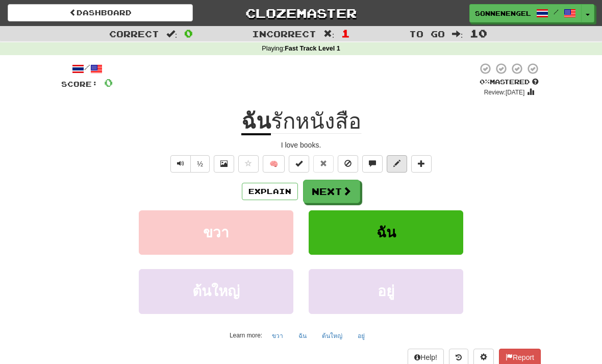
click at [391, 171] on button at bounding box center [397, 163] width 20 height 17
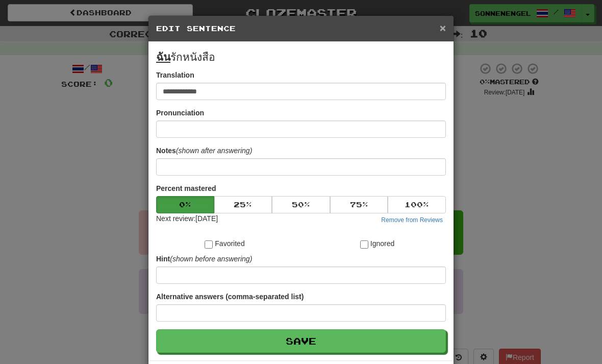
click at [442, 27] on span "×" at bounding box center [443, 28] width 6 height 12
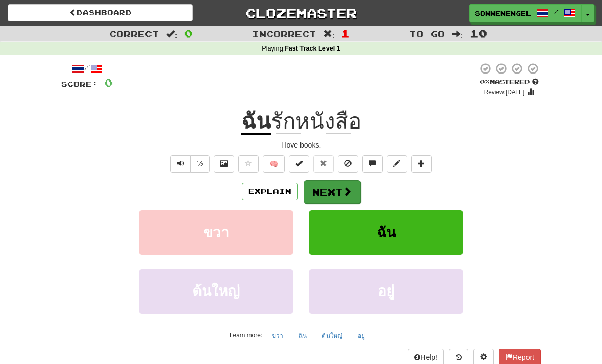
click at [341, 185] on button "Next" at bounding box center [332, 191] width 57 height 23
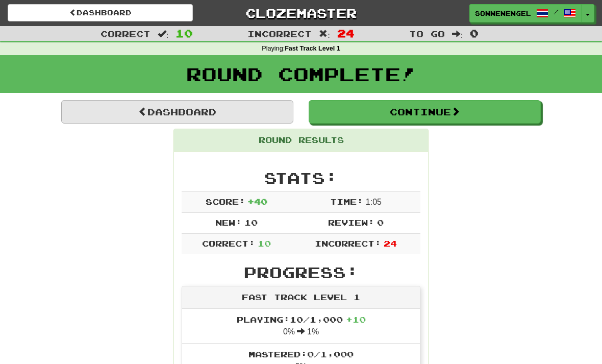
click at [271, 117] on link "Dashboard" at bounding box center [177, 111] width 232 height 23
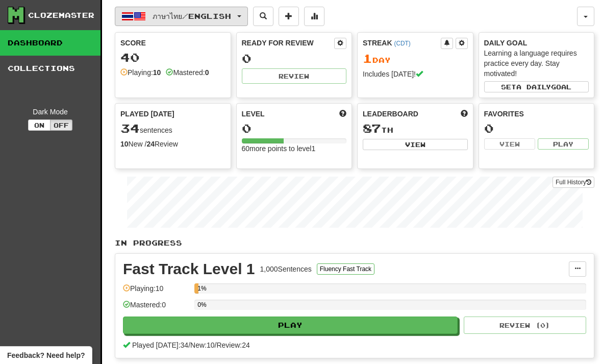
click at [164, 12] on span "ภาษาไทย / English" at bounding box center [192, 16] width 79 height 9
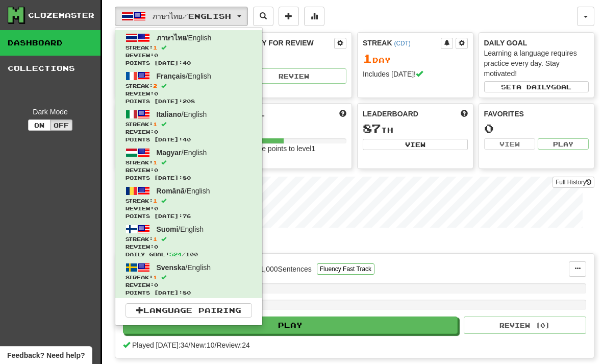
click at [243, 17] on div at bounding box center [301, 182] width 602 height 364
